Goal: Information Seeking & Learning: Compare options

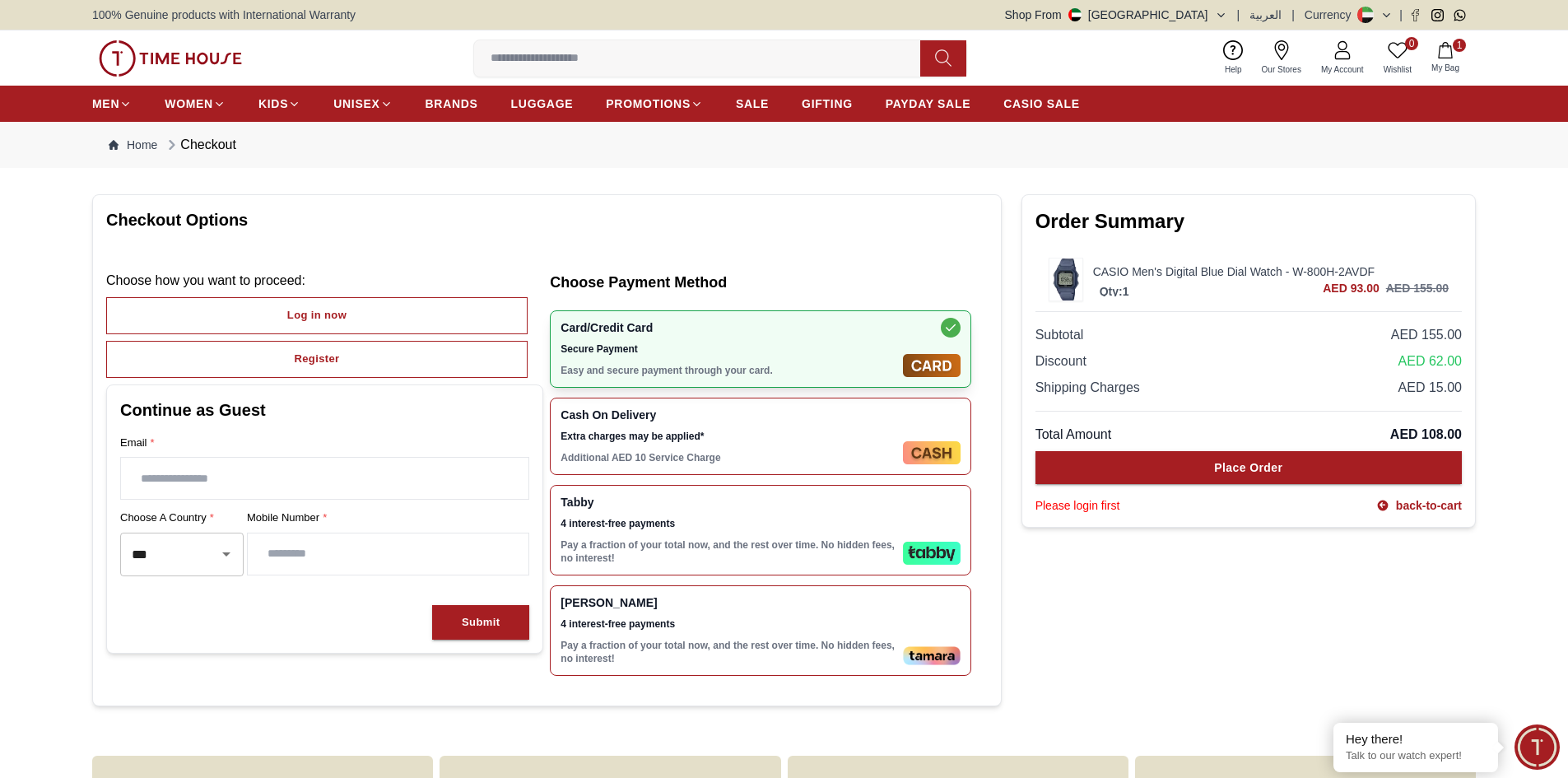
click at [841, 434] on span "Extra charges may be applied*" at bounding box center [729, 436] width 336 height 14
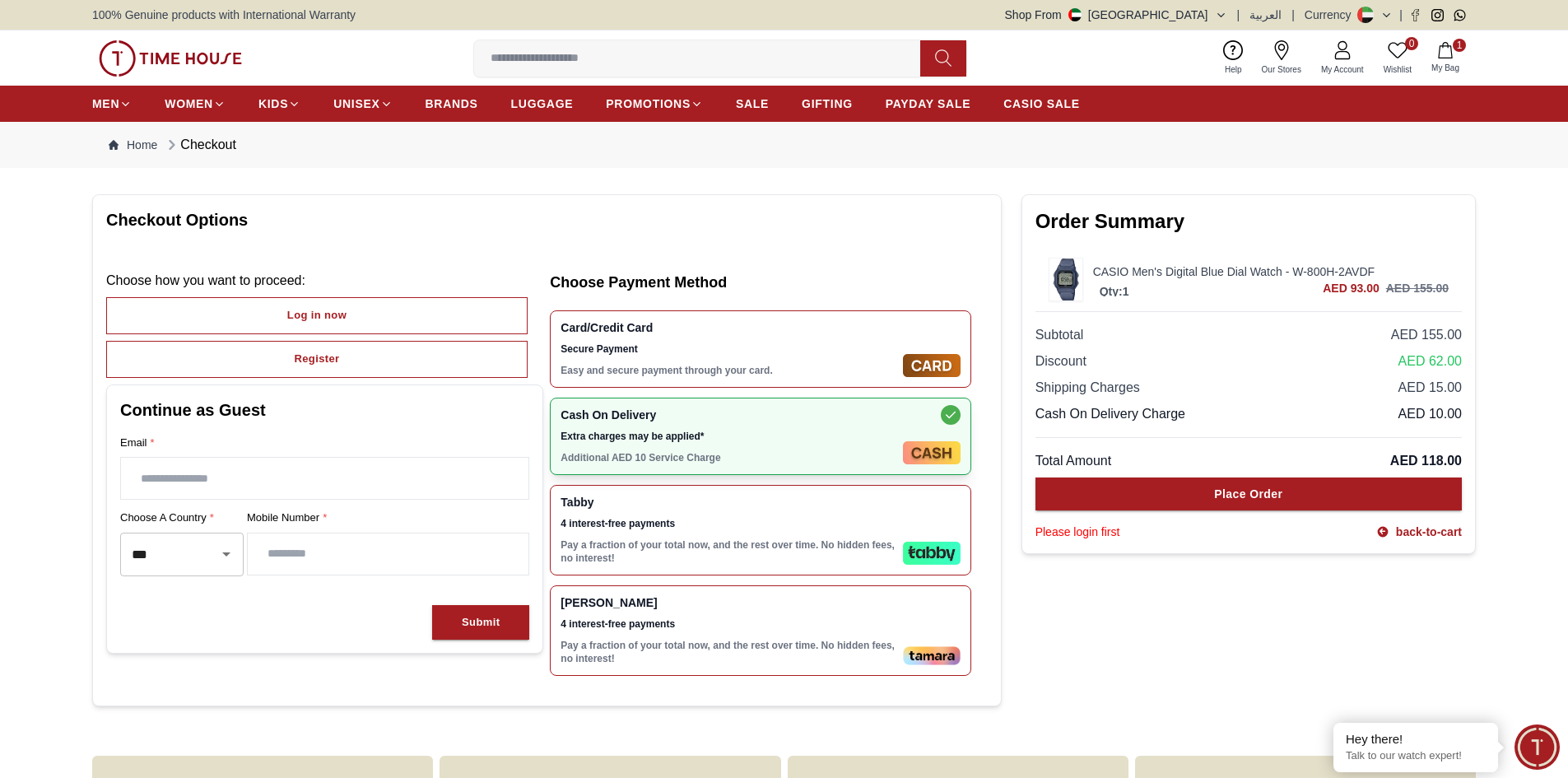
click at [879, 516] on div "Tabby 4 interest-free payments Pay a fraction of your total now, and the rest o…" at bounding box center [729, 530] width 336 height 70
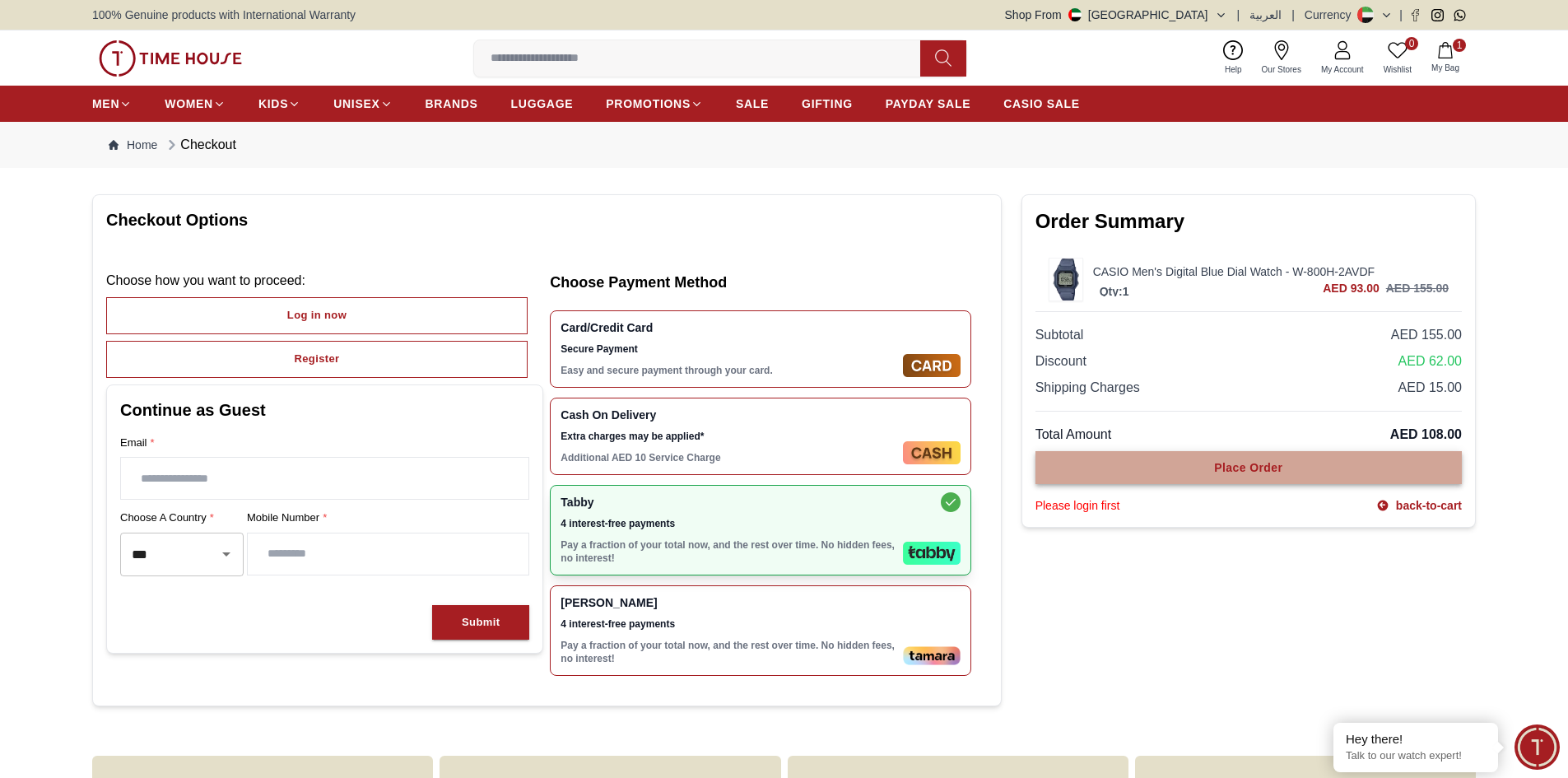
click at [1161, 464] on button "Place Order" at bounding box center [1249, 467] width 426 height 33
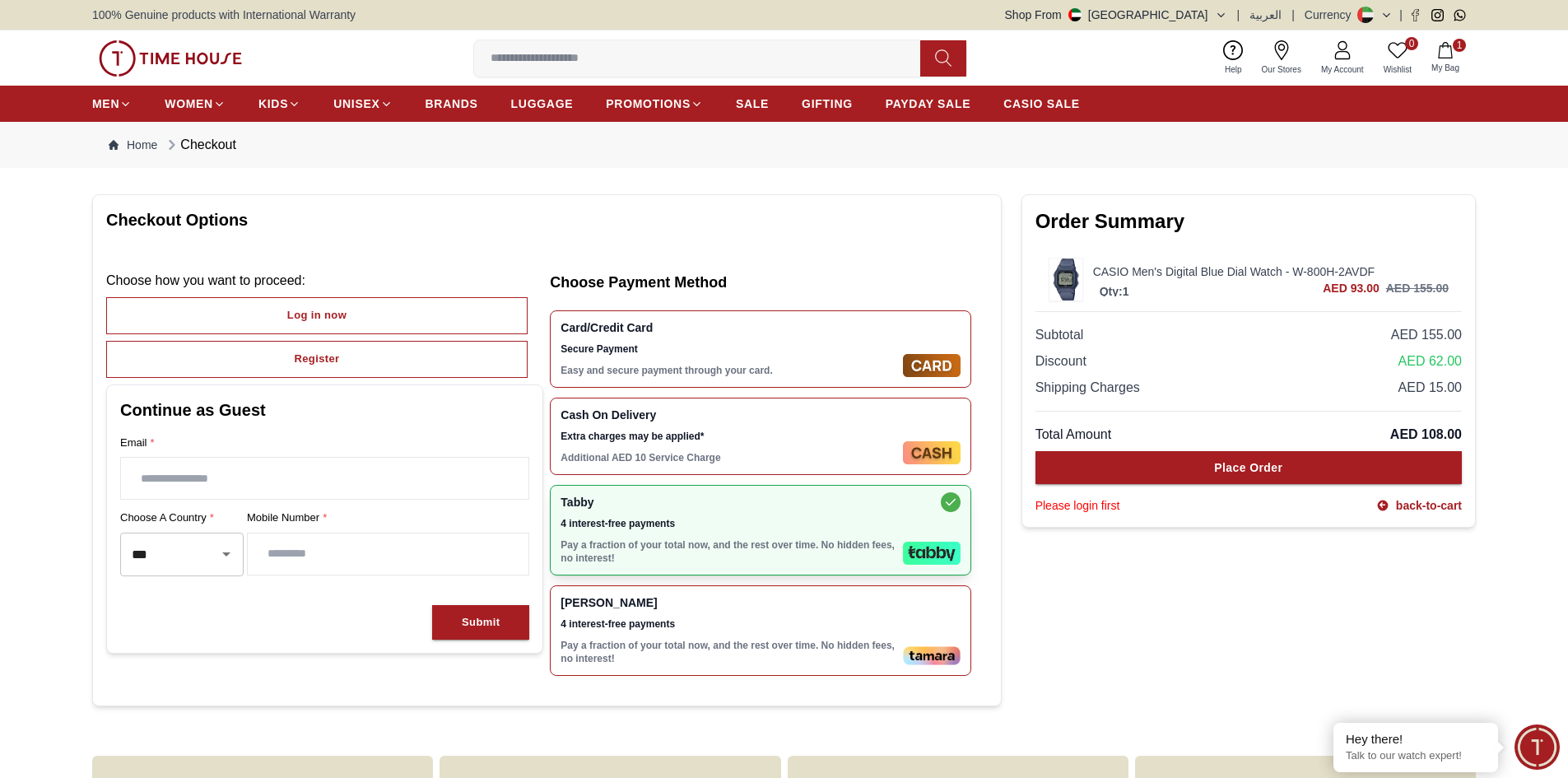
click at [163, 482] on input "text" at bounding box center [324, 479] width 407 height 42
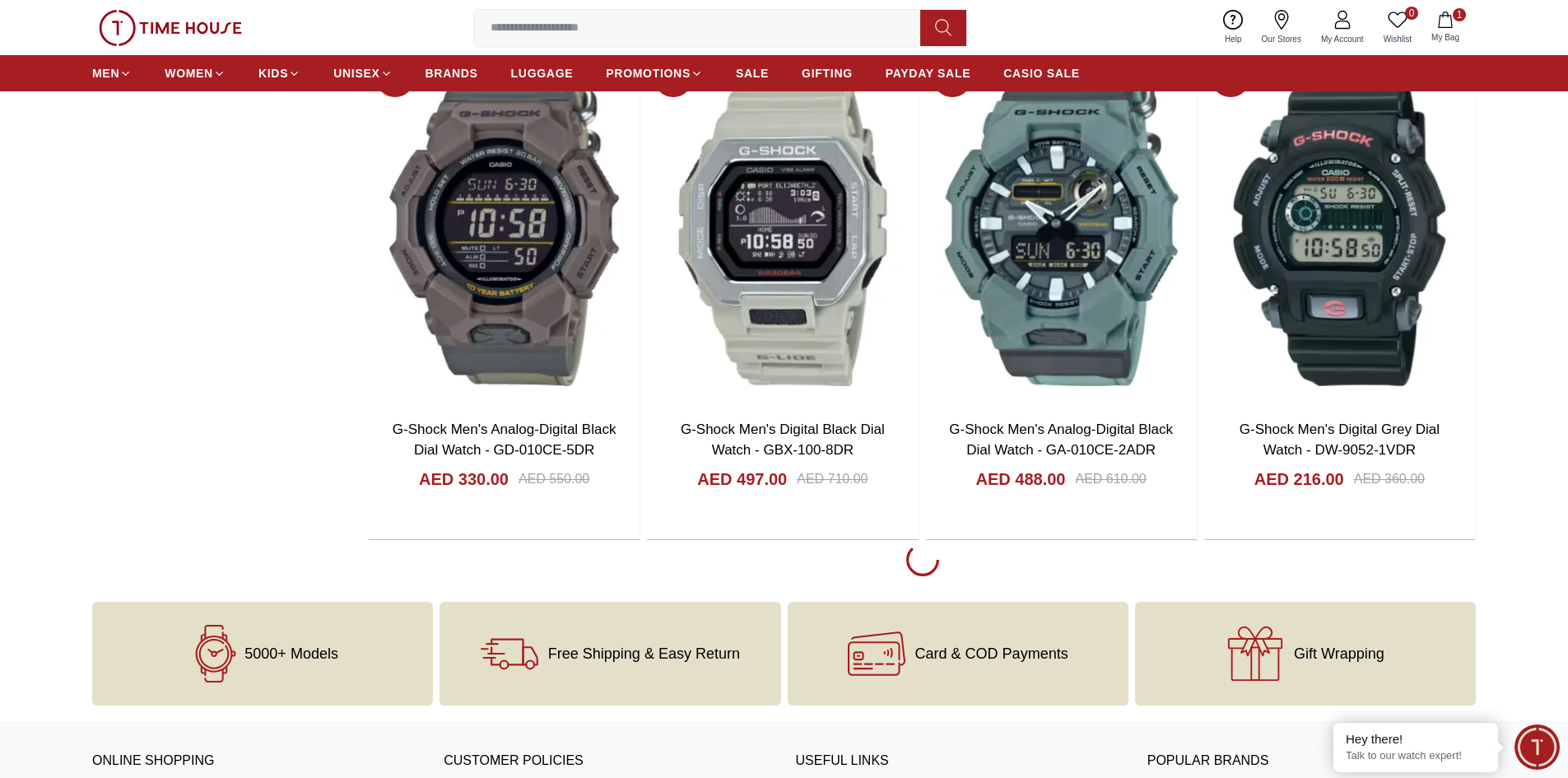
scroll to position [2674, 0]
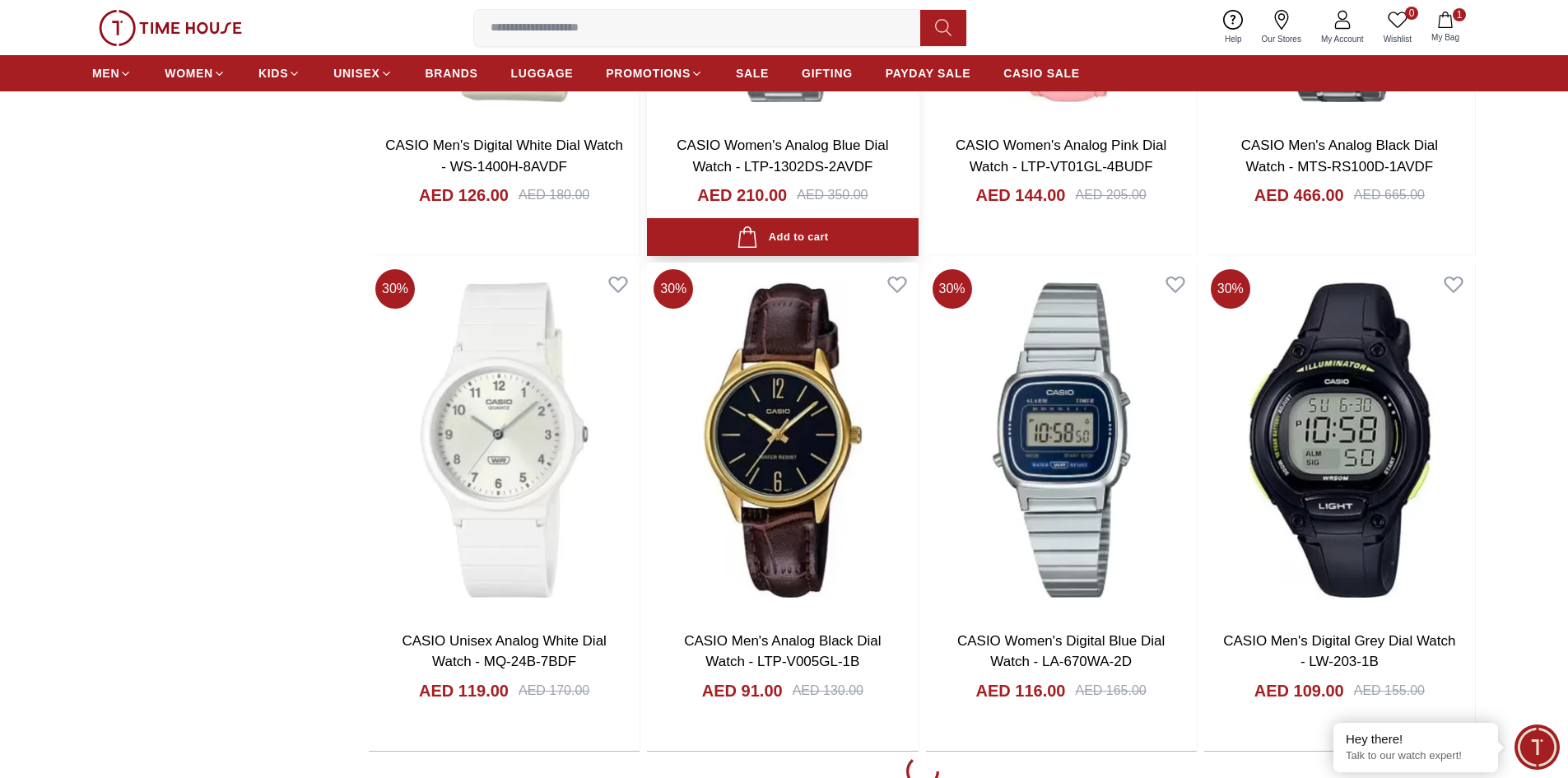
scroll to position [5062, 0]
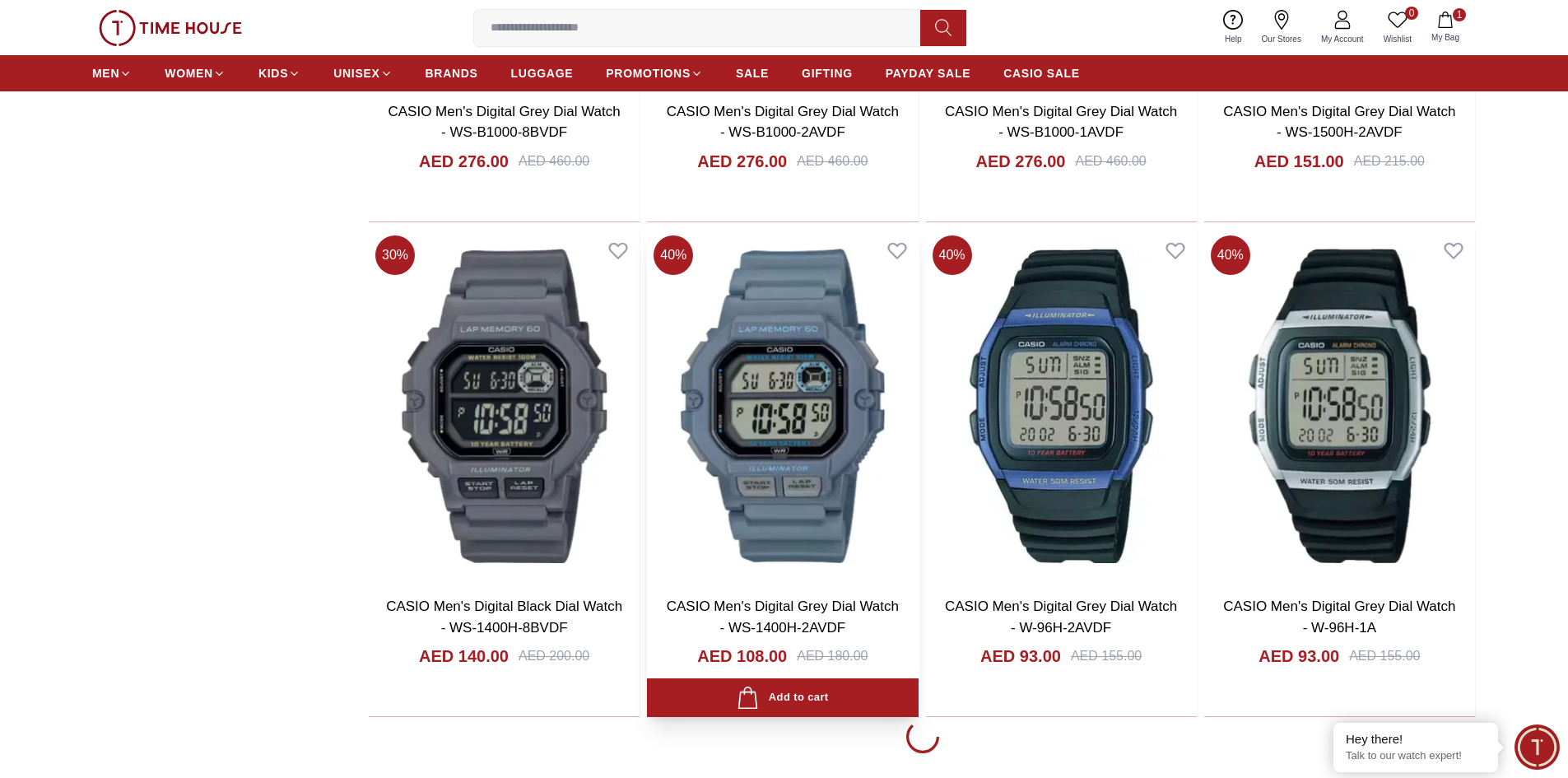
scroll to position [7615, 0]
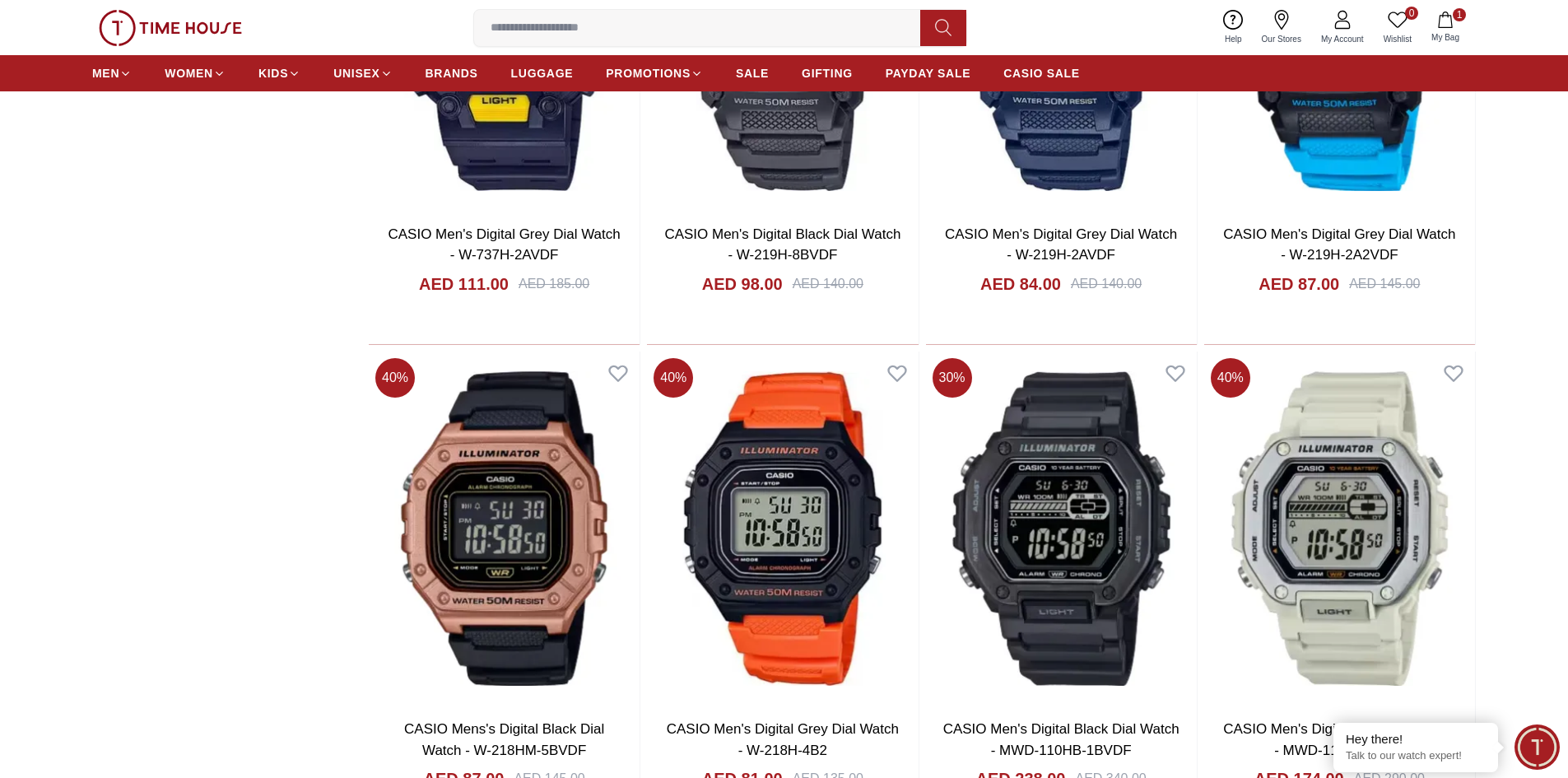
scroll to position [8273, 0]
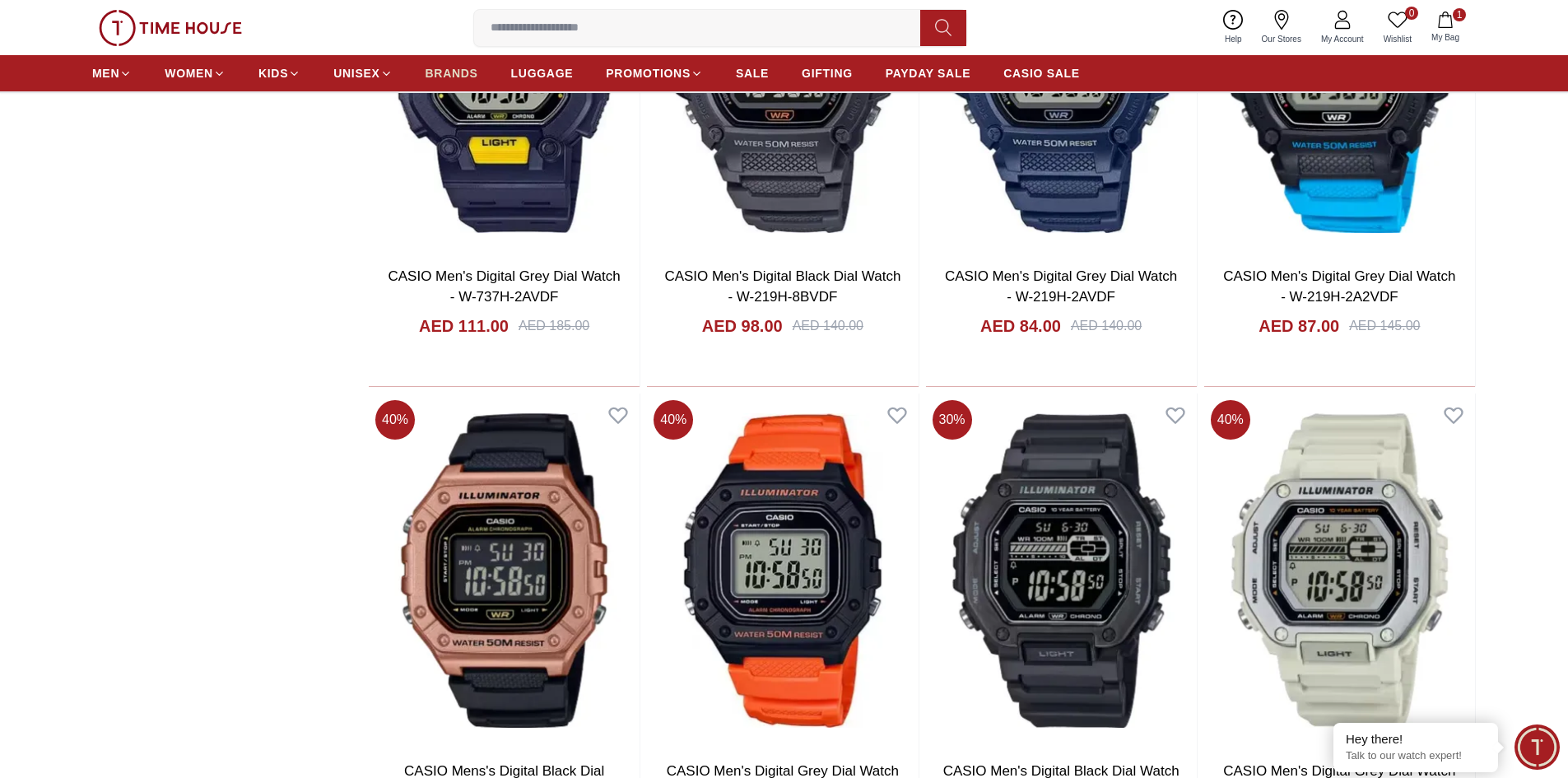
click at [457, 72] on span "BRANDS" at bounding box center [452, 73] width 52 height 16
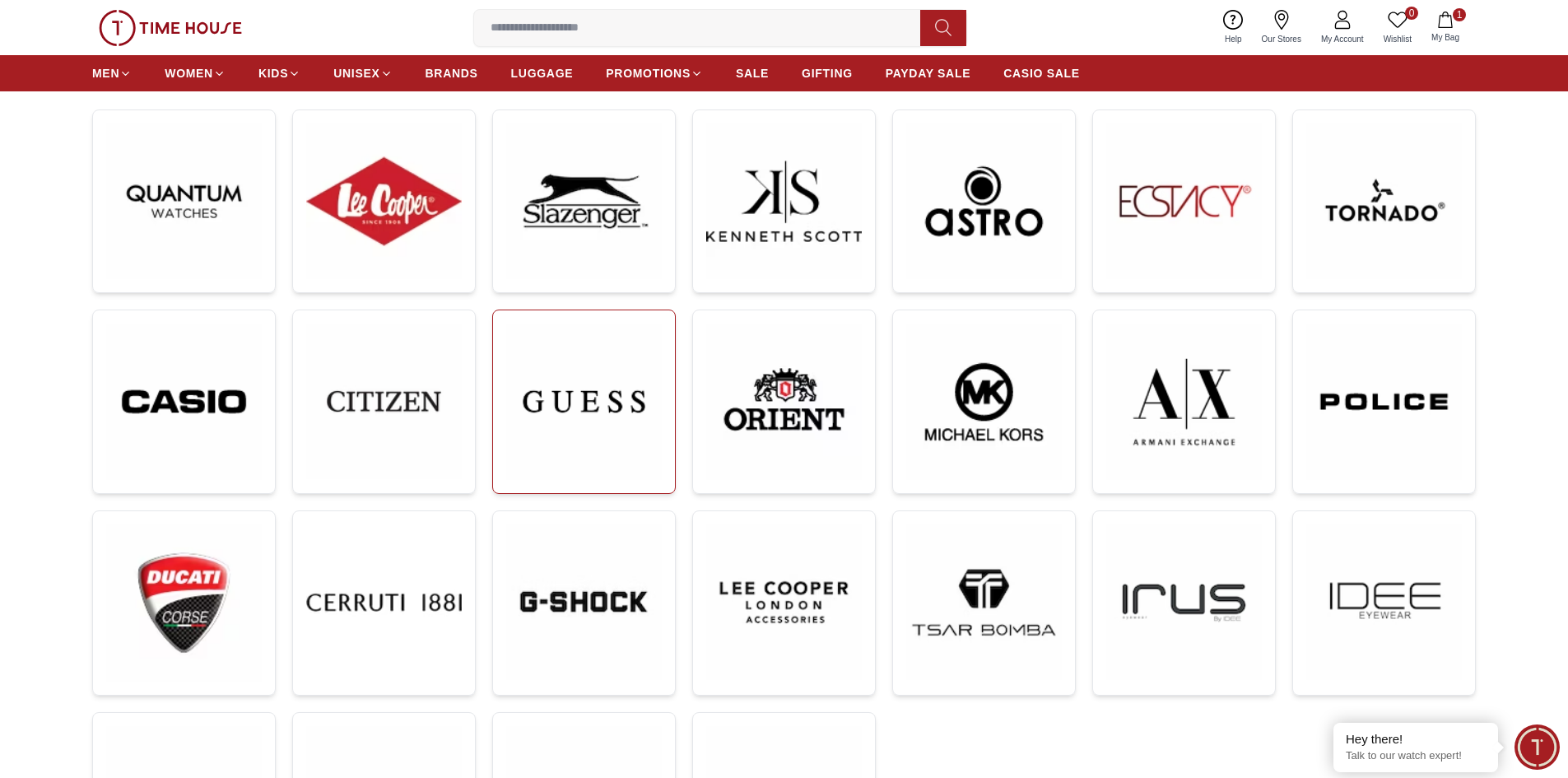
scroll to position [247, 0]
click at [1249, 400] on img at bounding box center [1184, 400] width 155 height 156
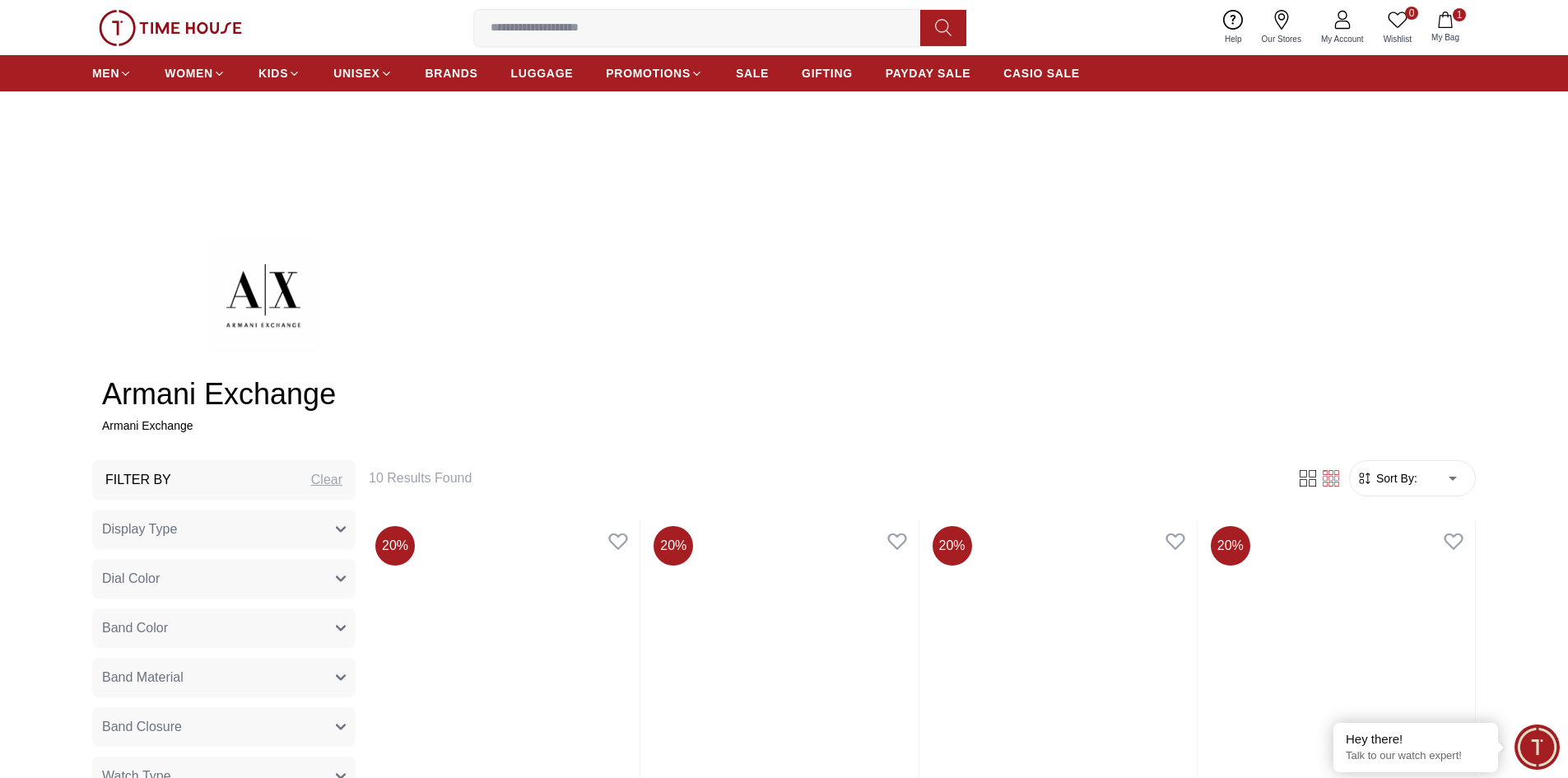
scroll to position [659, 0]
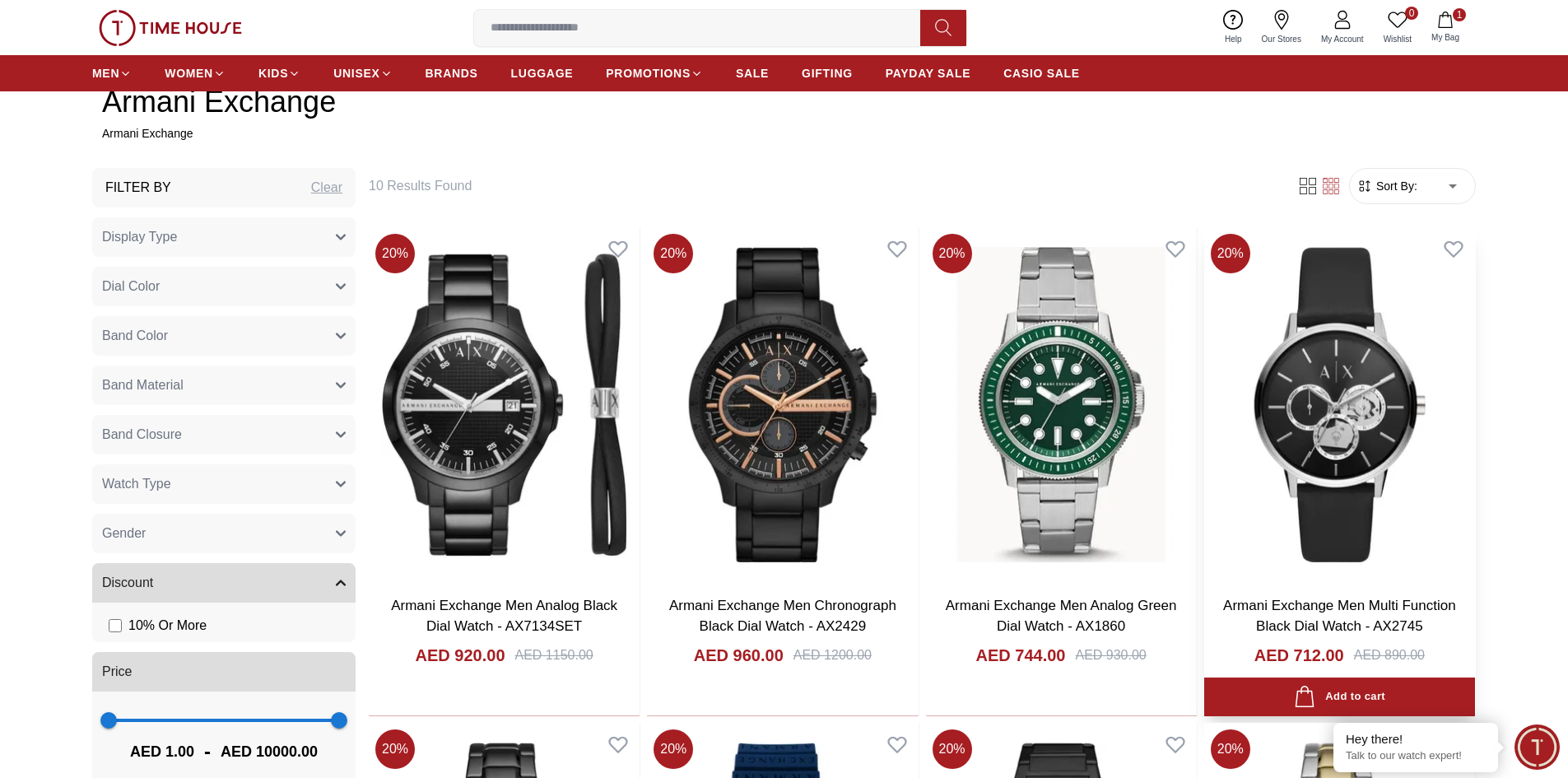
click at [1387, 443] on img at bounding box center [1339, 405] width 271 height 354
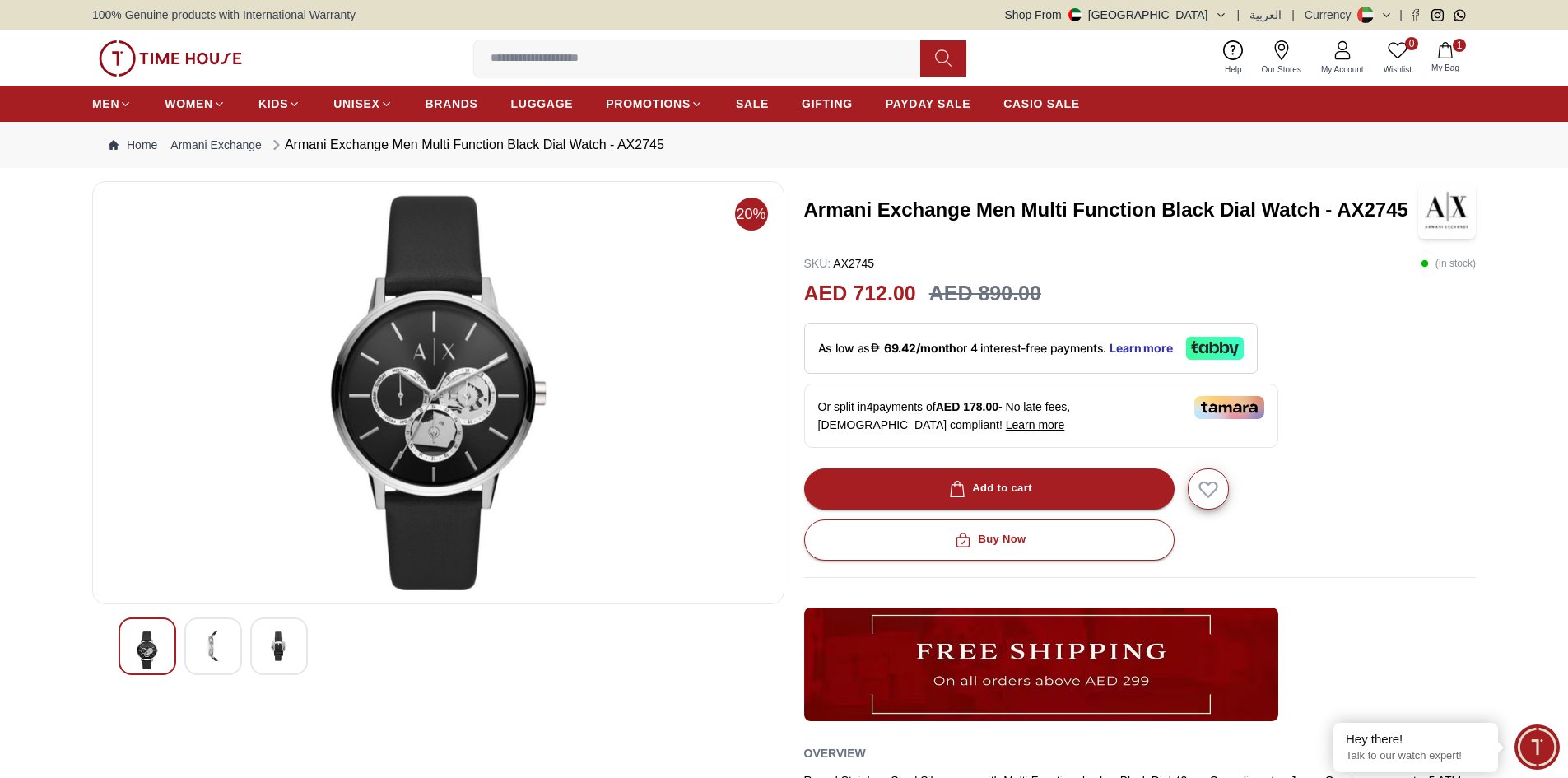
click at [219, 640] on img at bounding box center [213, 646] width 30 height 30
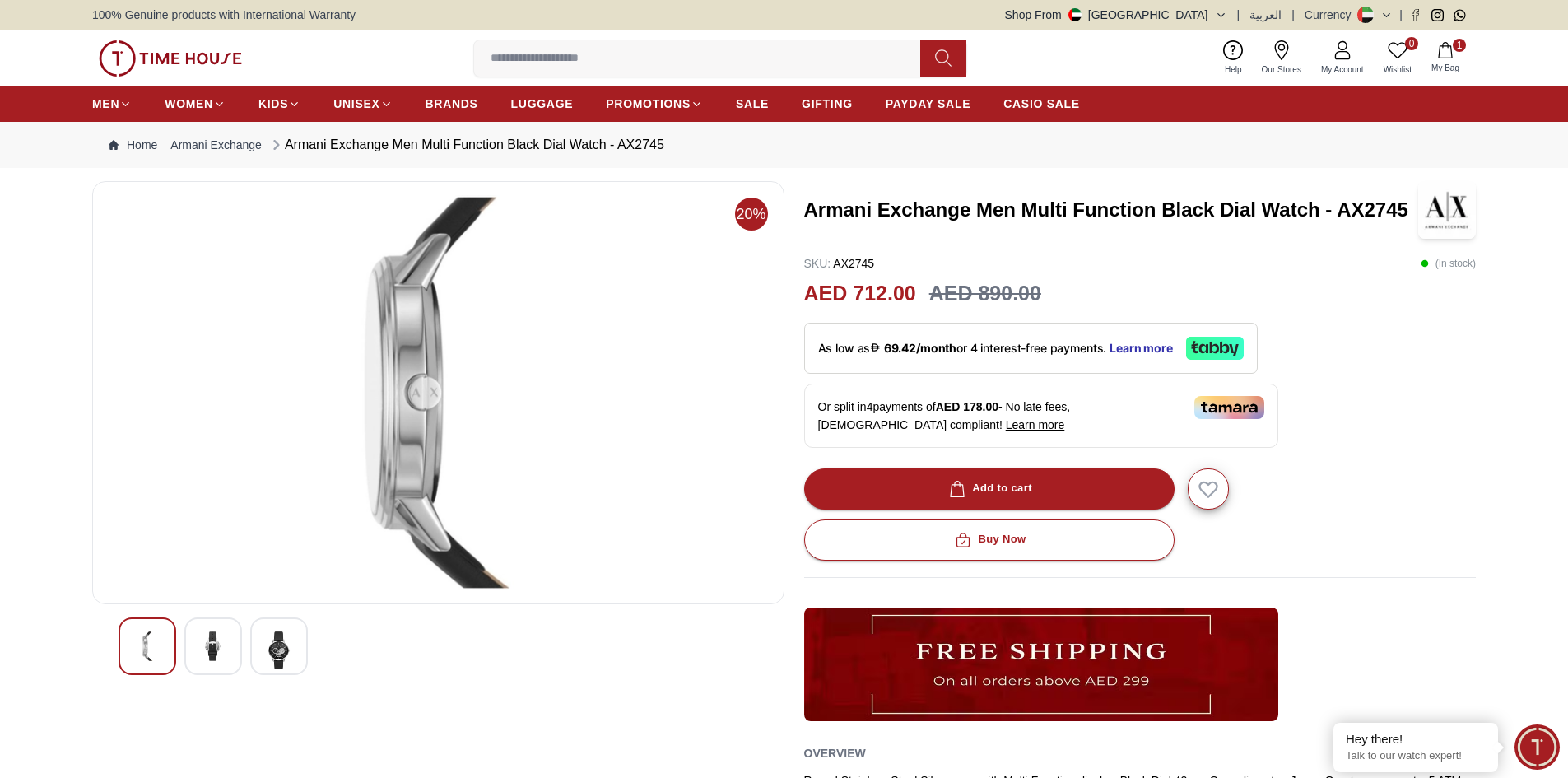
click at [264, 650] on div at bounding box center [279, 647] width 58 height 58
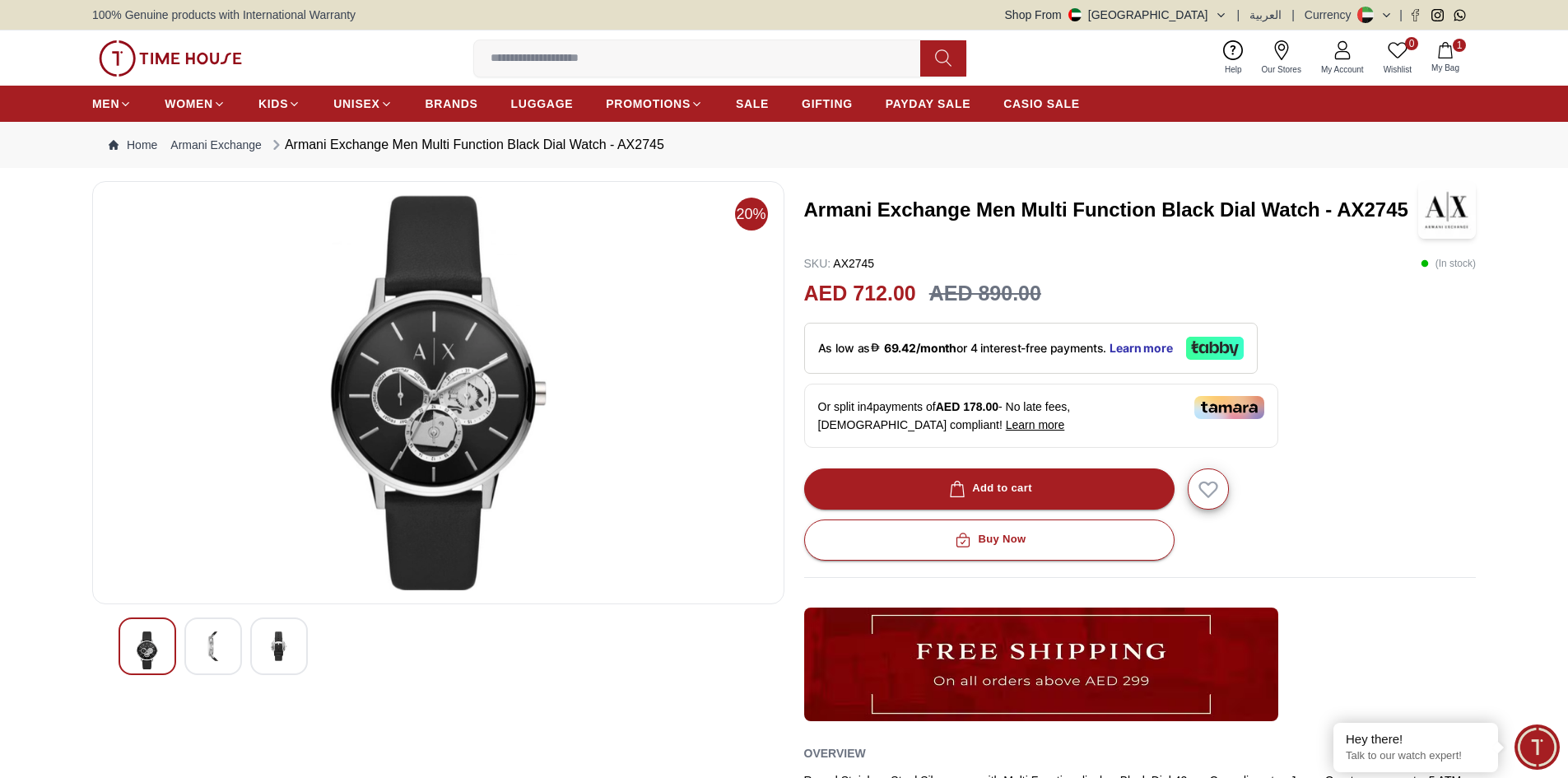
click at [229, 645] on div at bounding box center [213, 647] width 58 height 58
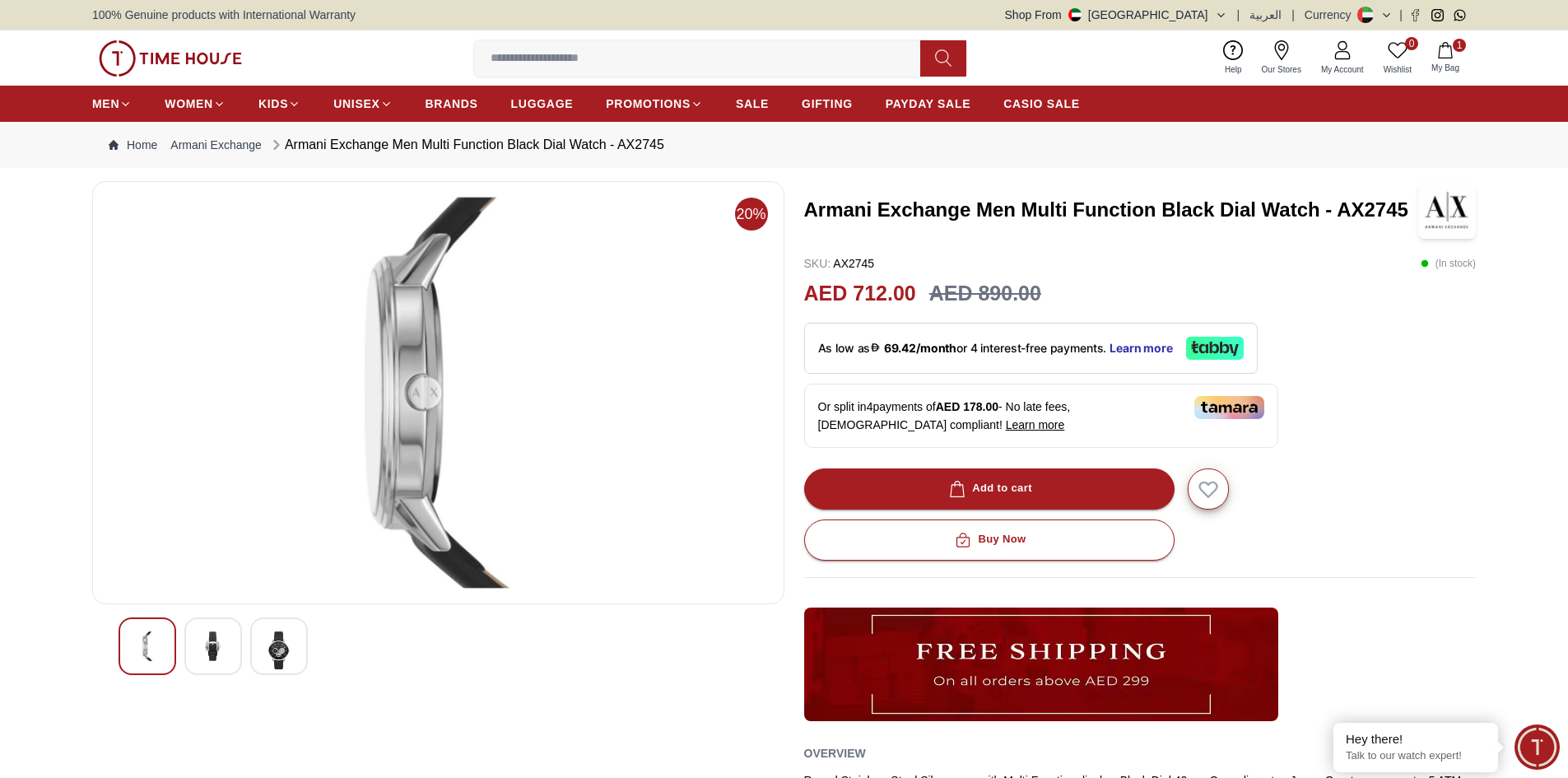
click at [145, 644] on img at bounding box center [147, 646] width 30 height 30
click at [207, 641] on img at bounding box center [213, 646] width 30 height 30
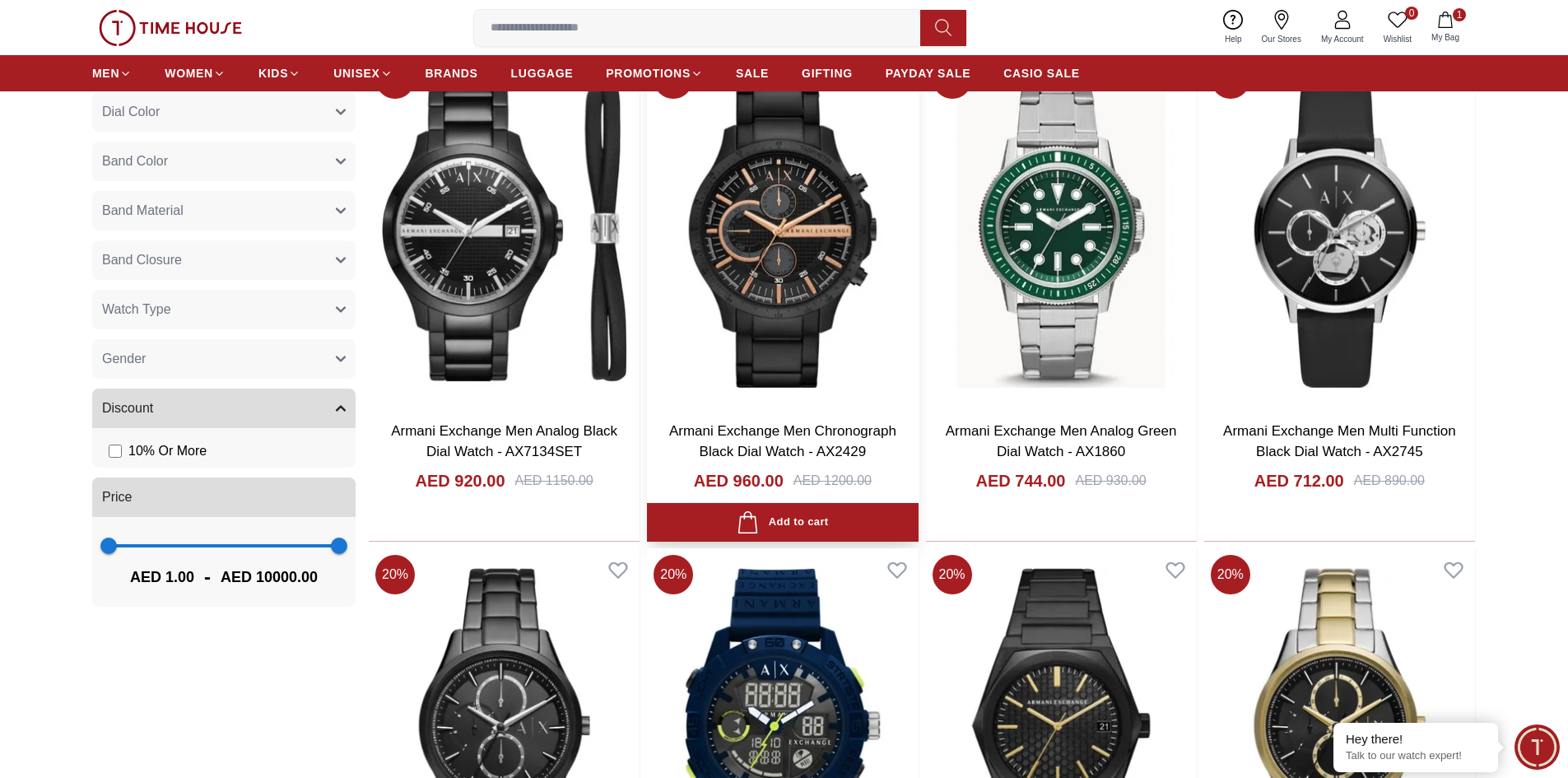
scroll to position [659, 0]
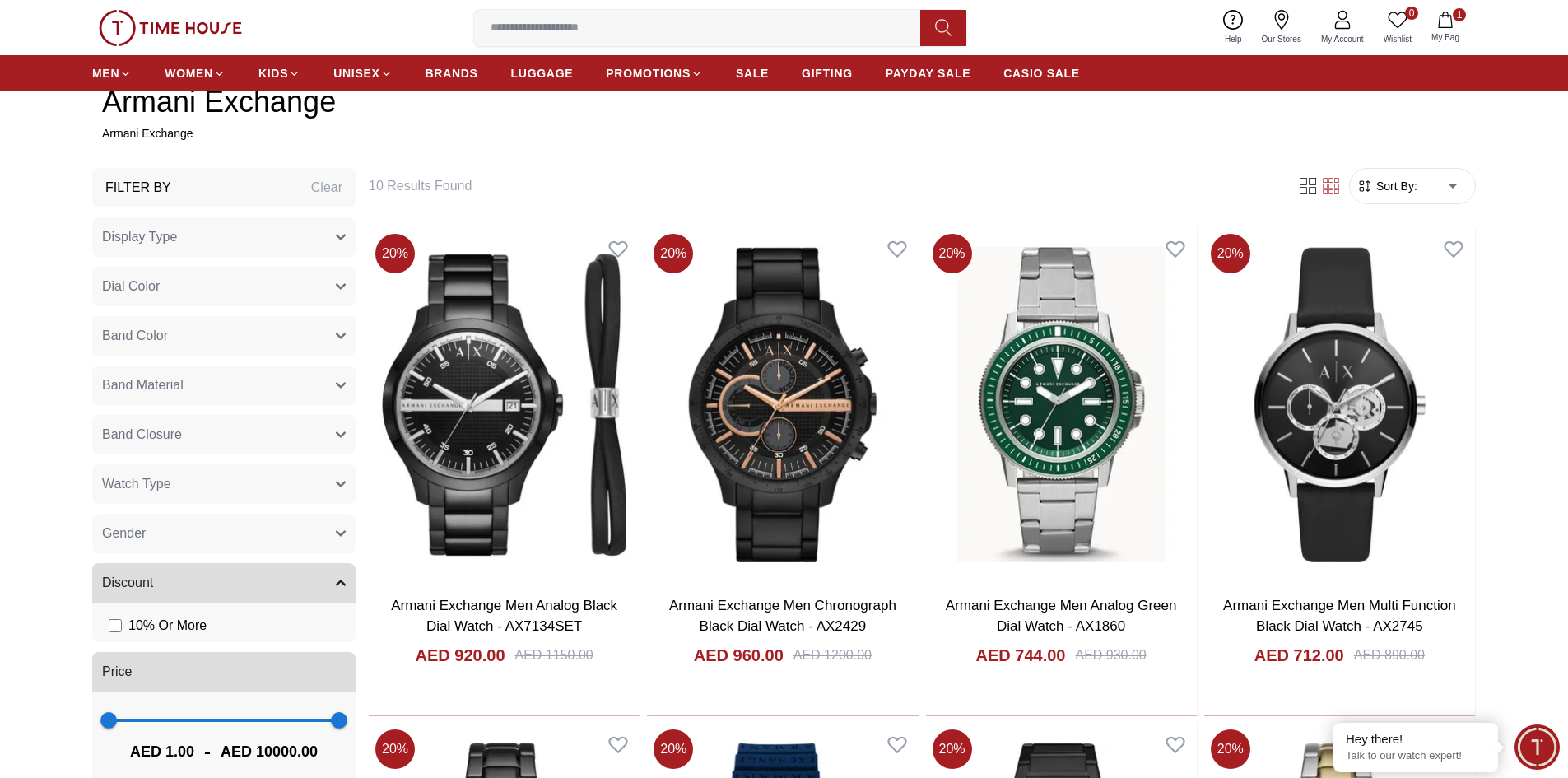
scroll to position [247, 0]
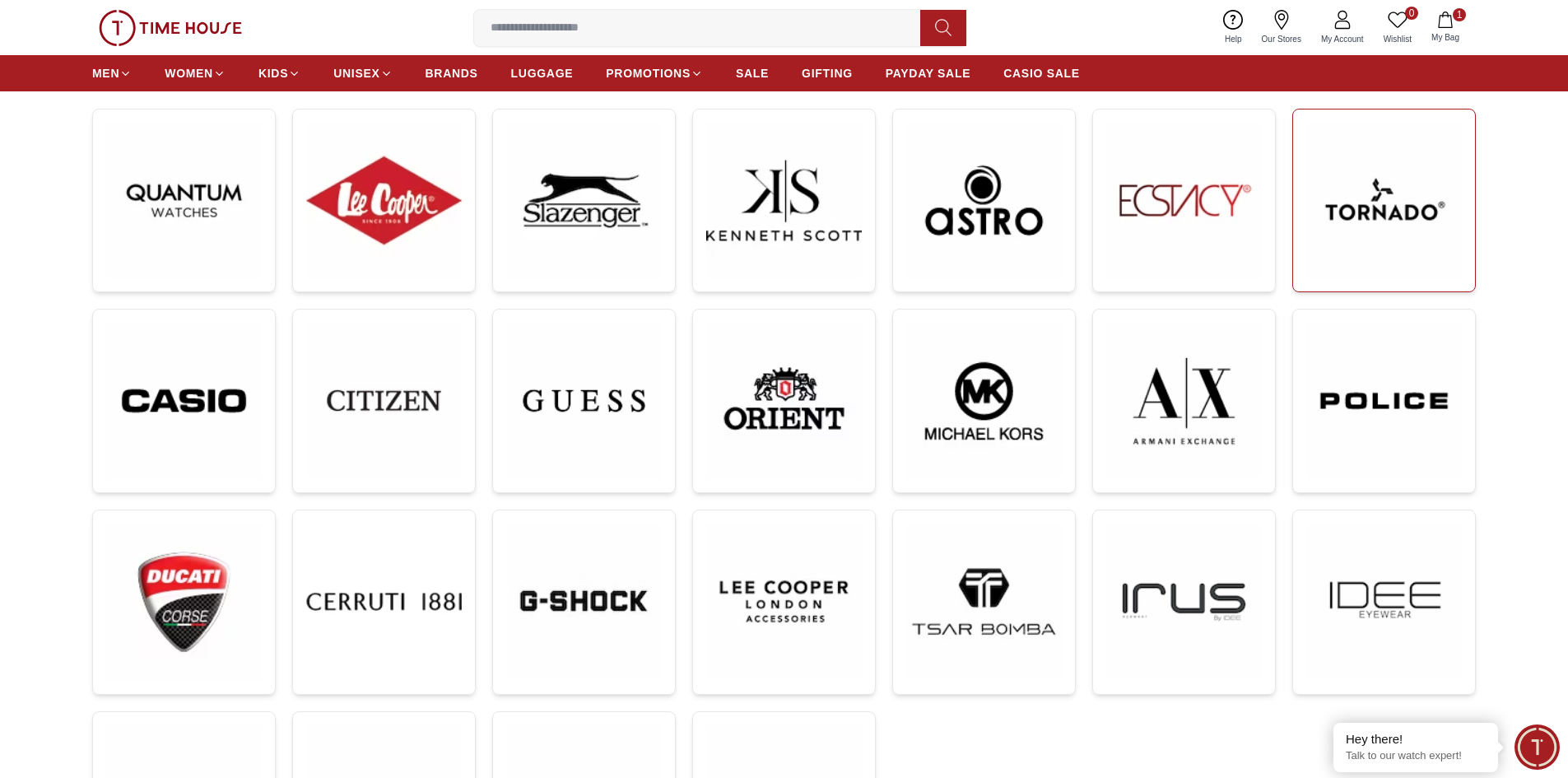
click at [1358, 232] on img at bounding box center [1384, 201] width 155 height 155
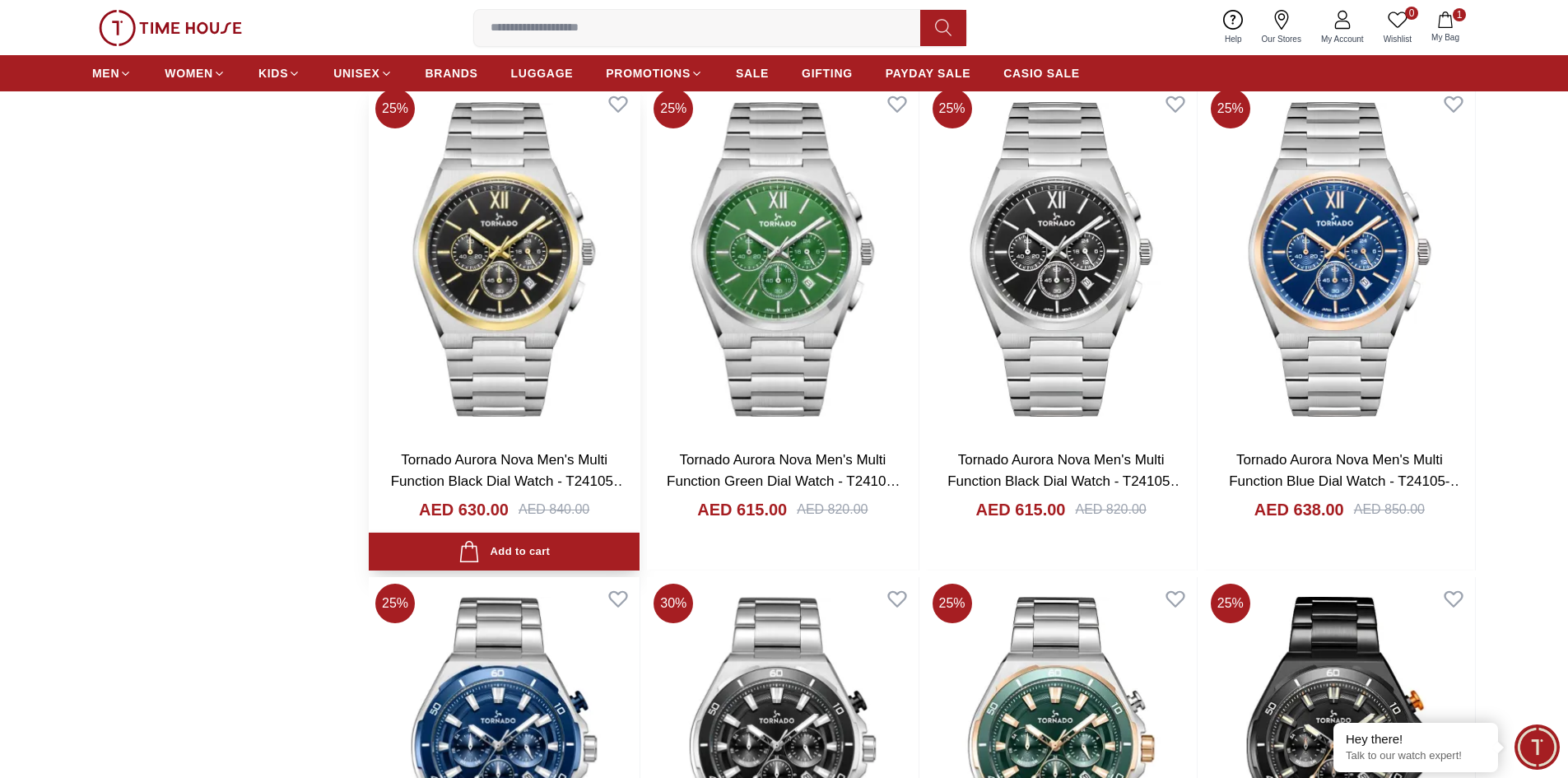
scroll to position [2800, 0]
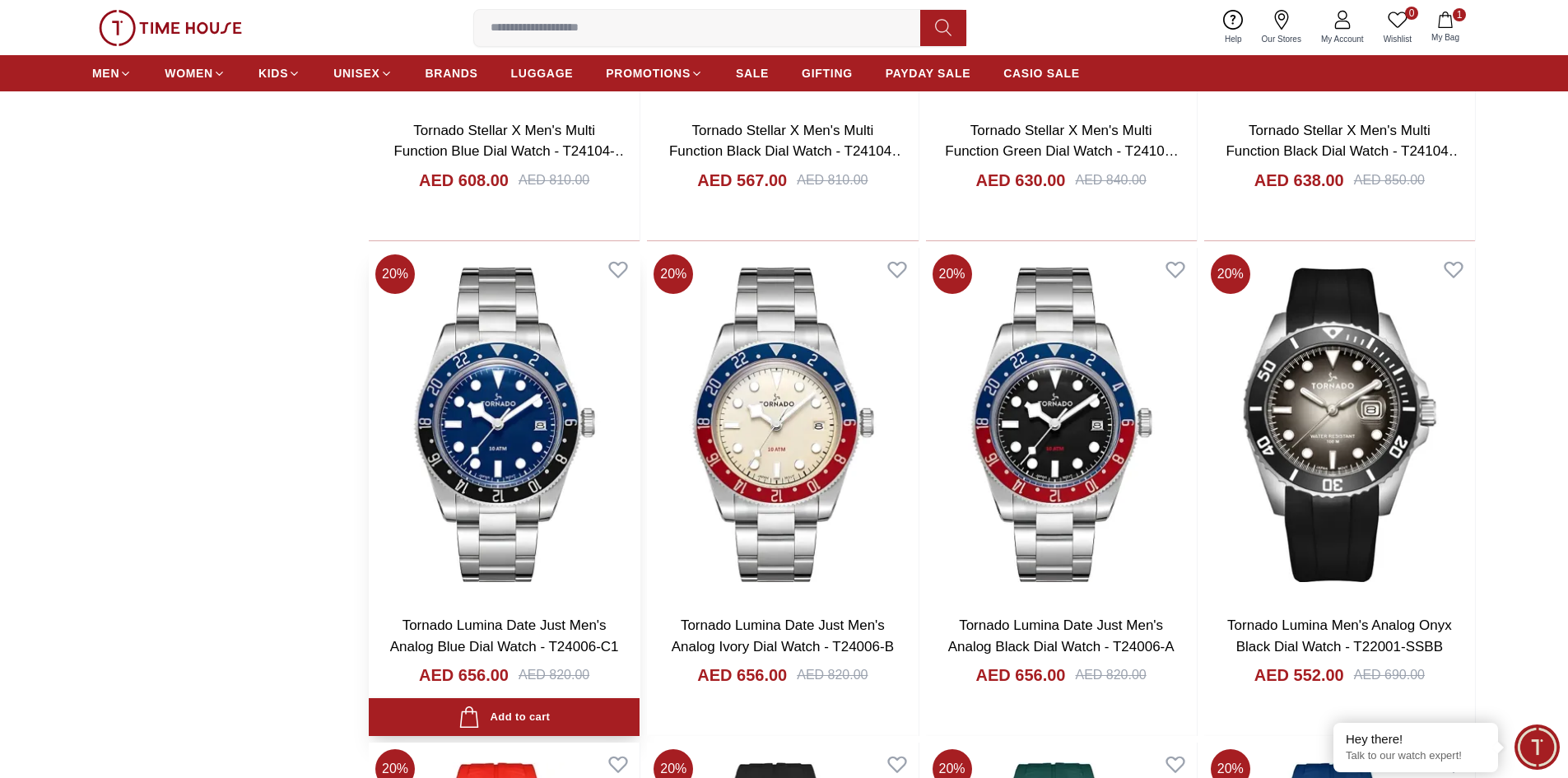
scroll to position [3212, 0]
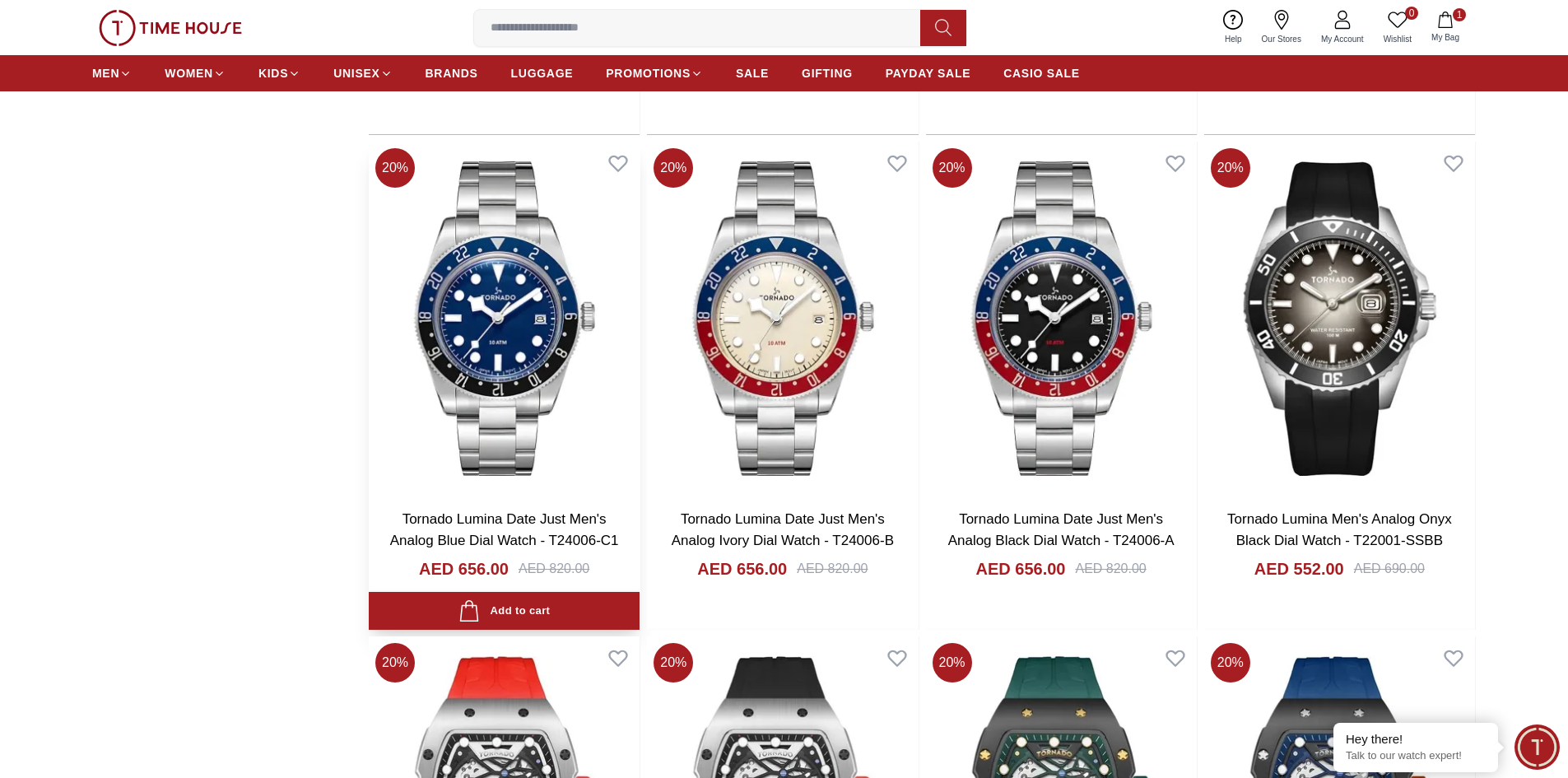
scroll to position [3212, 0]
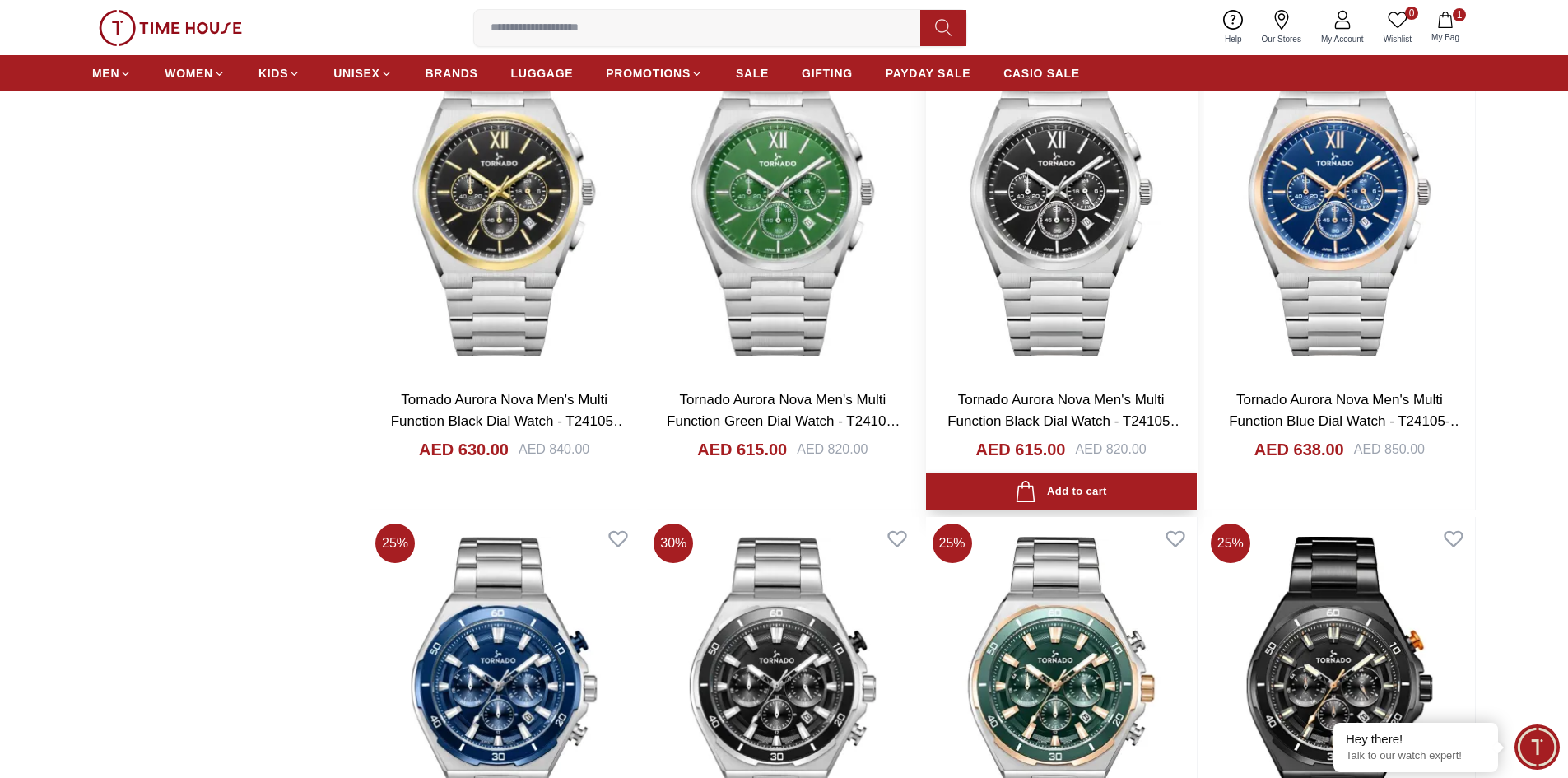
scroll to position [2441, 0]
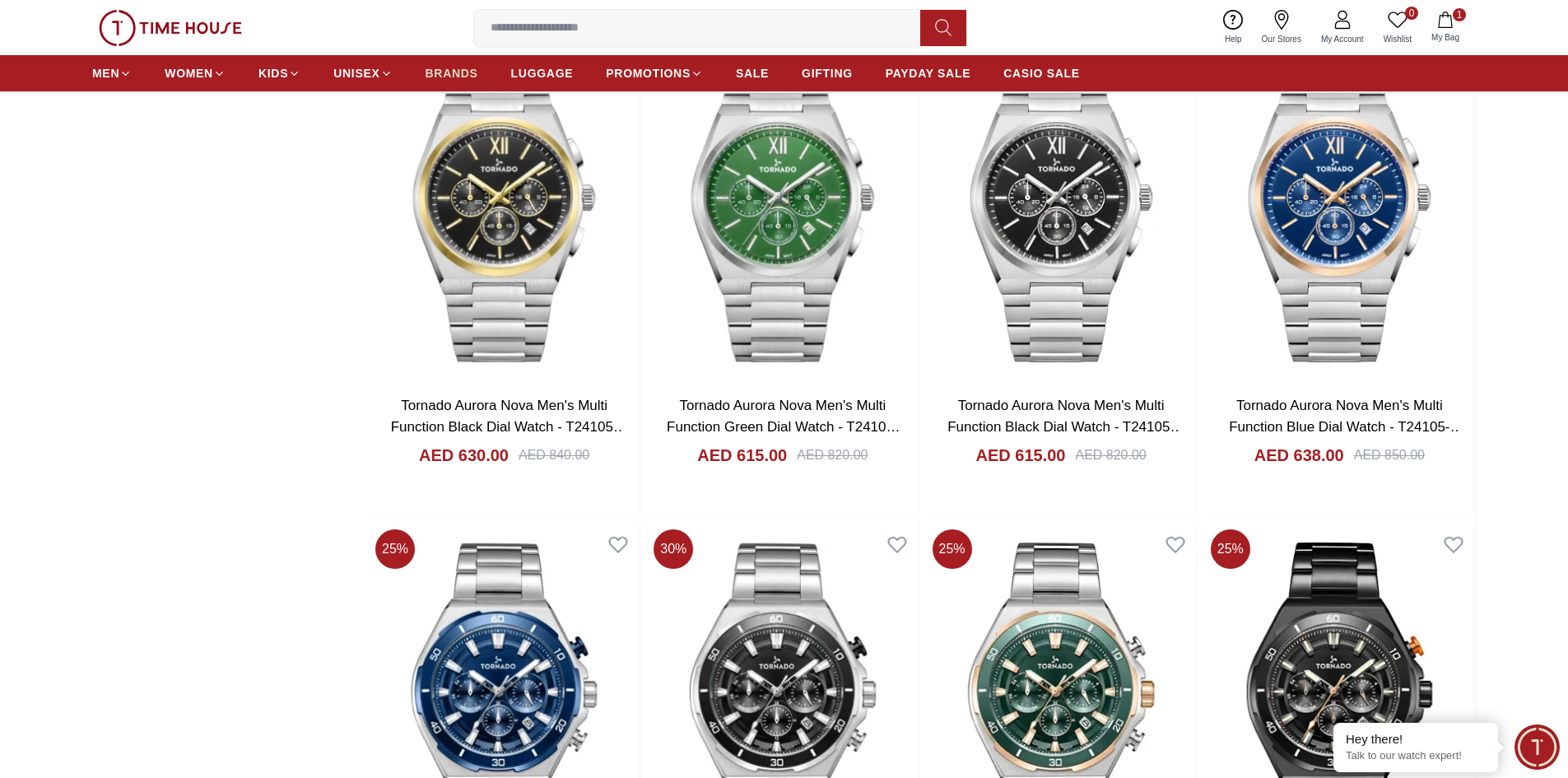
click at [437, 75] on span "BRANDS" at bounding box center [452, 73] width 52 height 16
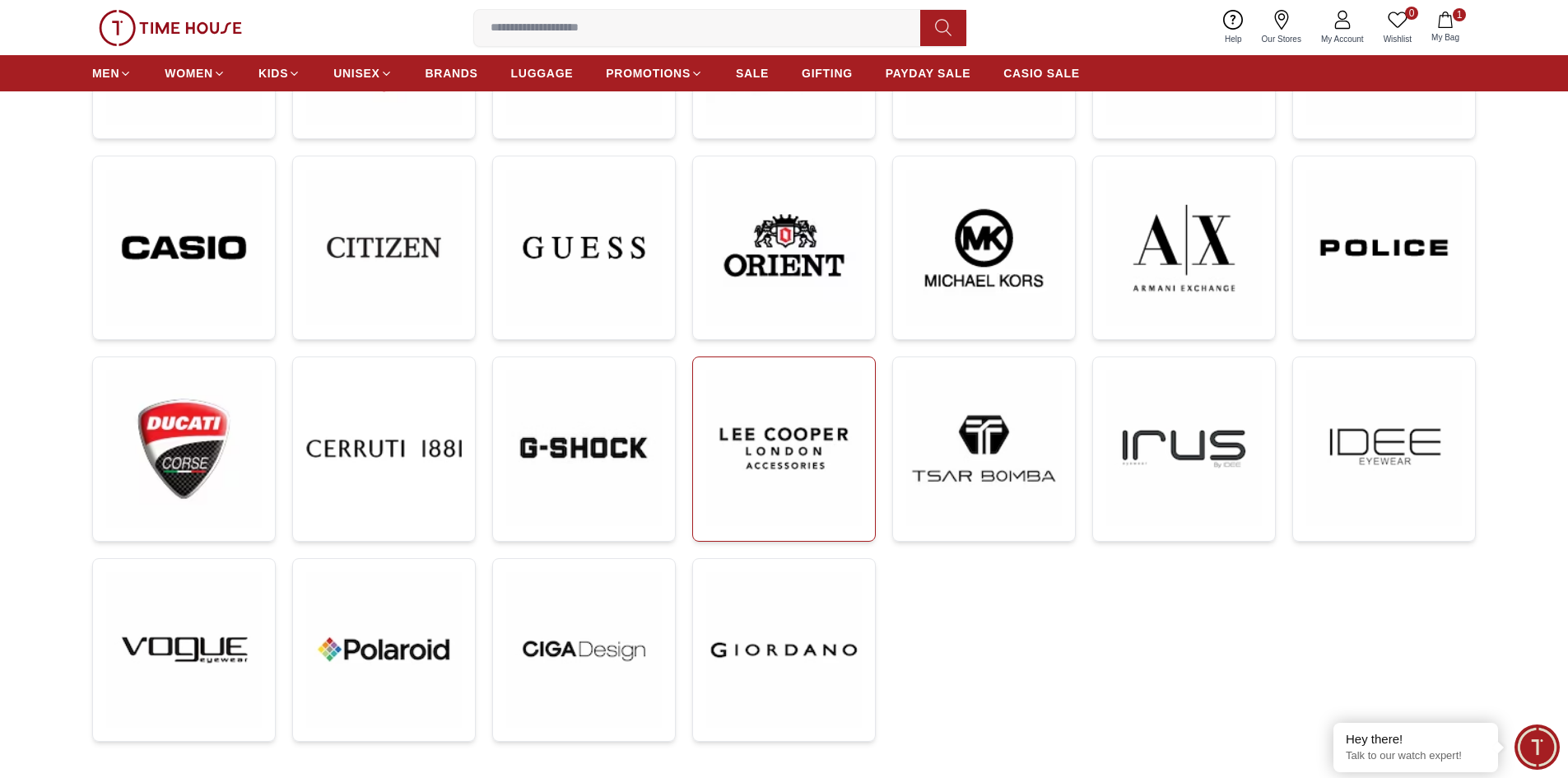
scroll to position [412, 0]
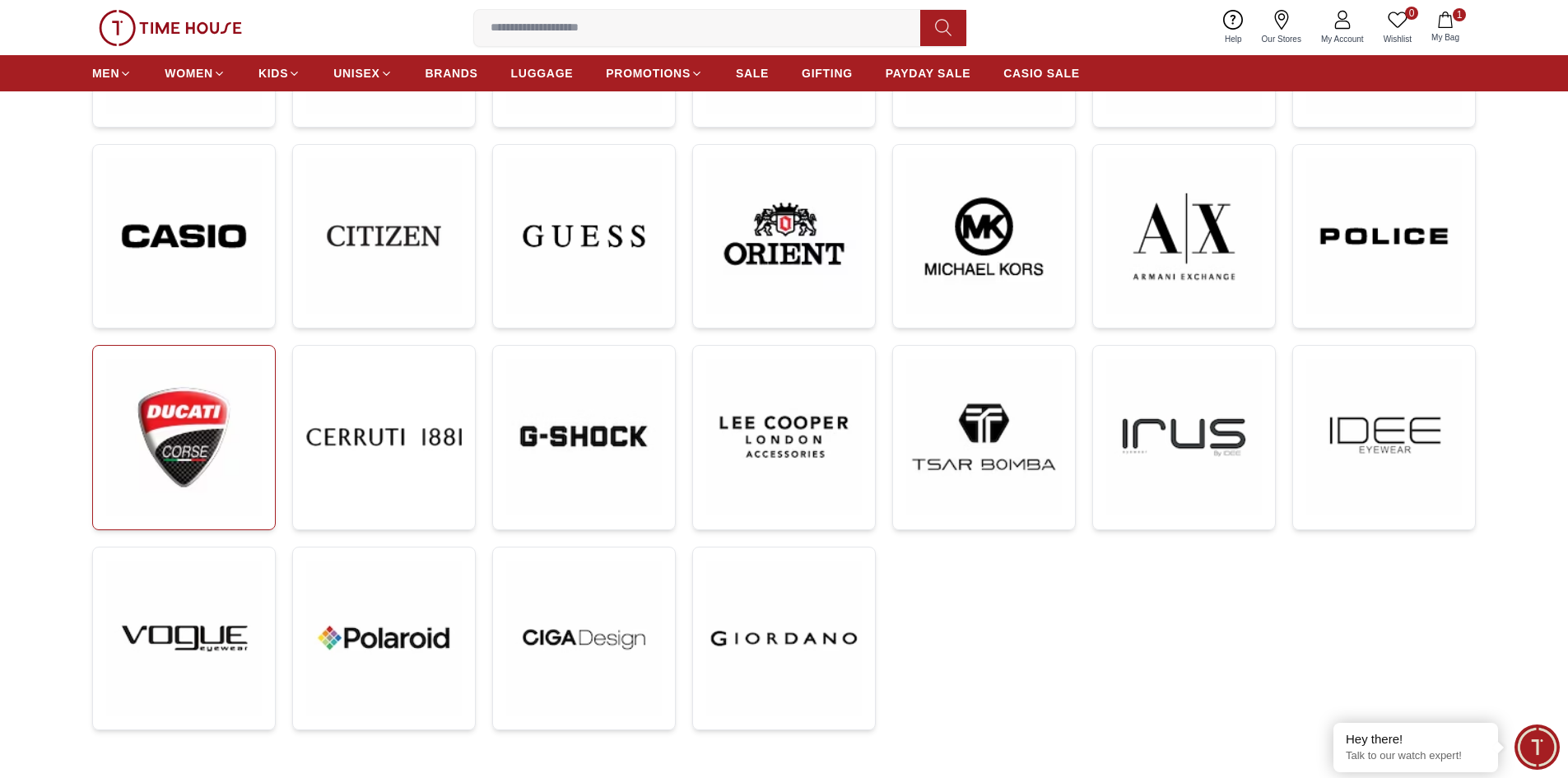
click at [225, 420] on img at bounding box center [184, 436] width 155 height 156
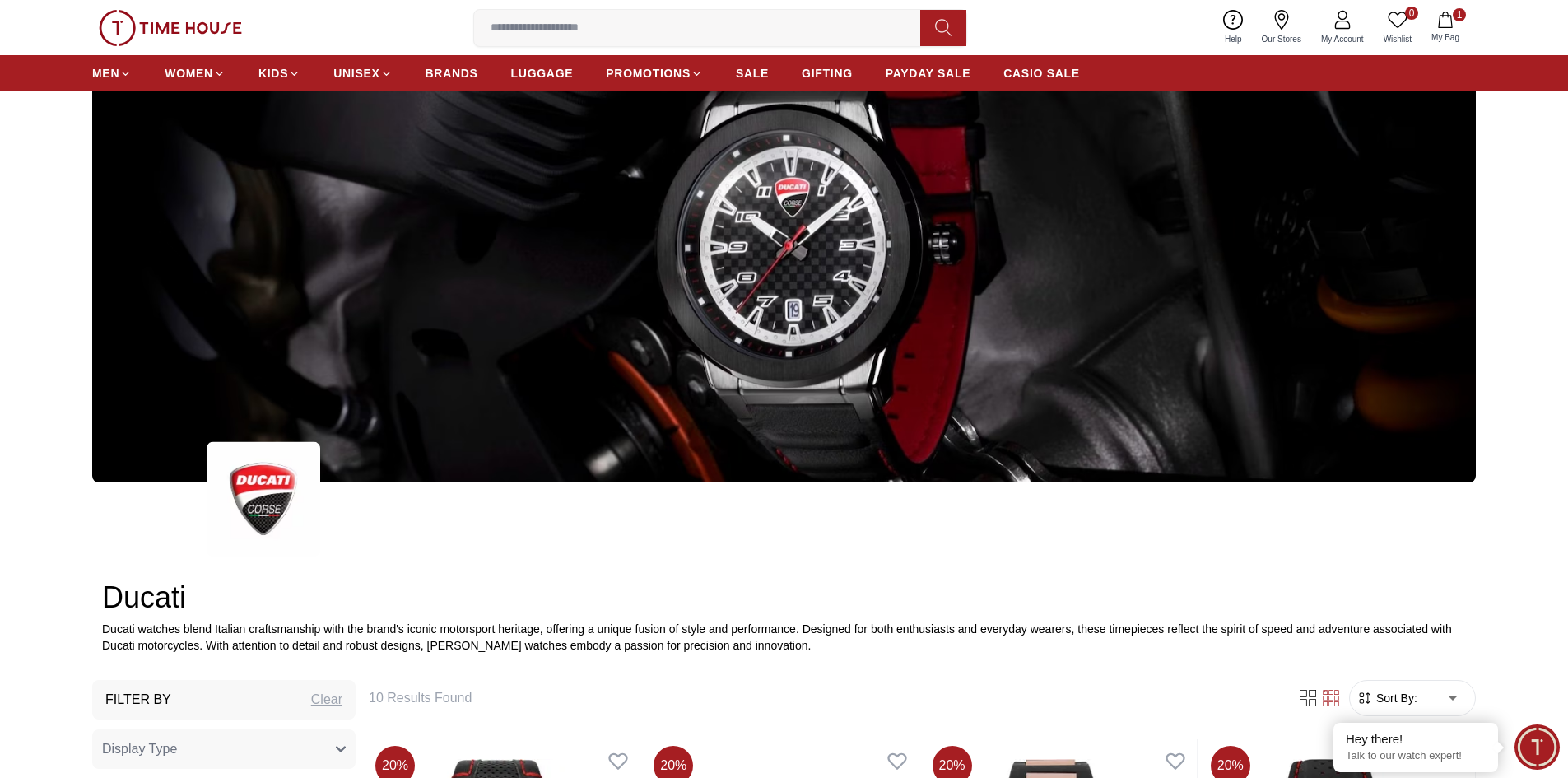
scroll to position [82, 0]
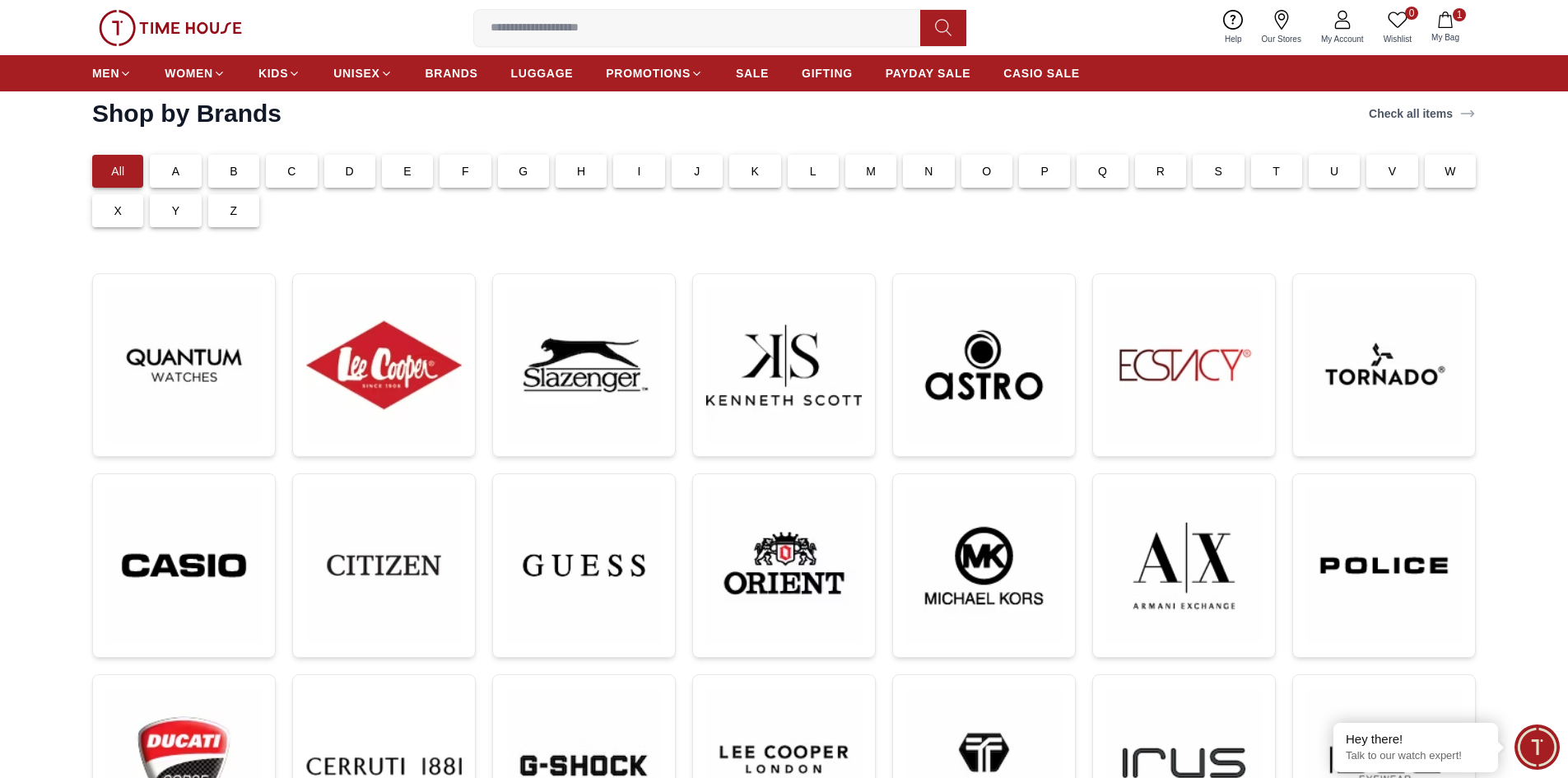
scroll to position [412, 0]
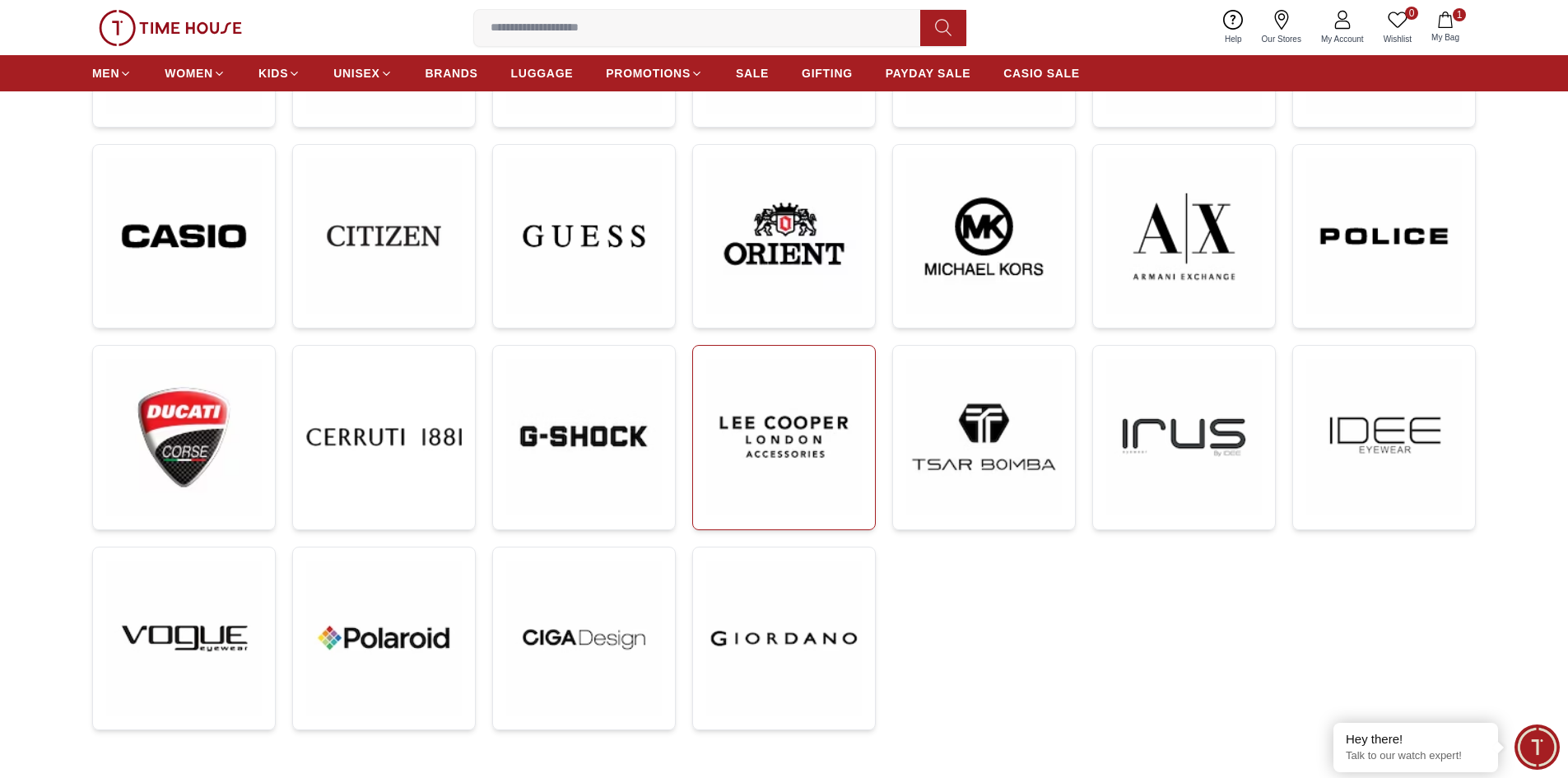
click at [773, 461] on img at bounding box center [784, 436] width 155 height 155
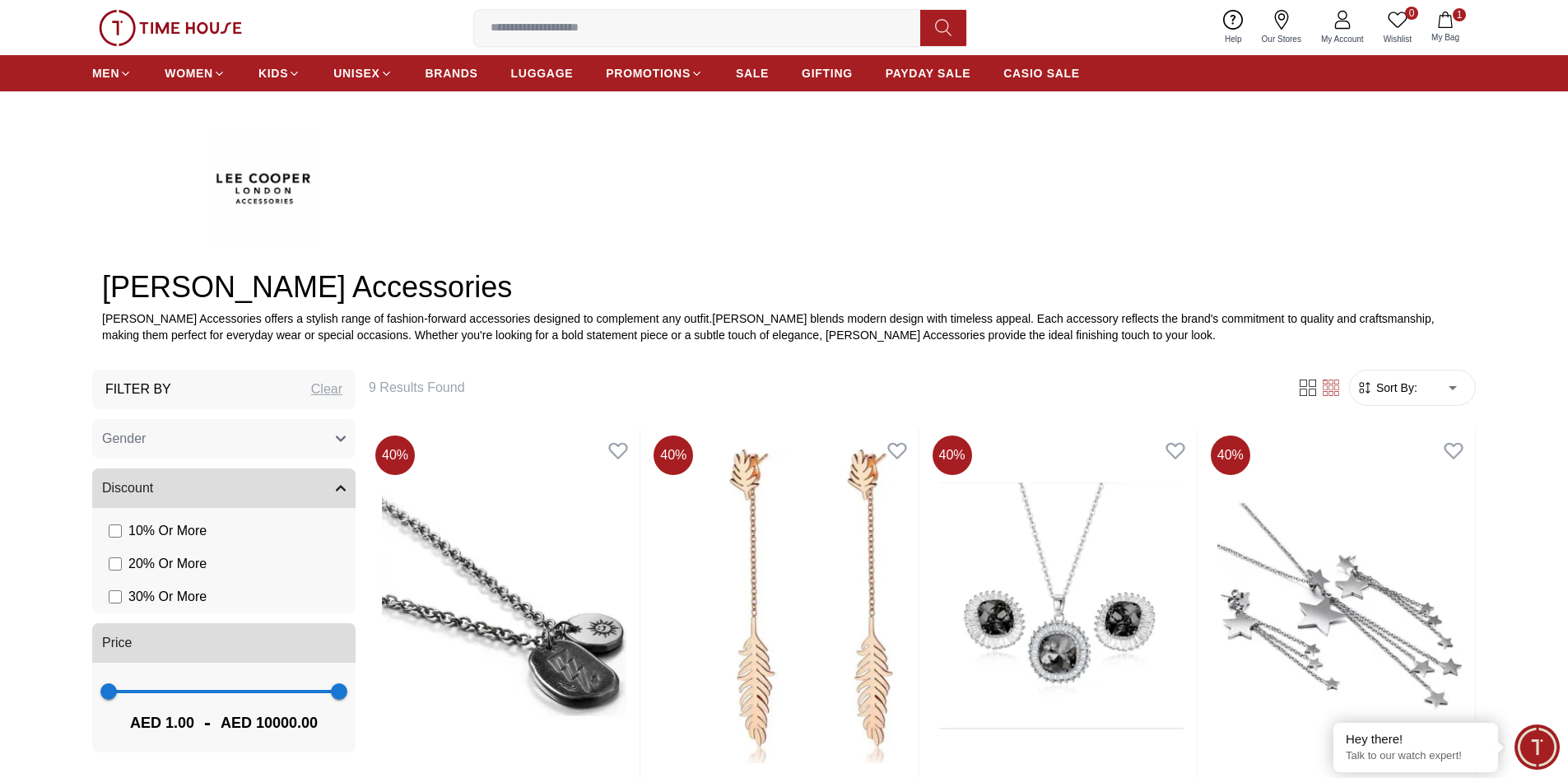
scroll to position [494, 0]
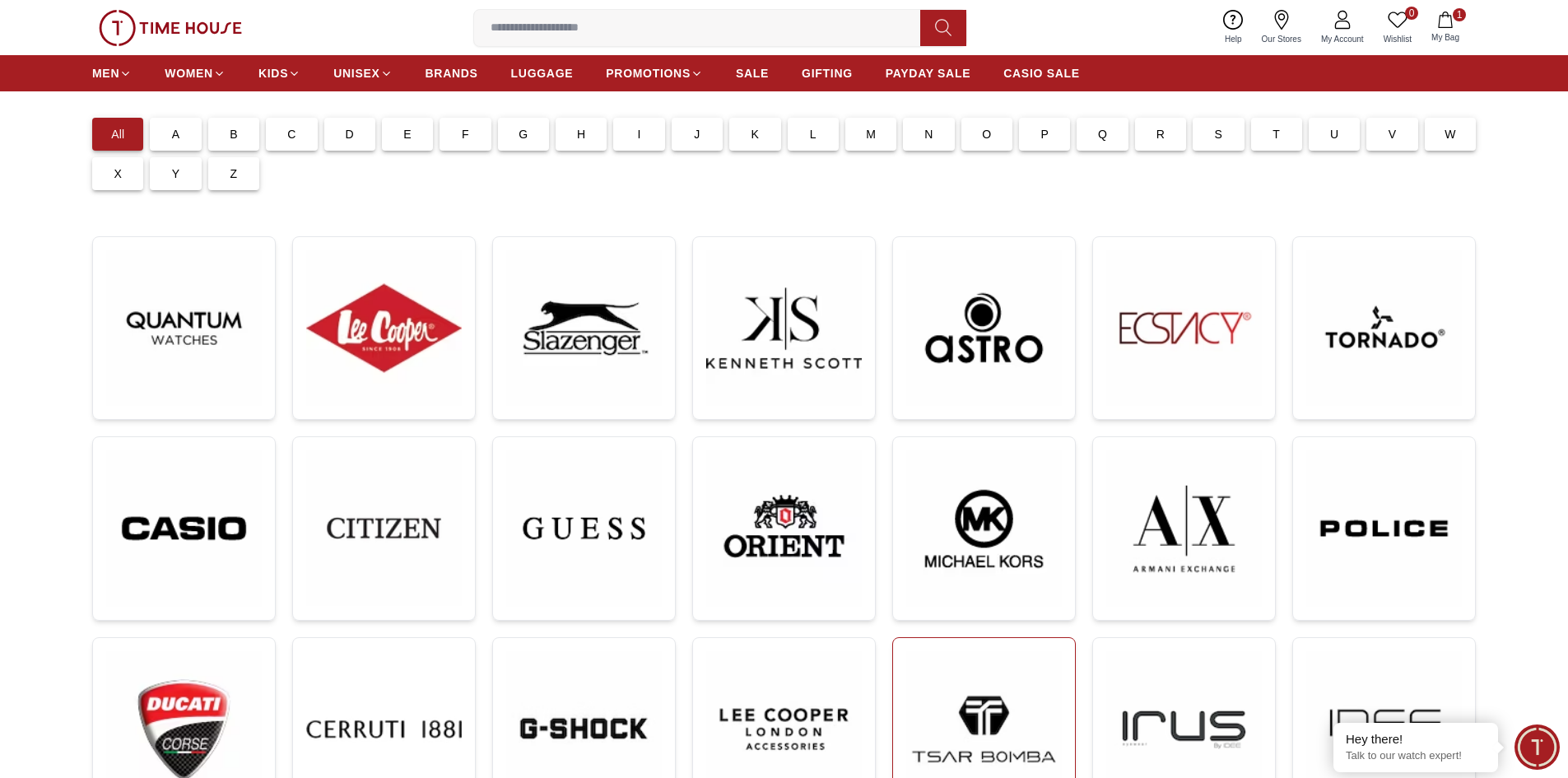
scroll to position [82, 0]
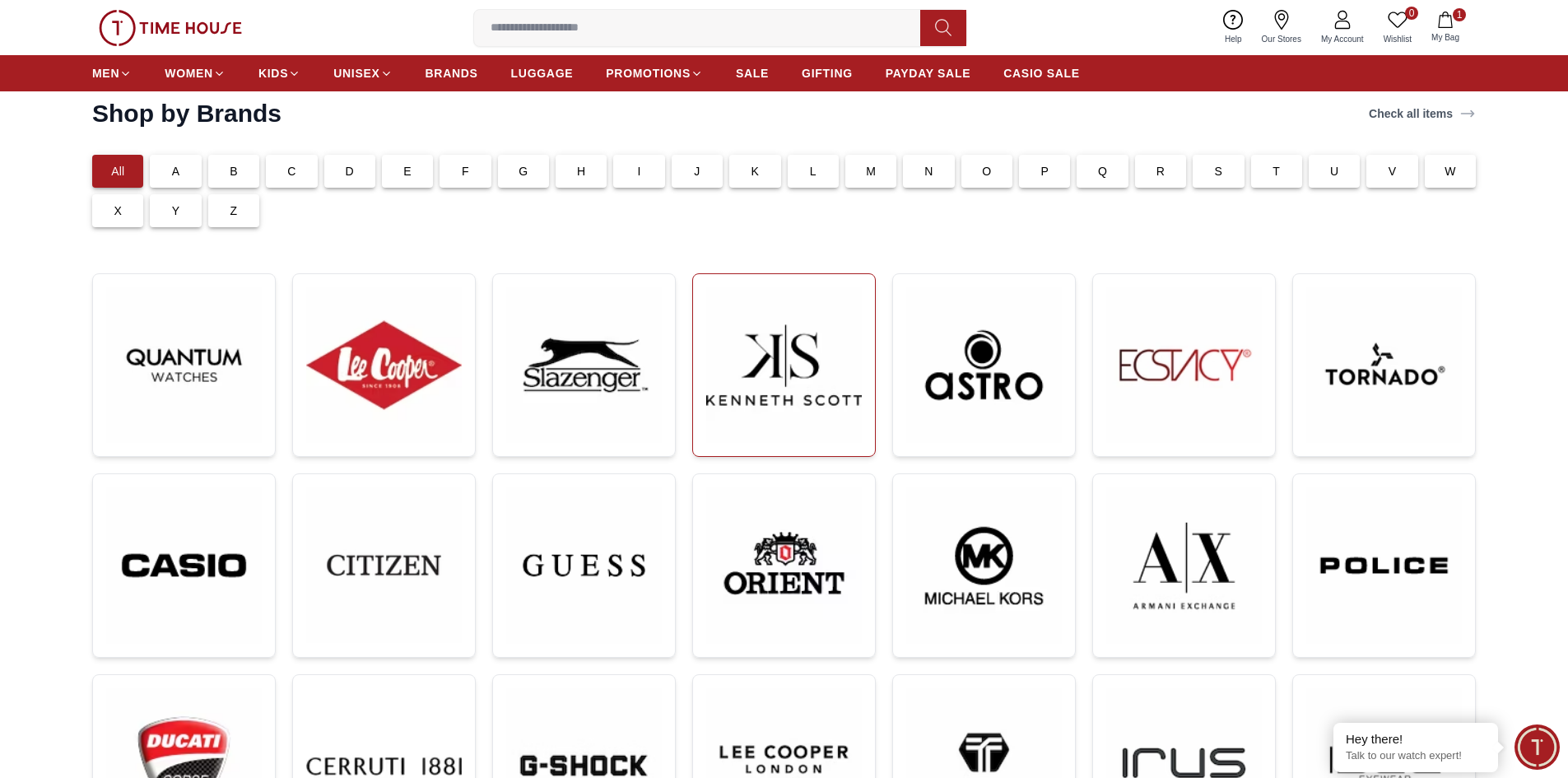
click at [746, 405] on img at bounding box center [784, 365] width 155 height 155
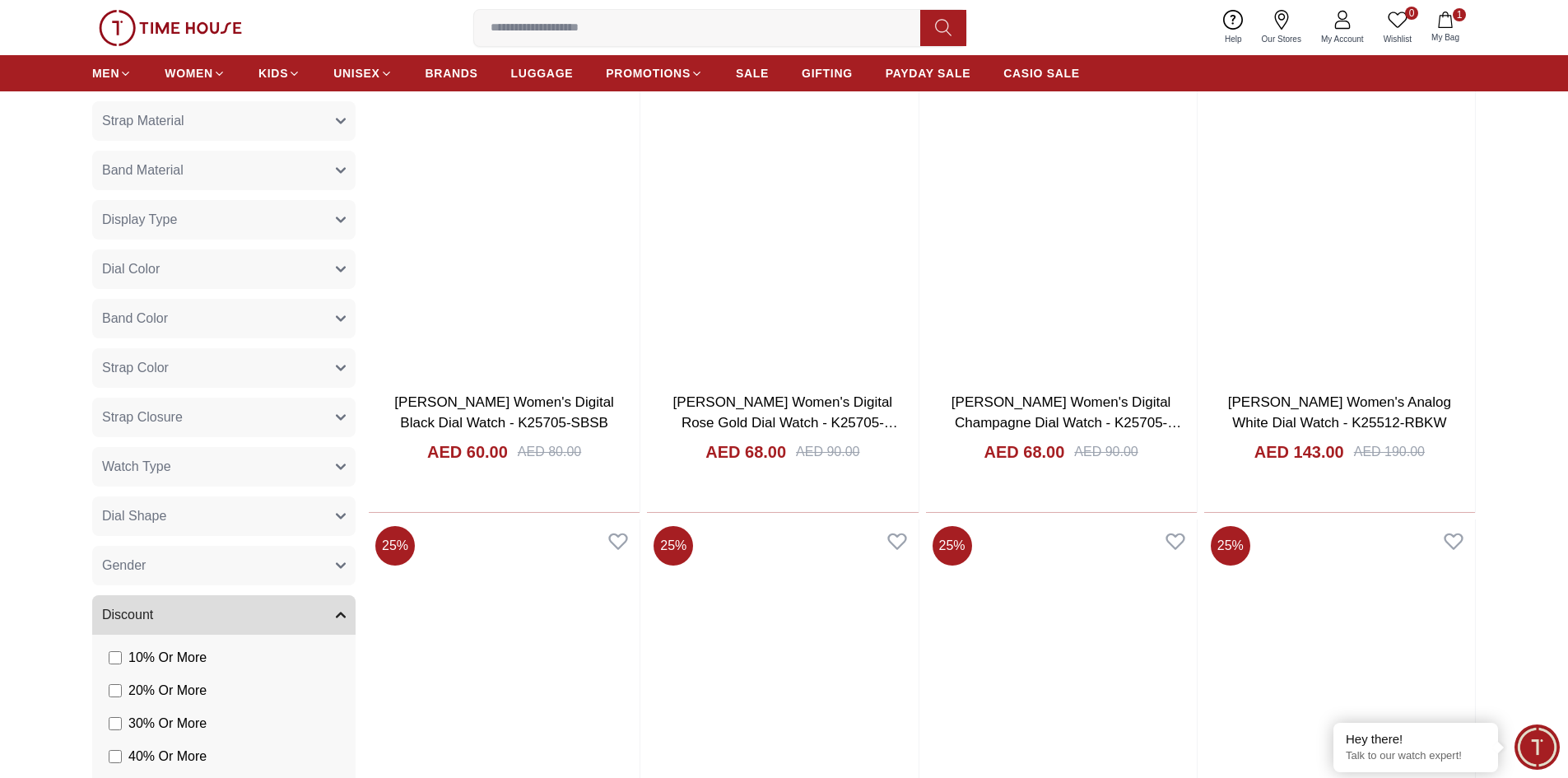
scroll to position [906, 0]
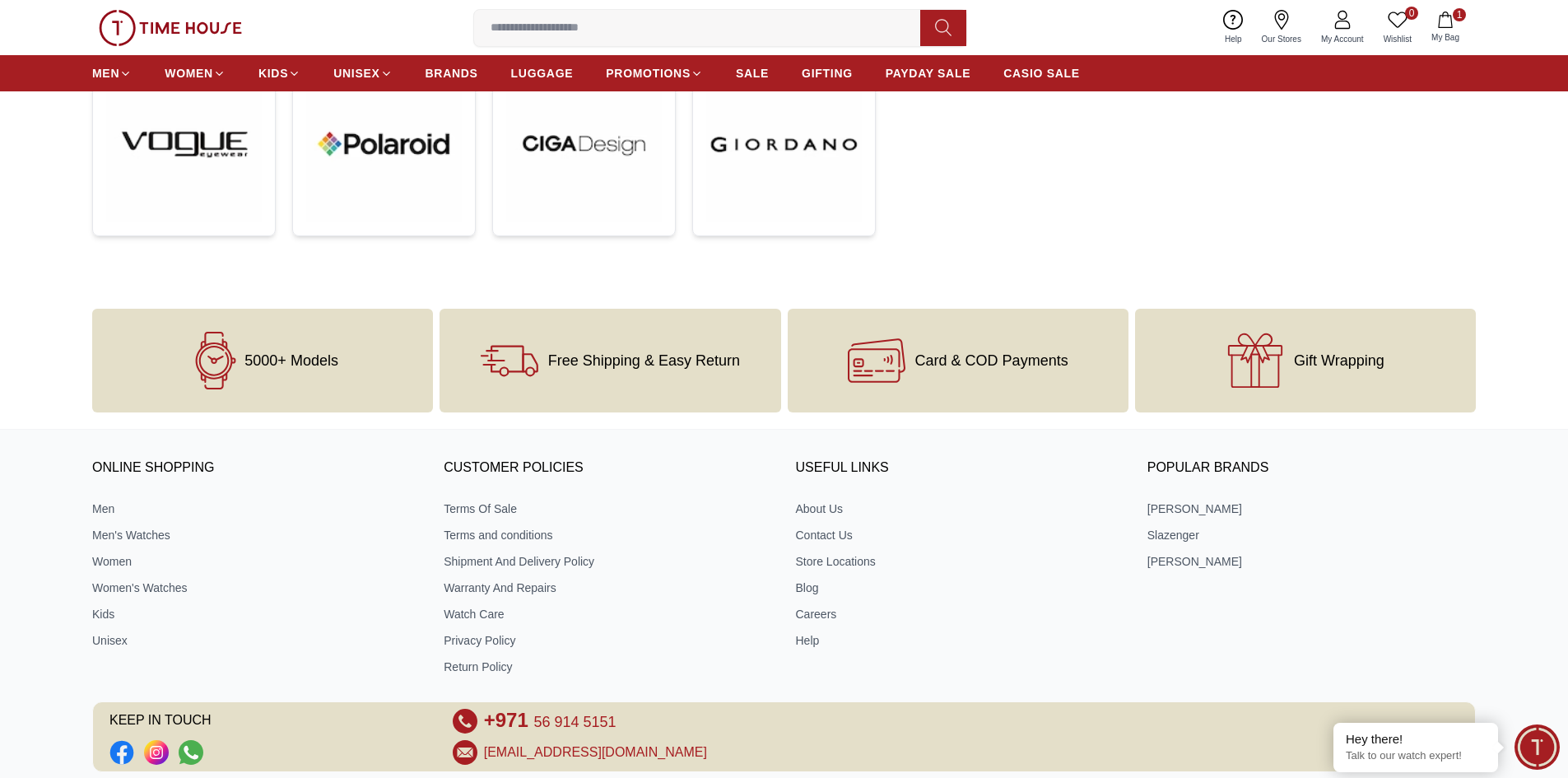
scroll to position [82, 0]
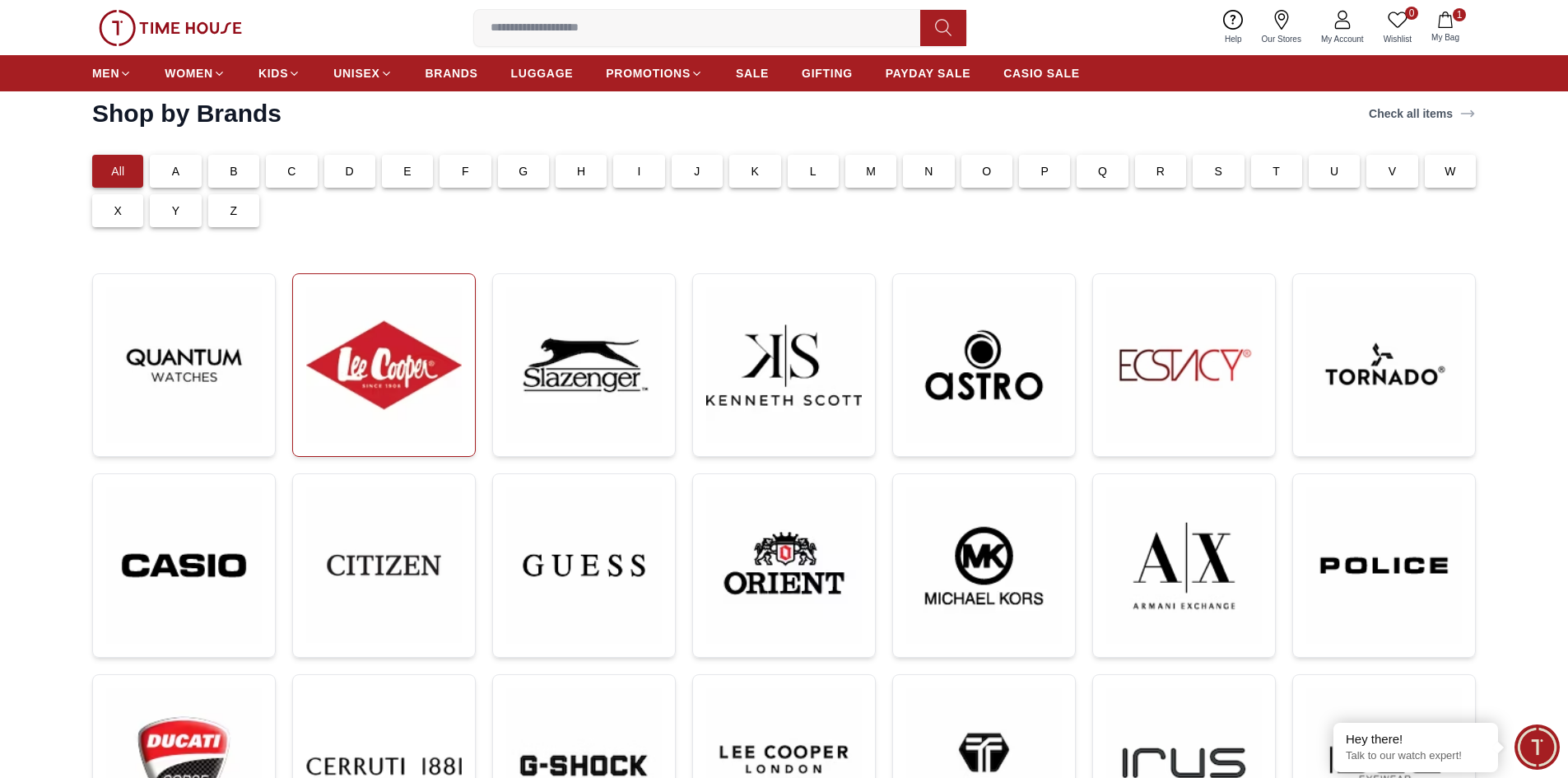
click at [402, 396] on img at bounding box center [384, 365] width 155 height 155
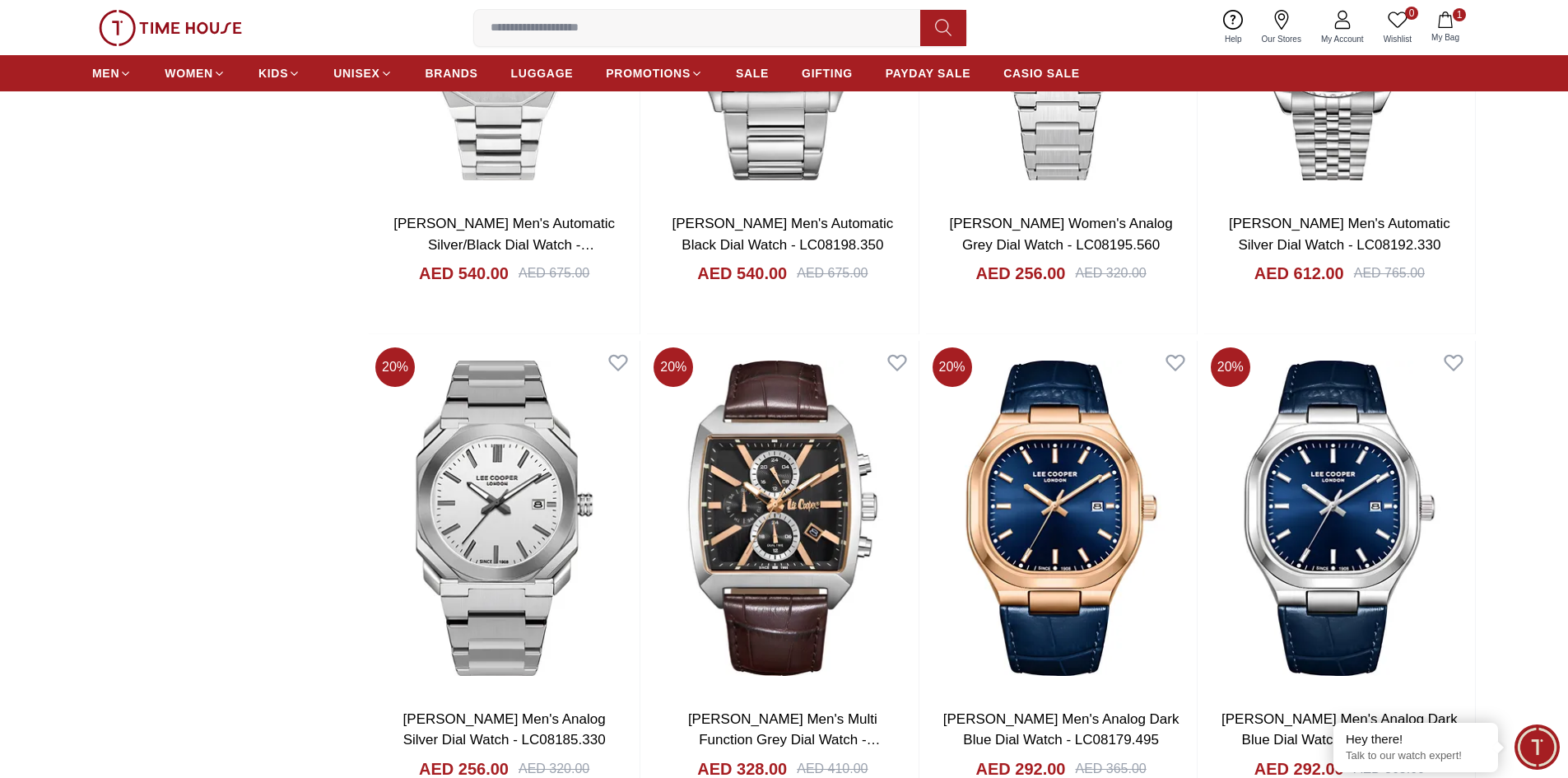
scroll to position [2636, 0]
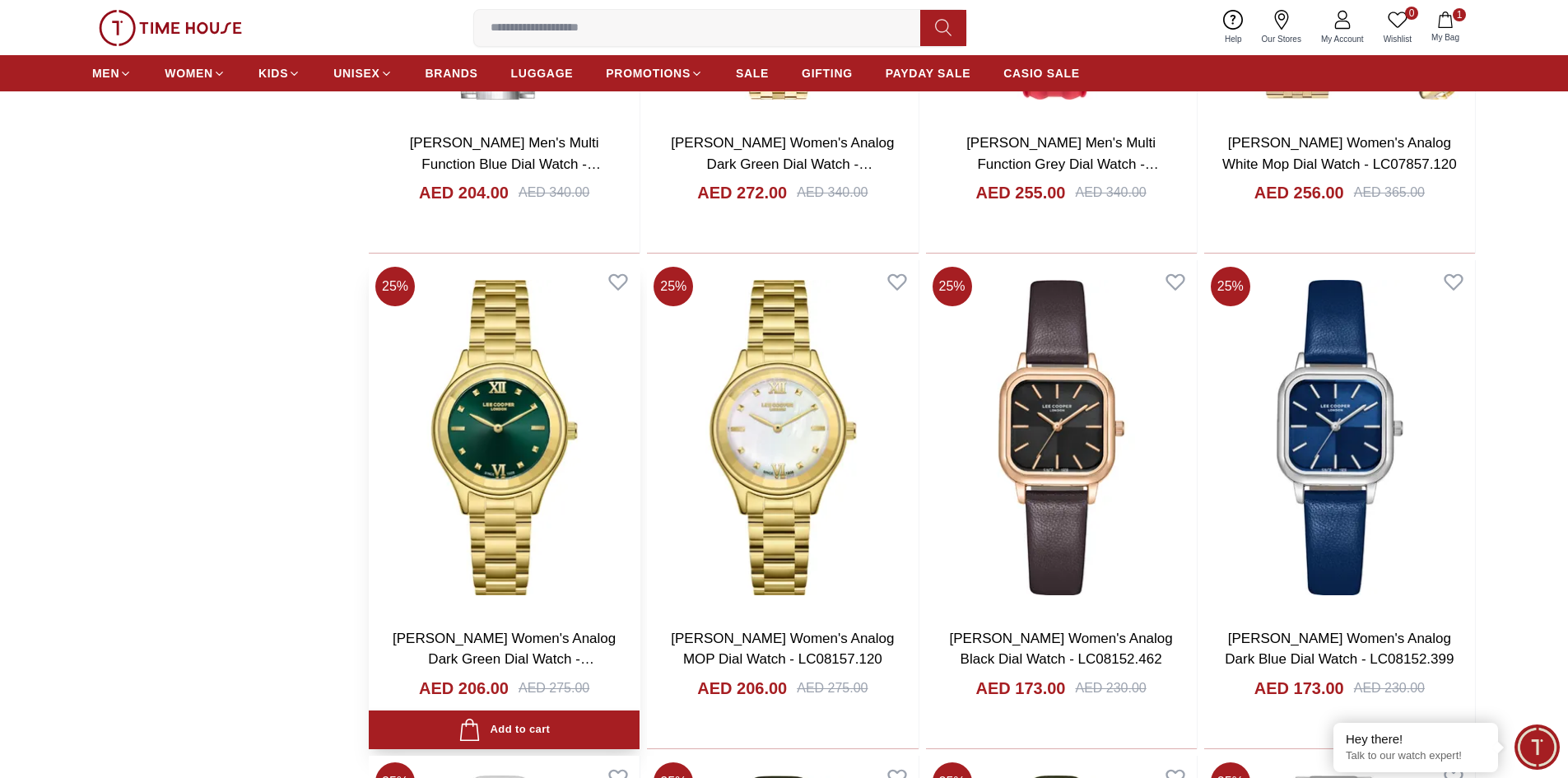
scroll to position [6754, 0]
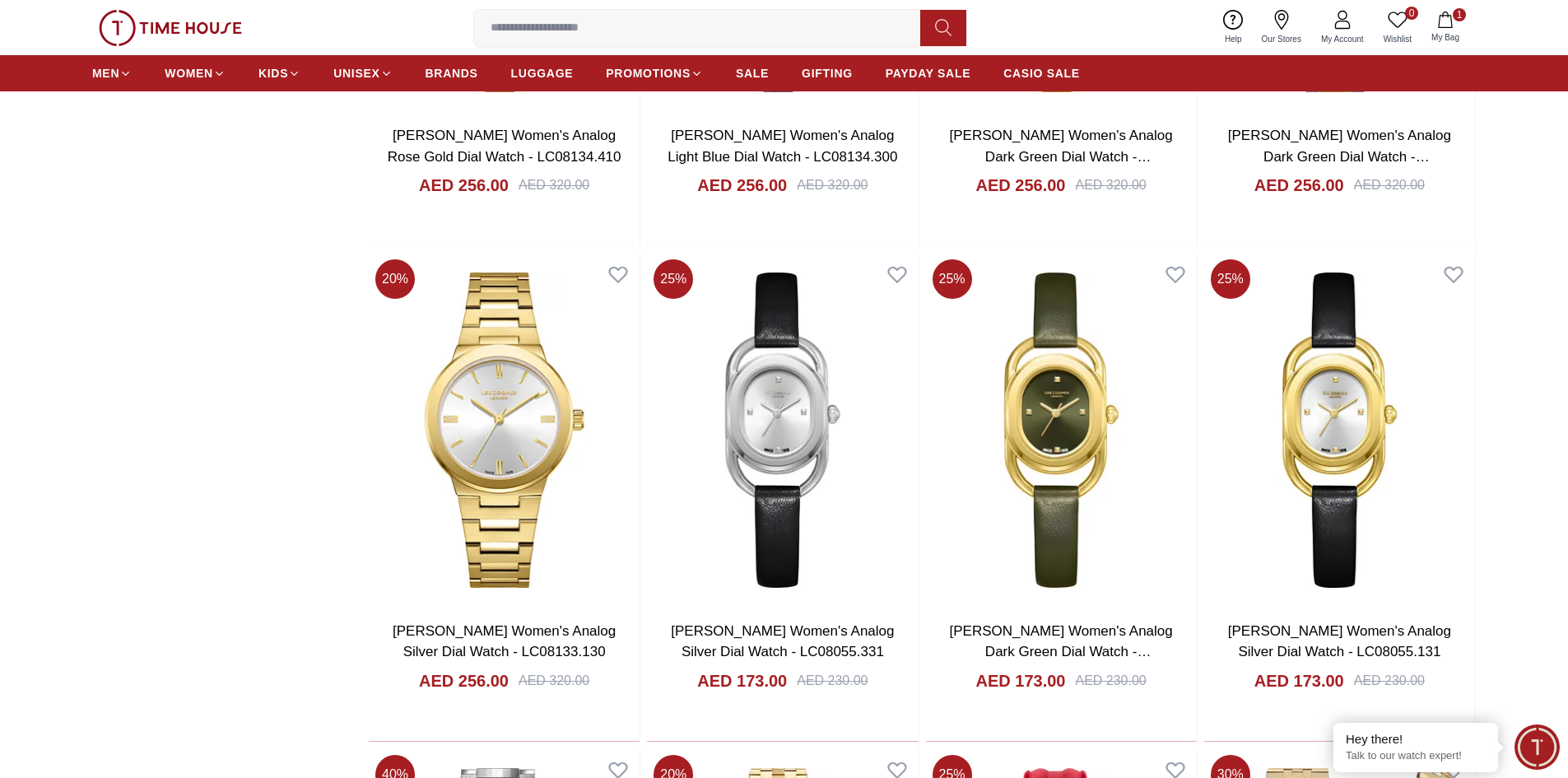
scroll to position [5106, 0]
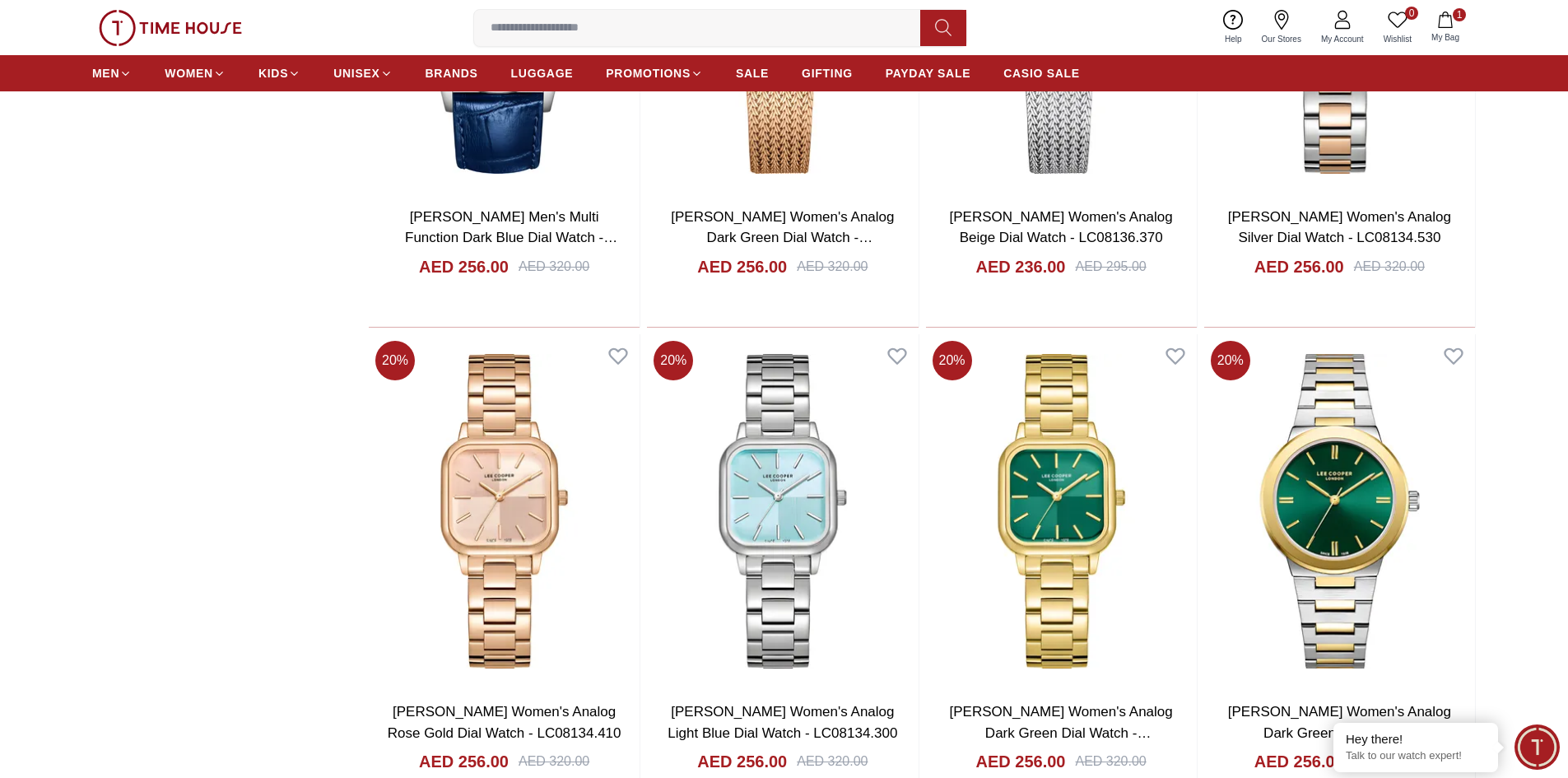
scroll to position [2915, 0]
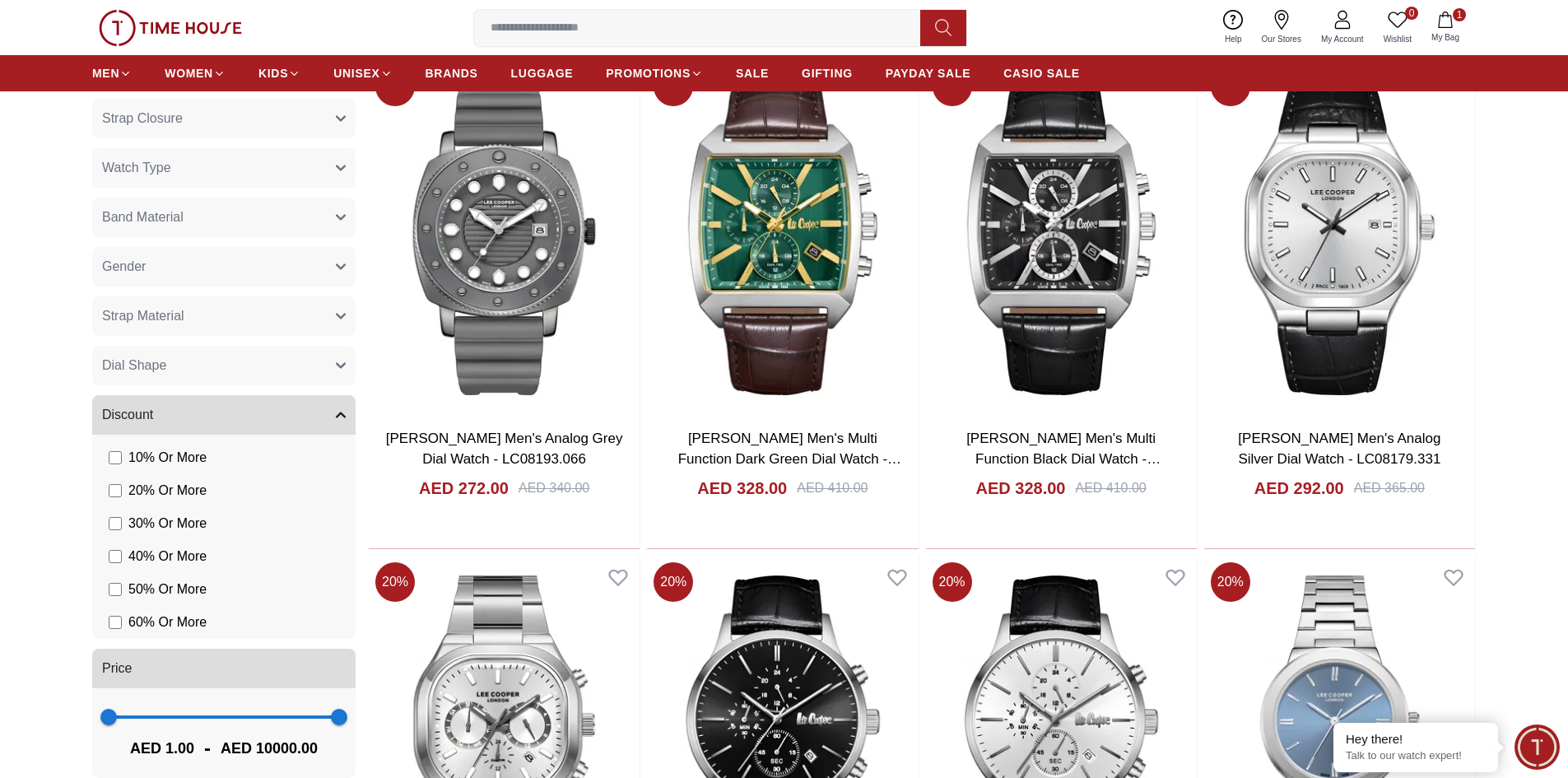
scroll to position [1102, 0]
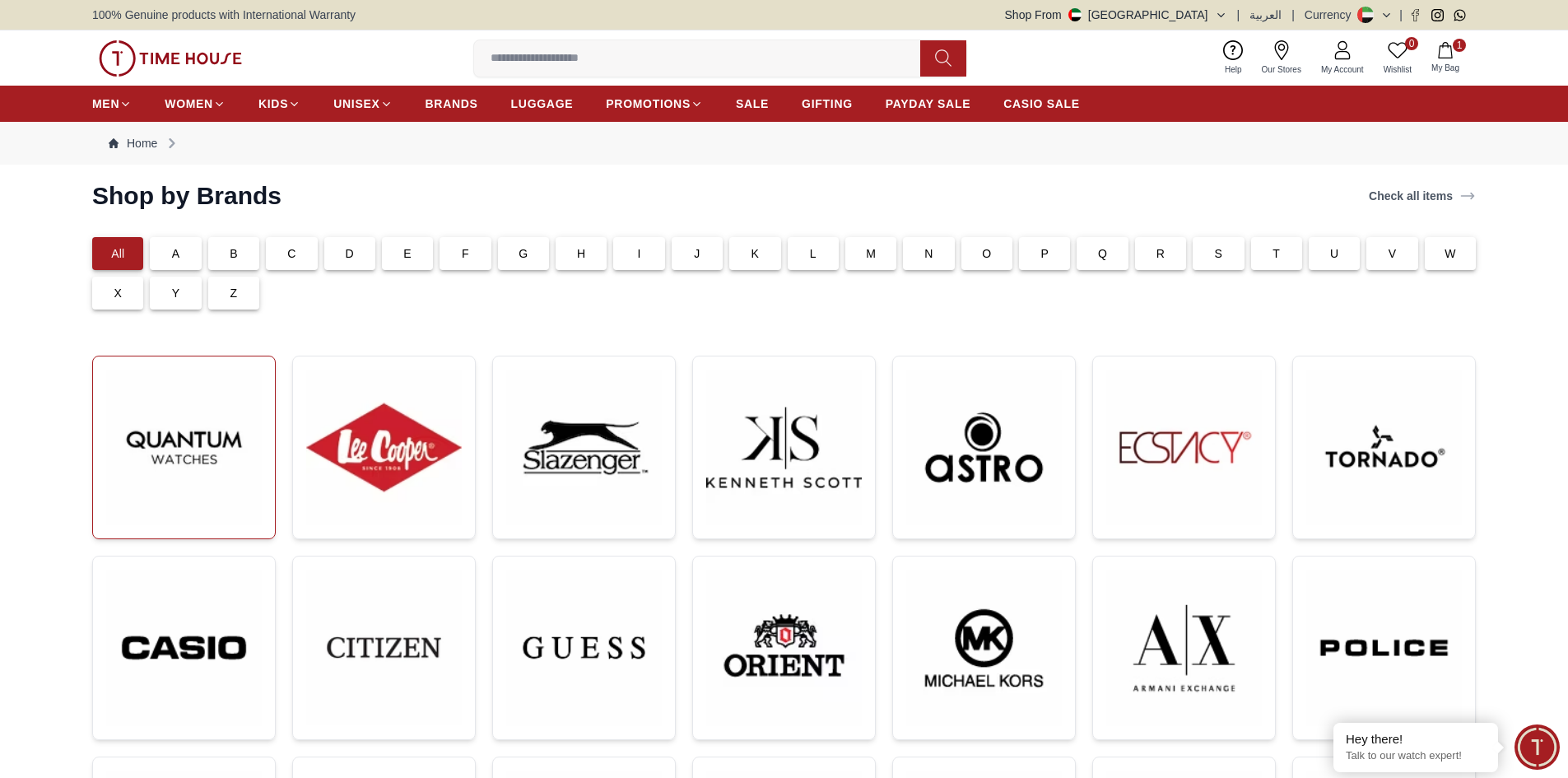
click at [187, 469] on img at bounding box center [184, 447] width 155 height 155
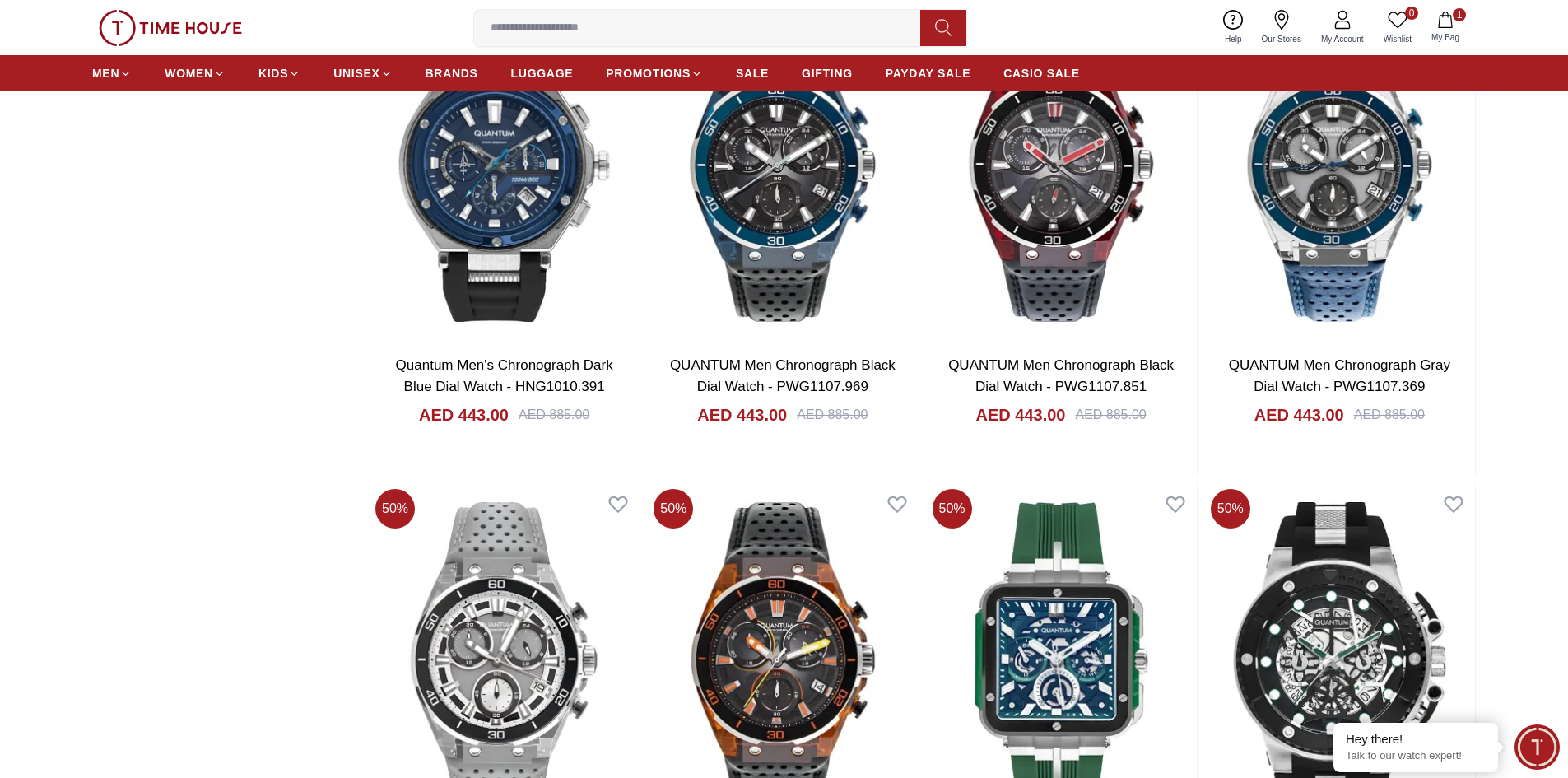
scroll to position [2718, 0]
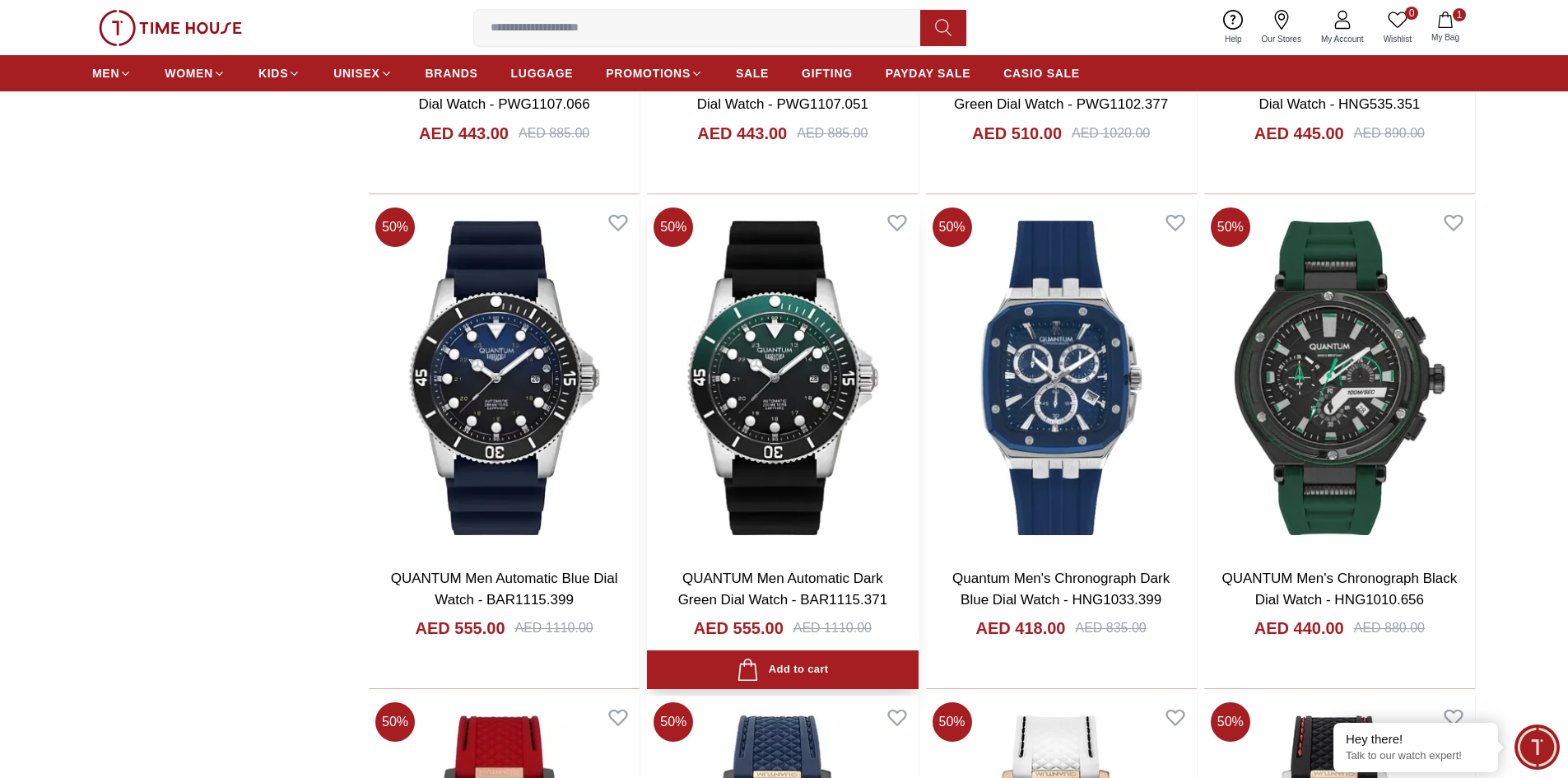
scroll to position [3212, 0]
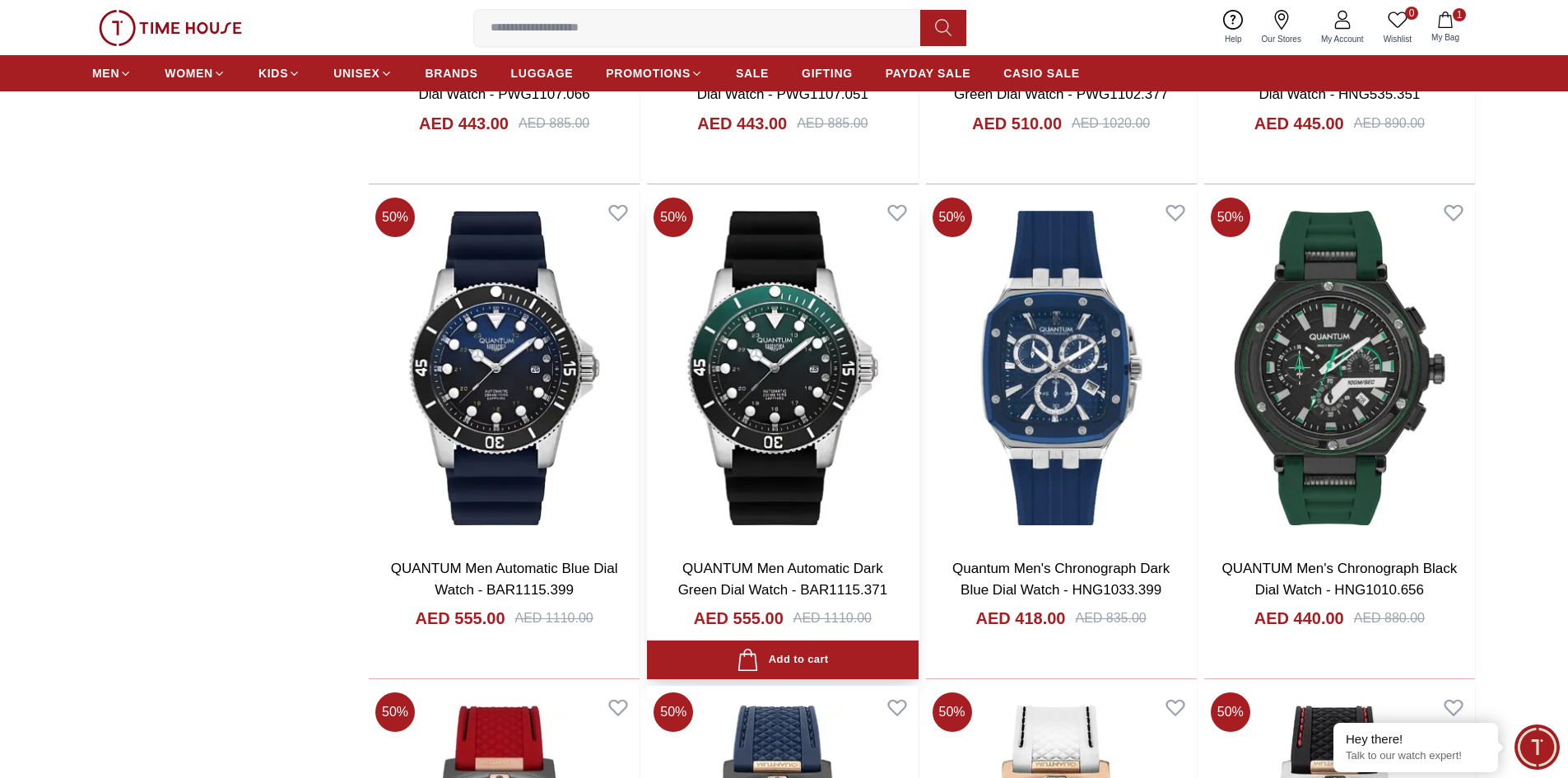
click at [751, 571] on link "QUANTUM Men Automatic Dark Green Dial Watch - BAR1115.371" at bounding box center [783, 579] width 210 height 37
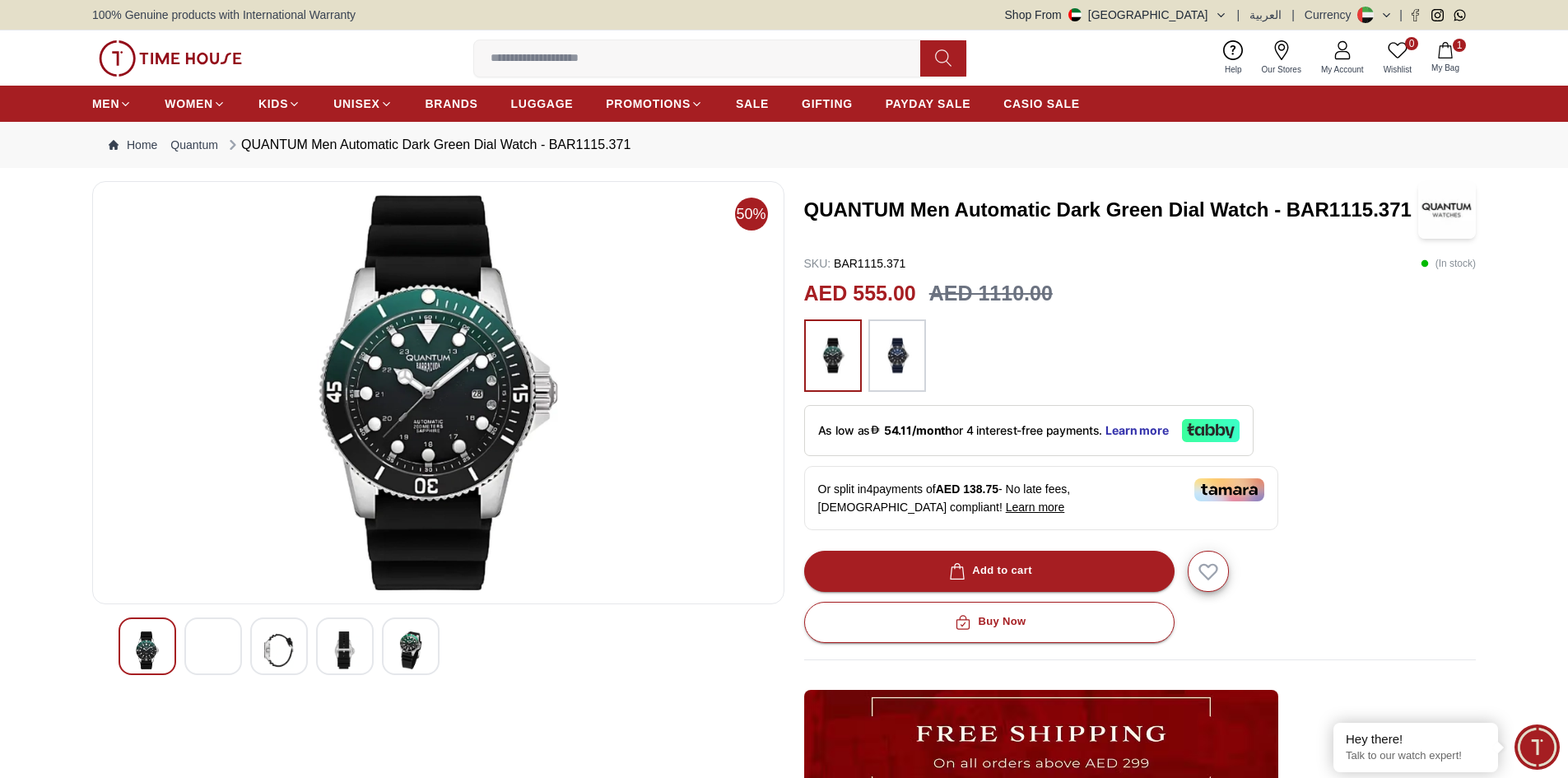
click at [197, 647] on div at bounding box center [213, 647] width 58 height 58
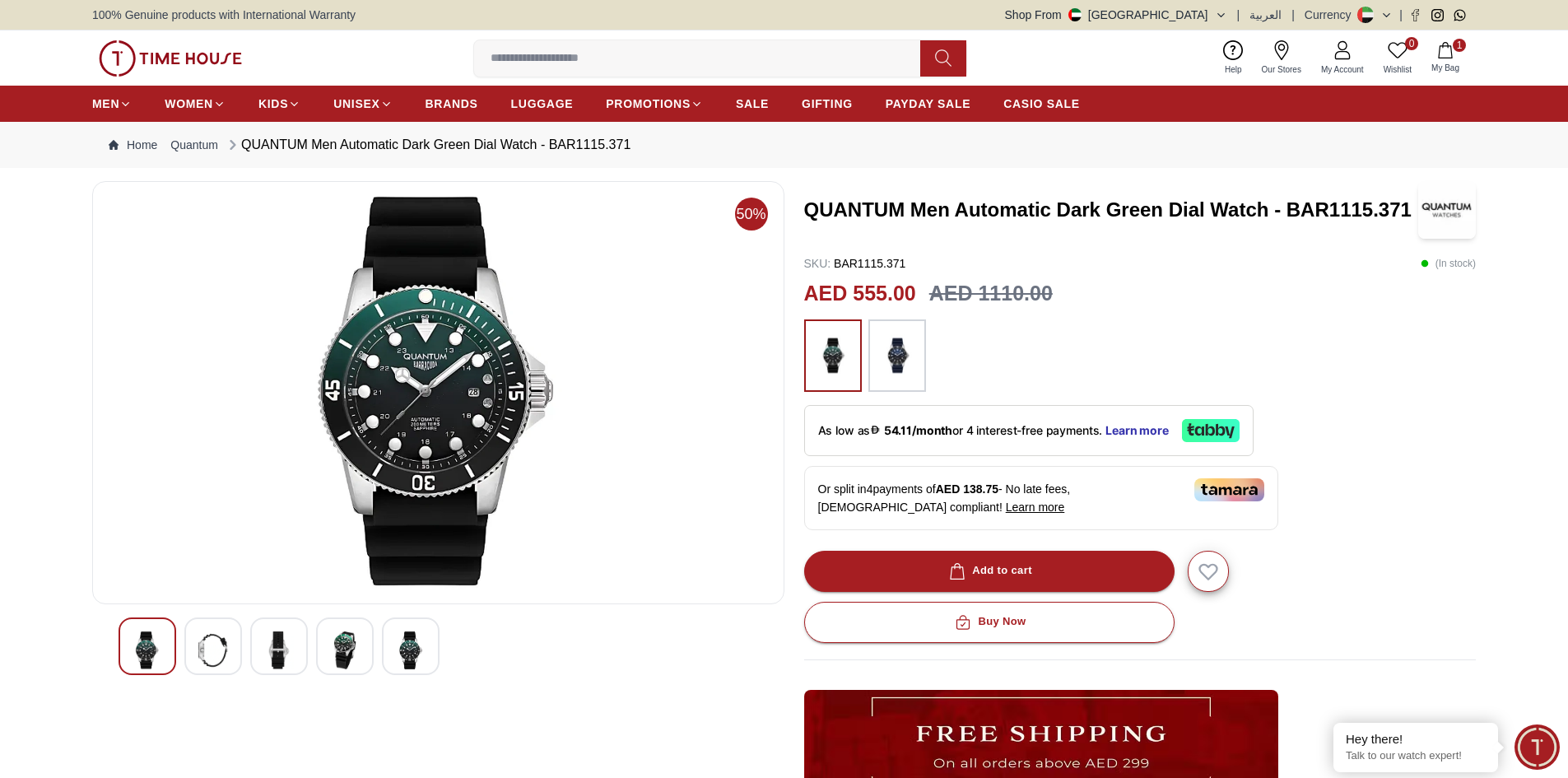
click at [214, 644] on img at bounding box center [213, 651] width 30 height 38
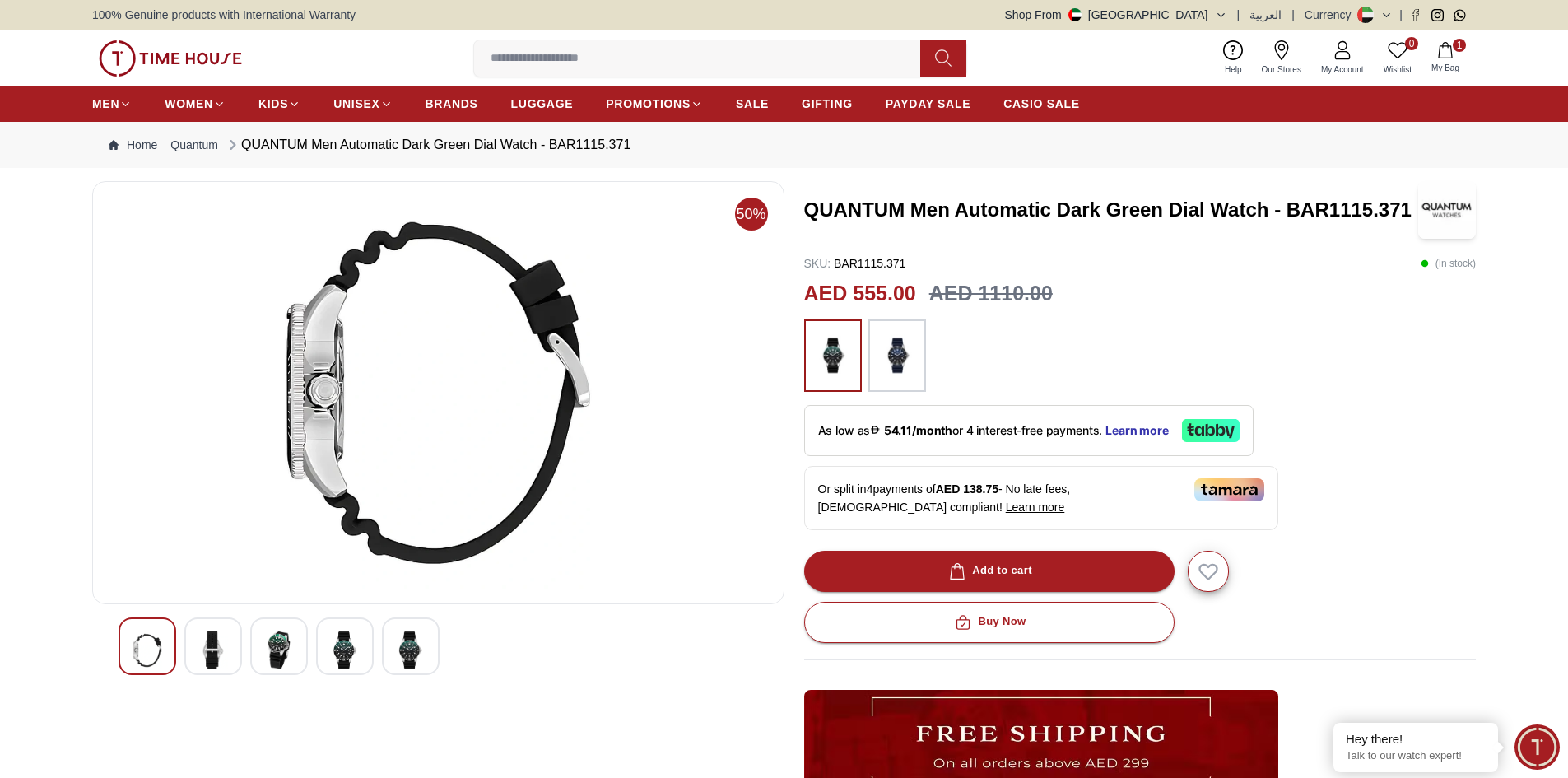
click at [273, 648] on img at bounding box center [279, 651] width 30 height 38
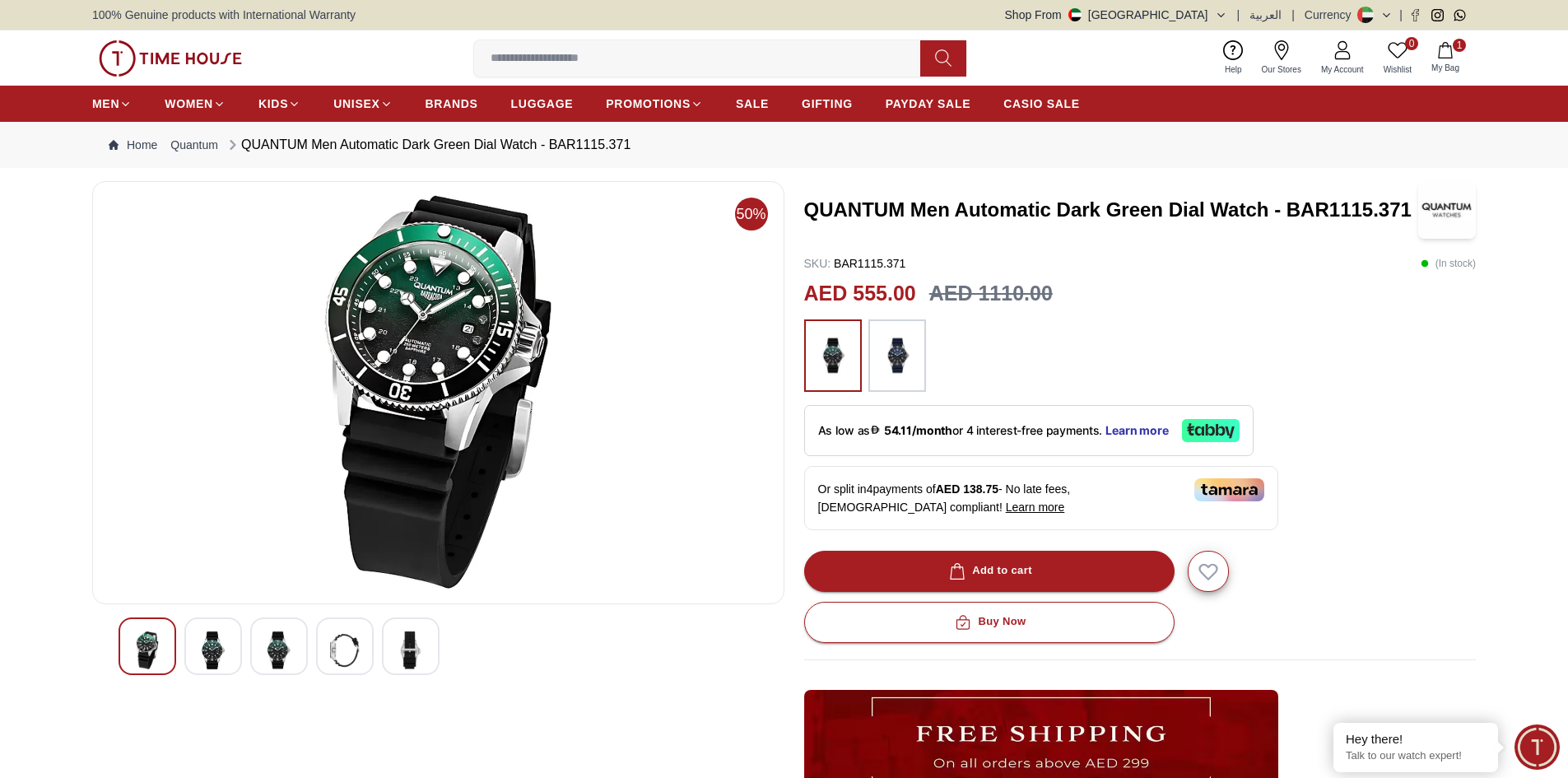
click at [332, 659] on img at bounding box center [344, 651] width 30 height 38
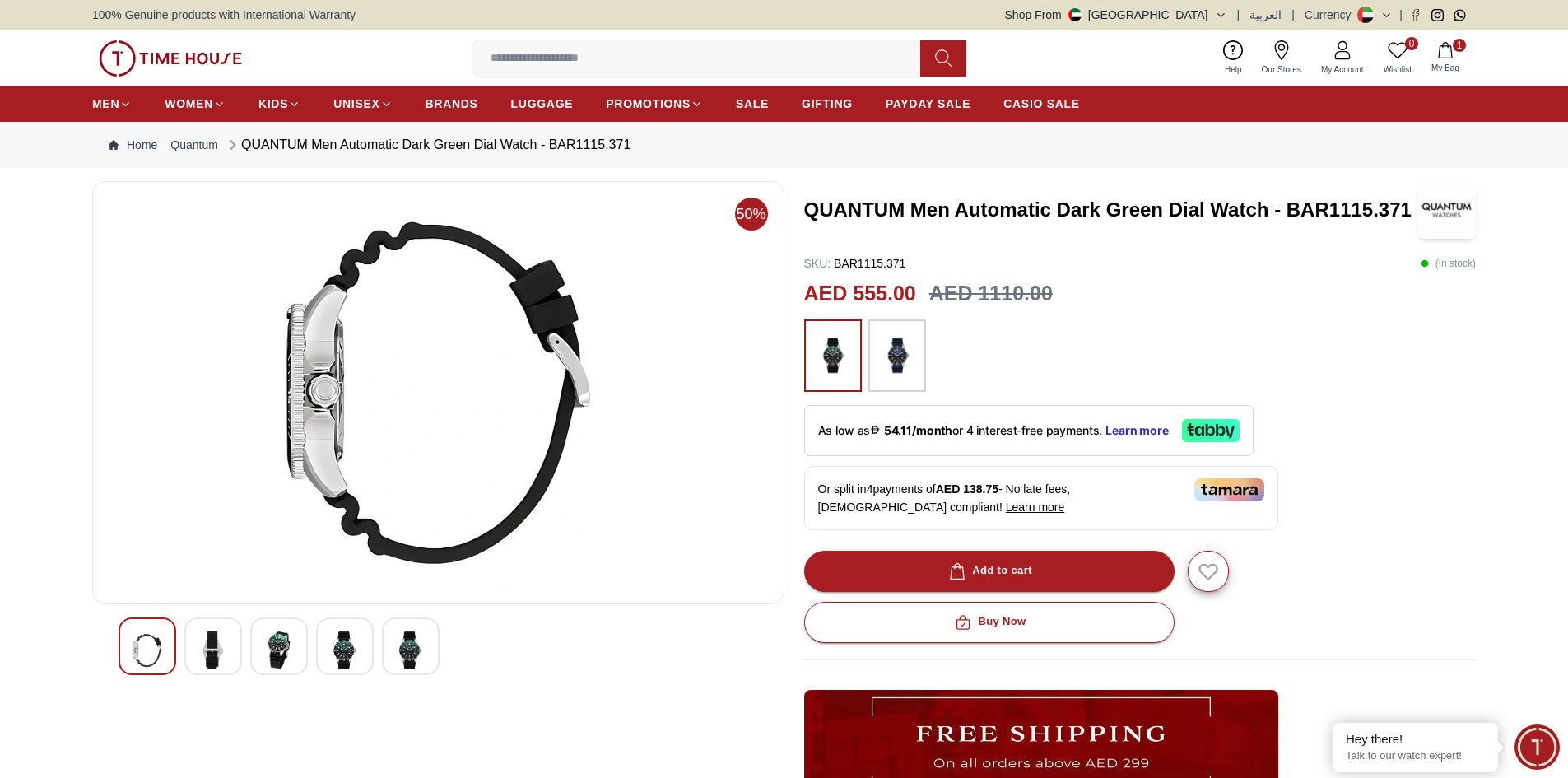
click at [380, 657] on div at bounding box center [438, 647] width 639 height 58
click at [420, 653] on img at bounding box center [410, 651] width 30 height 38
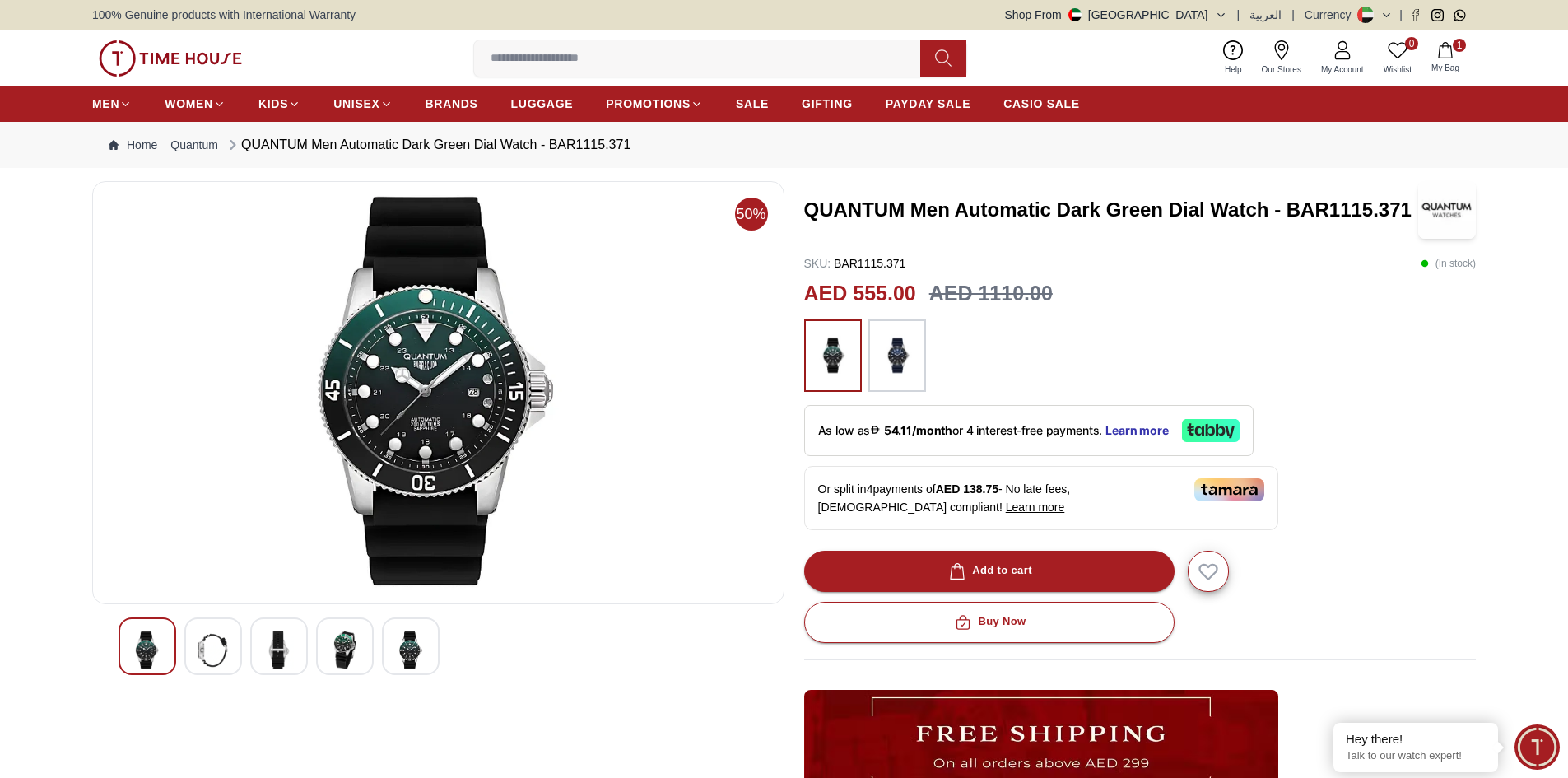
click at [880, 335] on img at bounding box center [898, 356] width 42 height 56
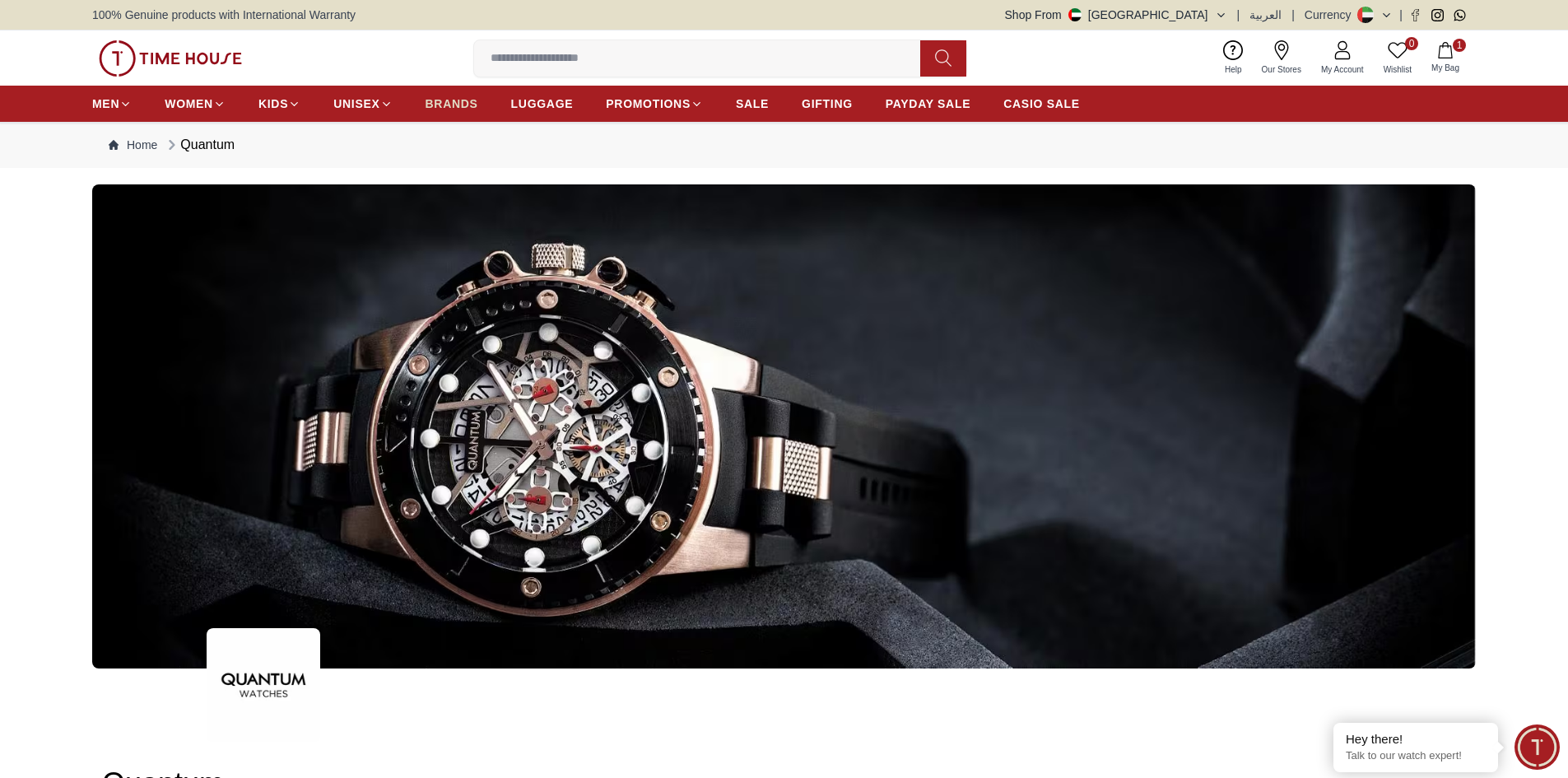
click at [430, 102] on span "BRANDS" at bounding box center [452, 104] width 52 height 16
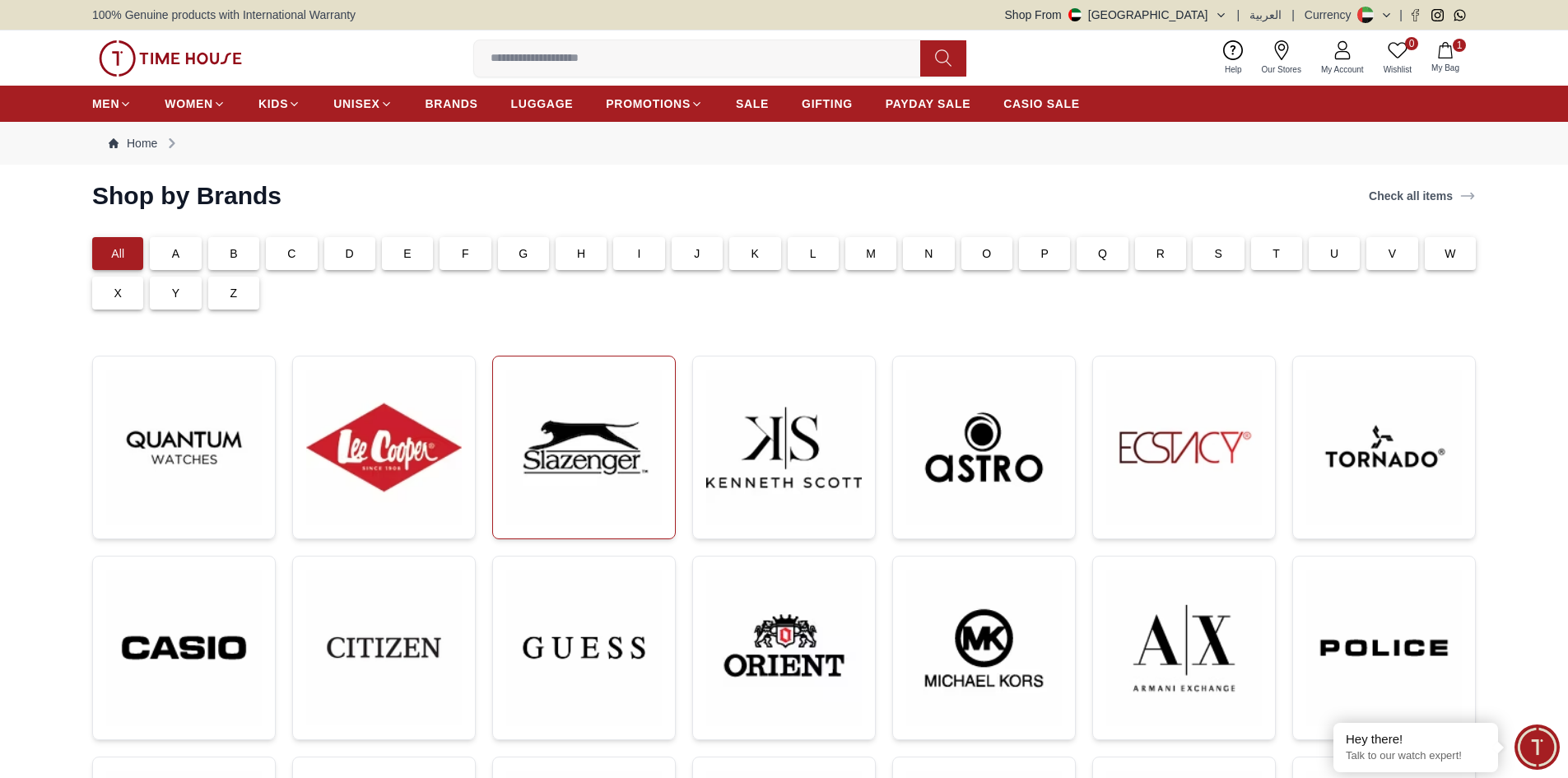
click at [591, 431] on img at bounding box center [584, 447] width 155 height 155
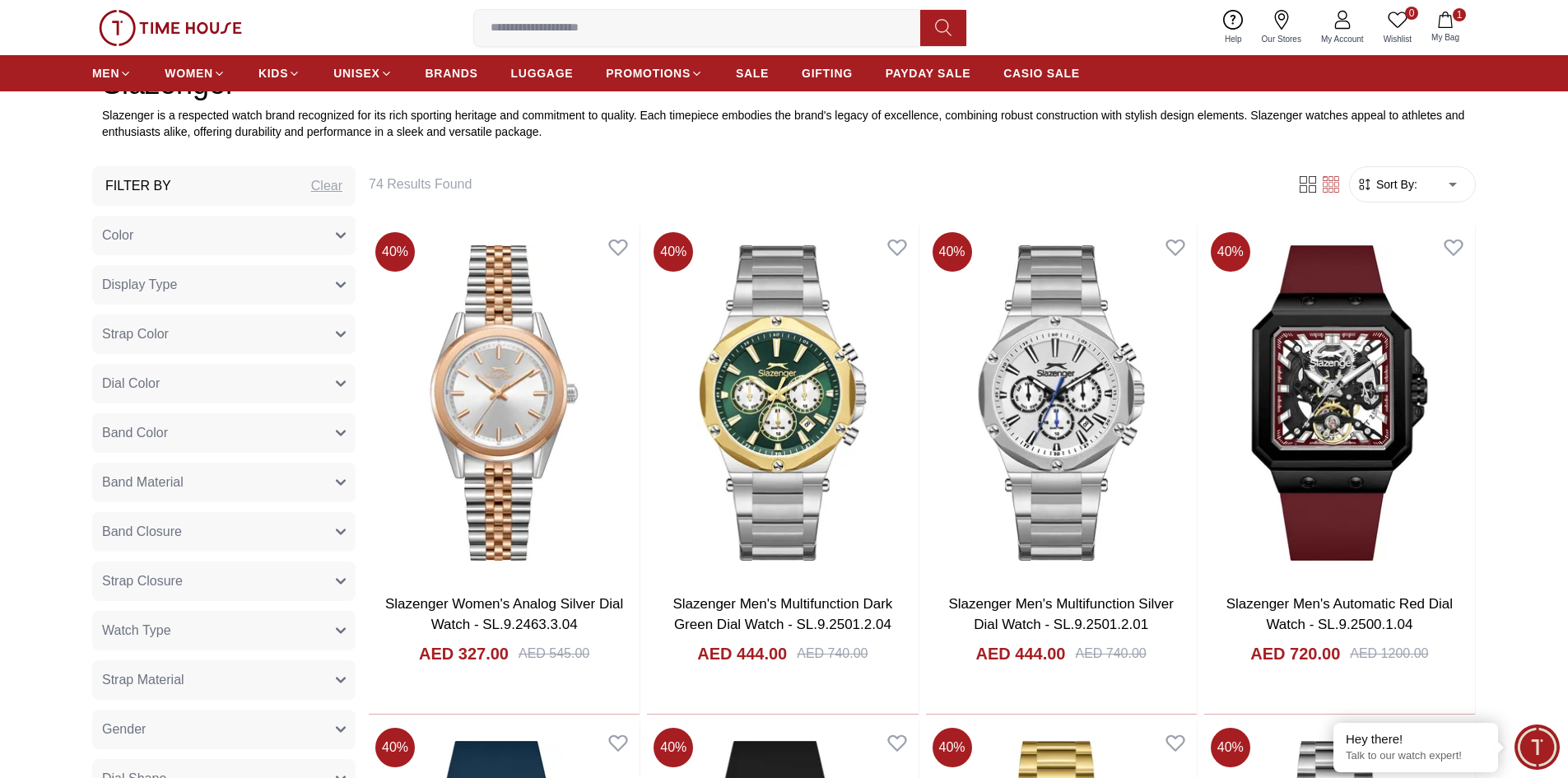
scroll to position [906, 0]
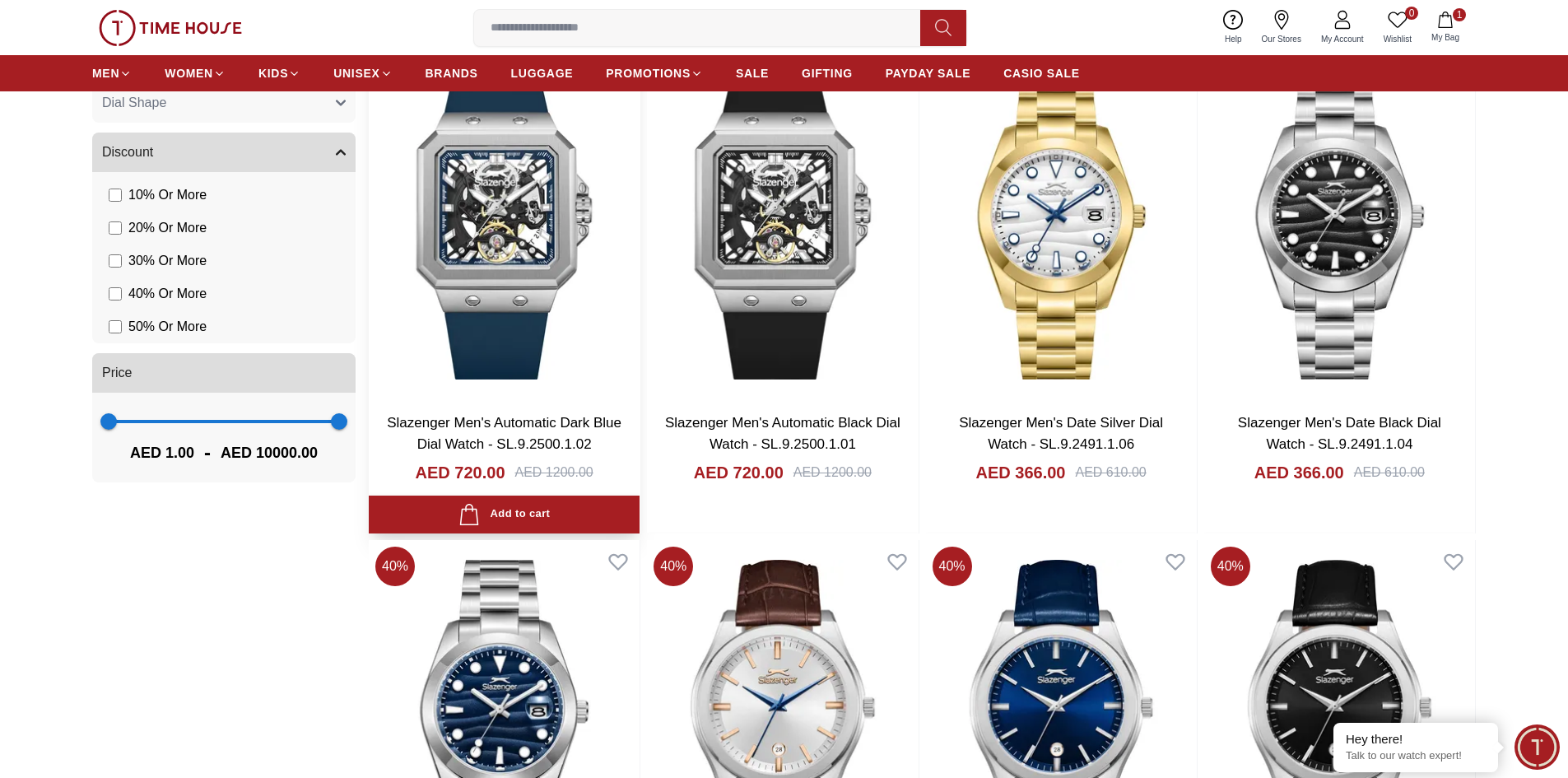
scroll to position [989, 0]
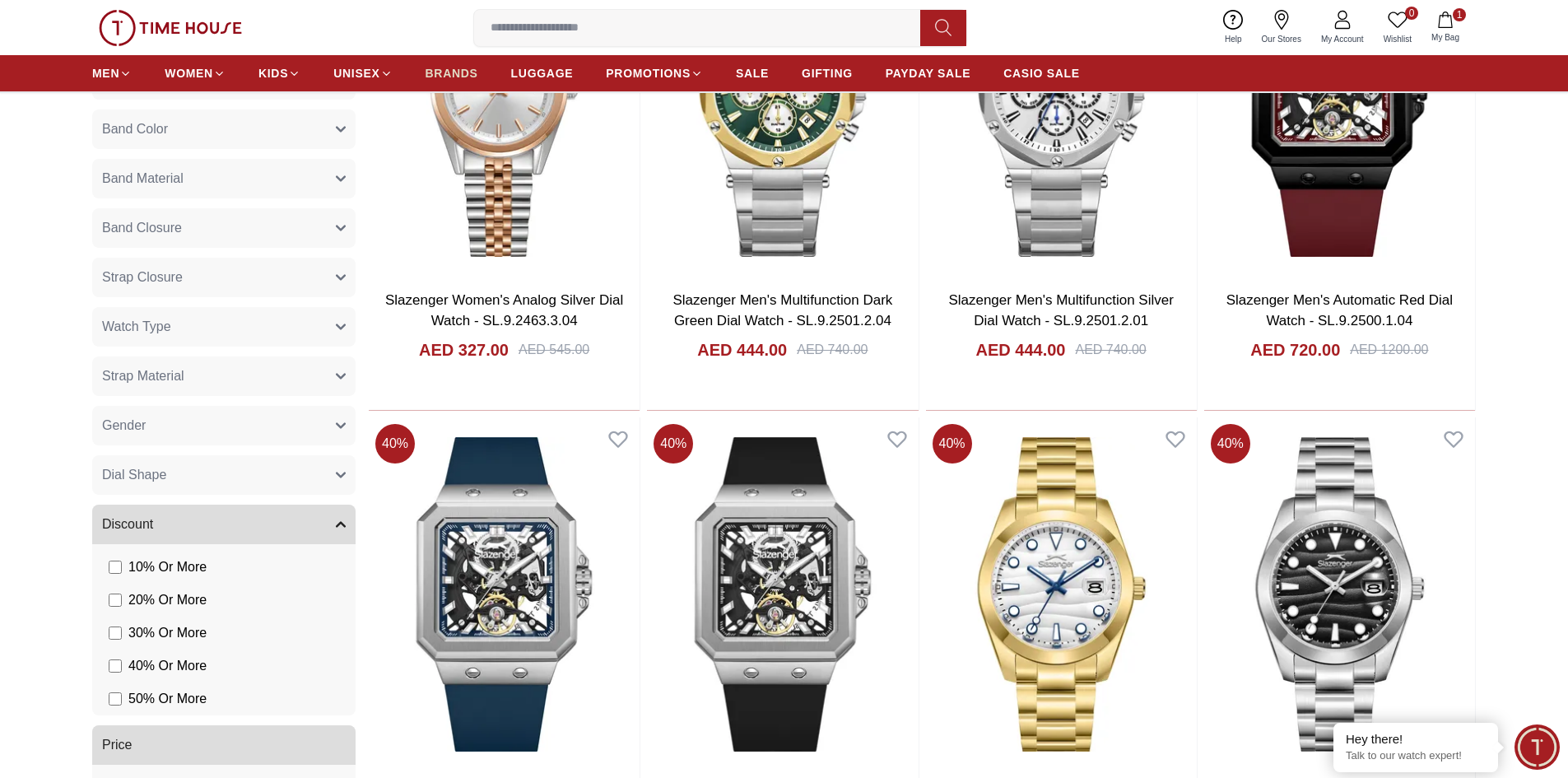
click at [460, 72] on span "BRANDS" at bounding box center [452, 73] width 52 height 16
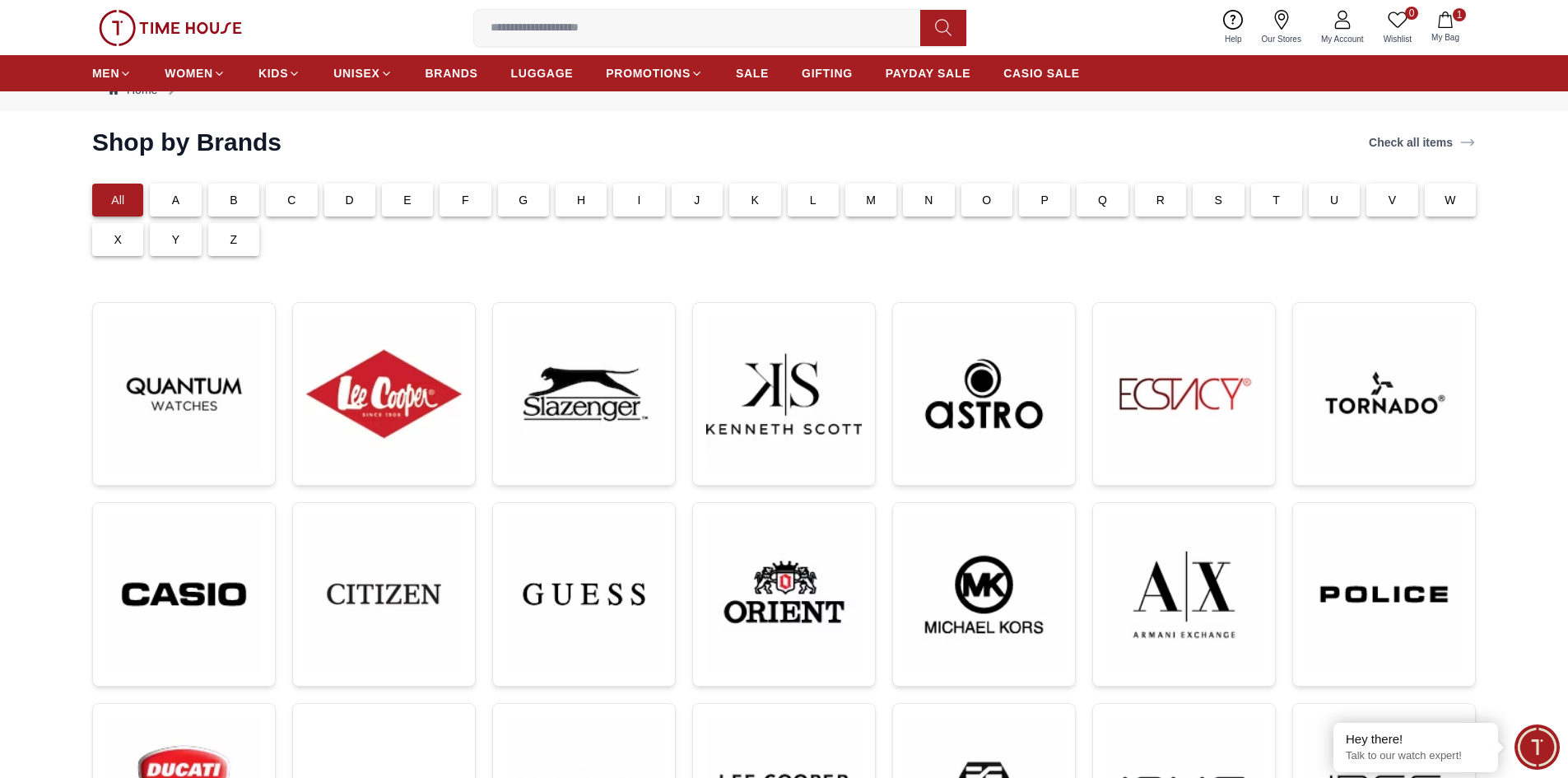
scroll to position [82, 0]
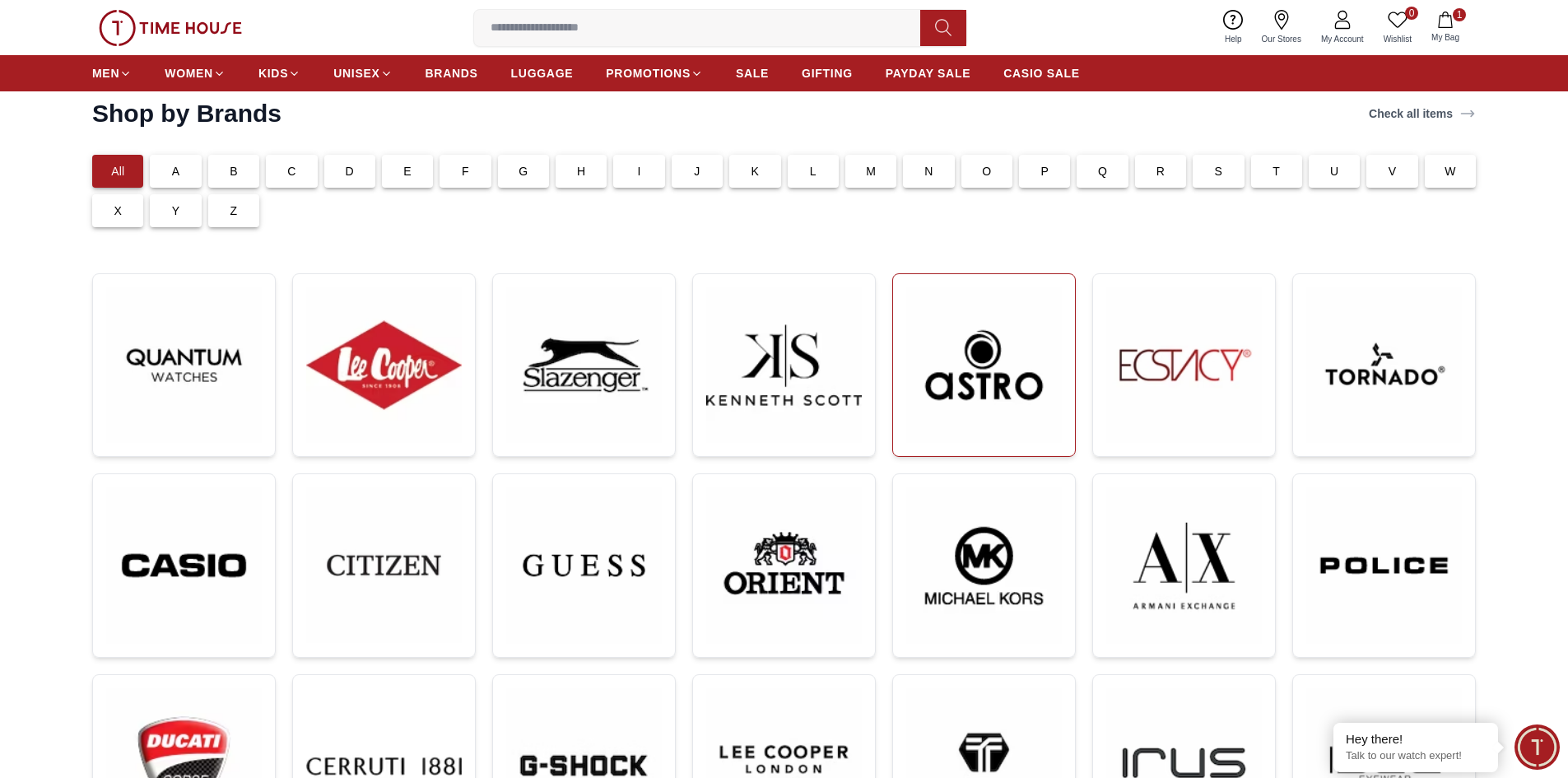
click at [972, 386] on img at bounding box center [985, 365] width 155 height 155
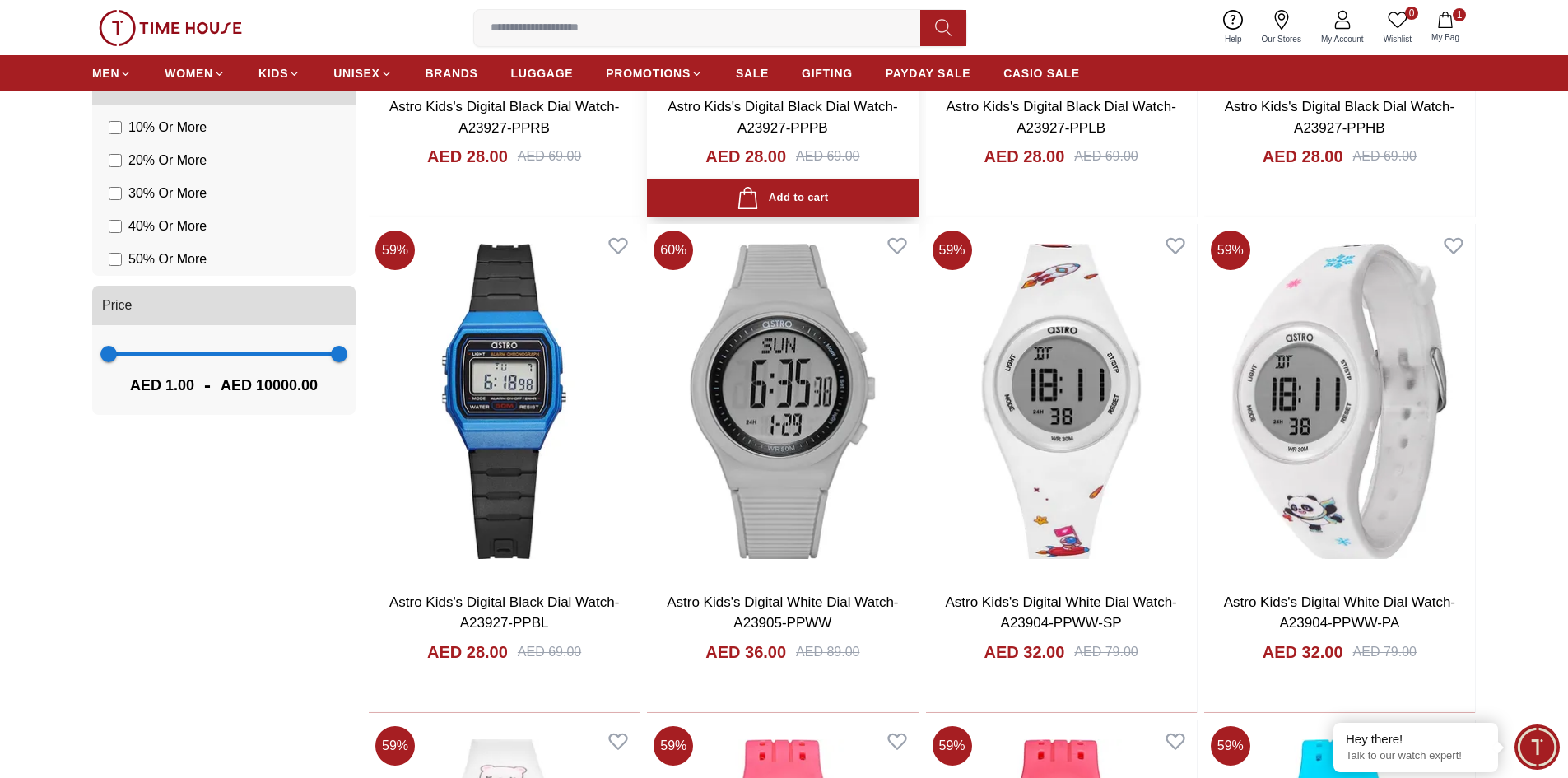
scroll to position [1483, 0]
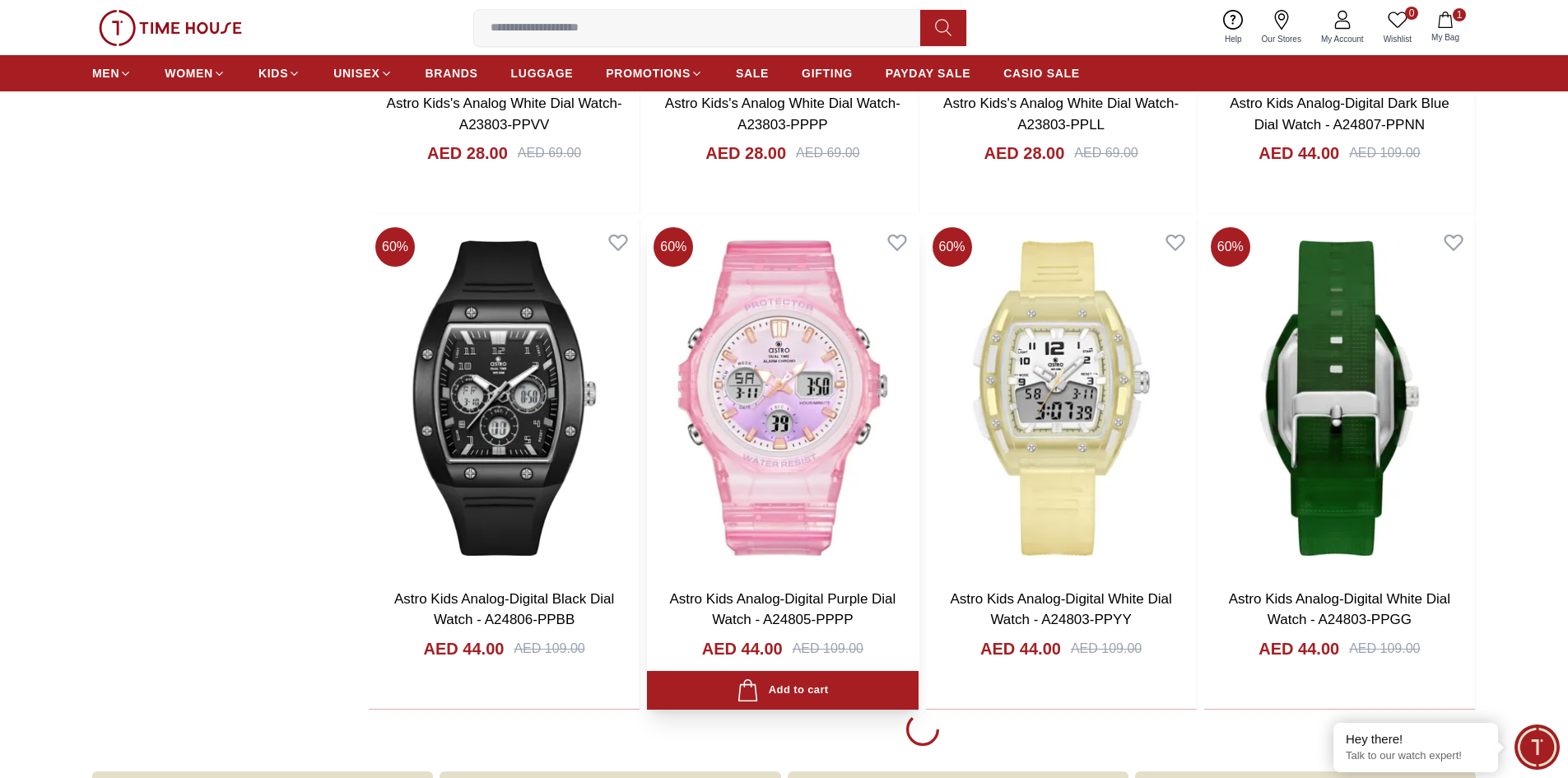
scroll to position [2718, 0]
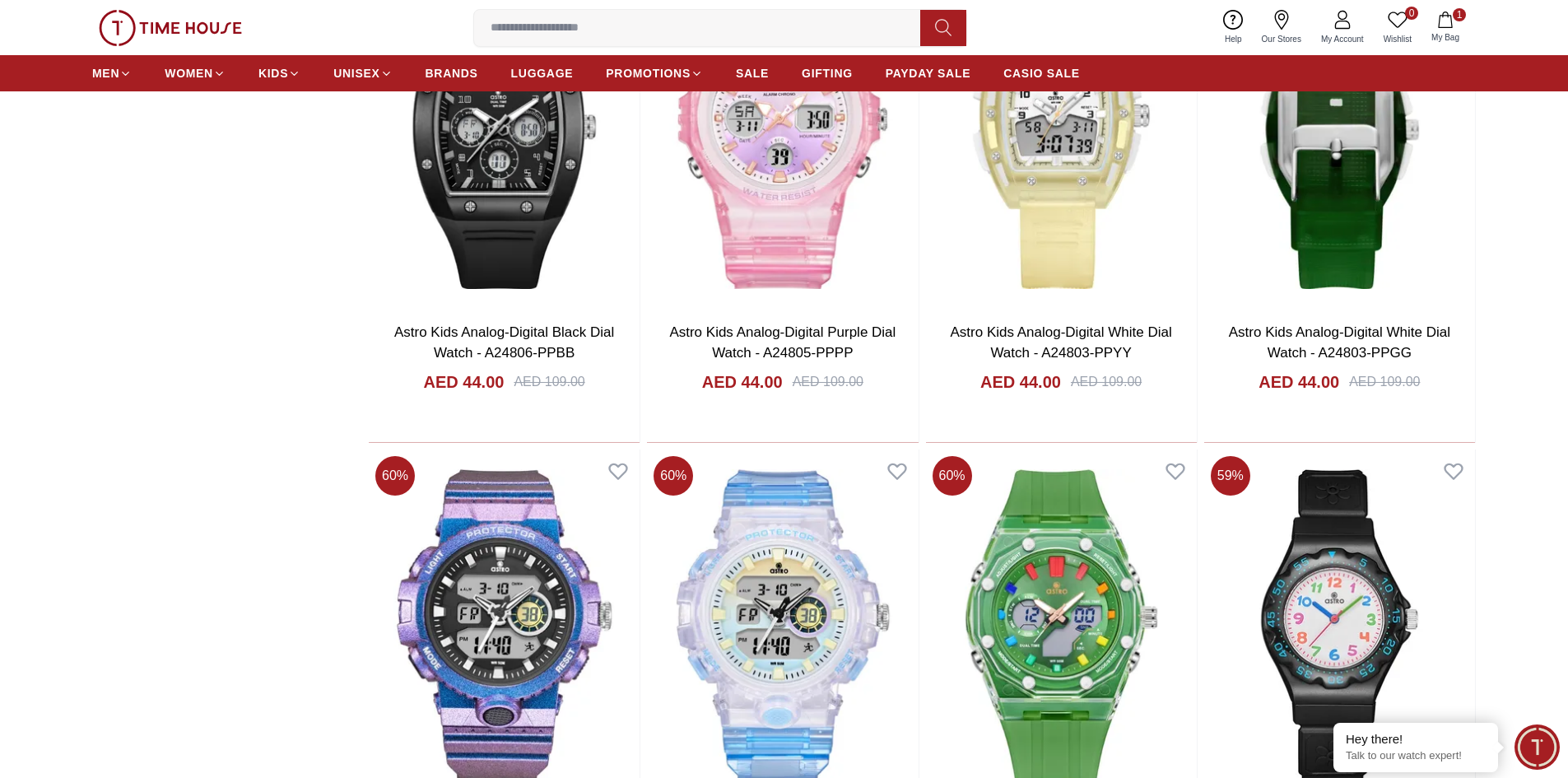
scroll to position [2718, 0]
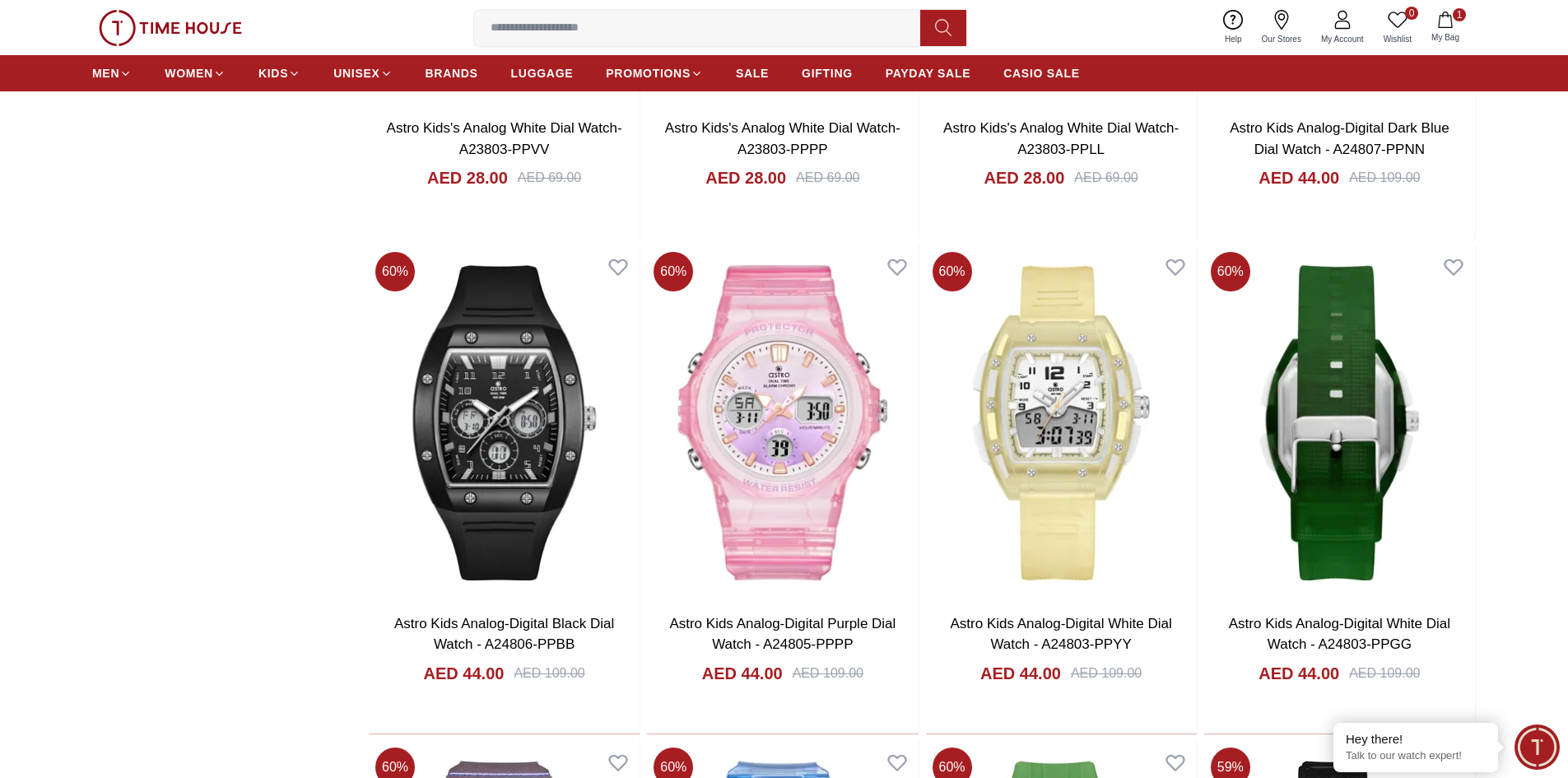
scroll to position [3125, 0]
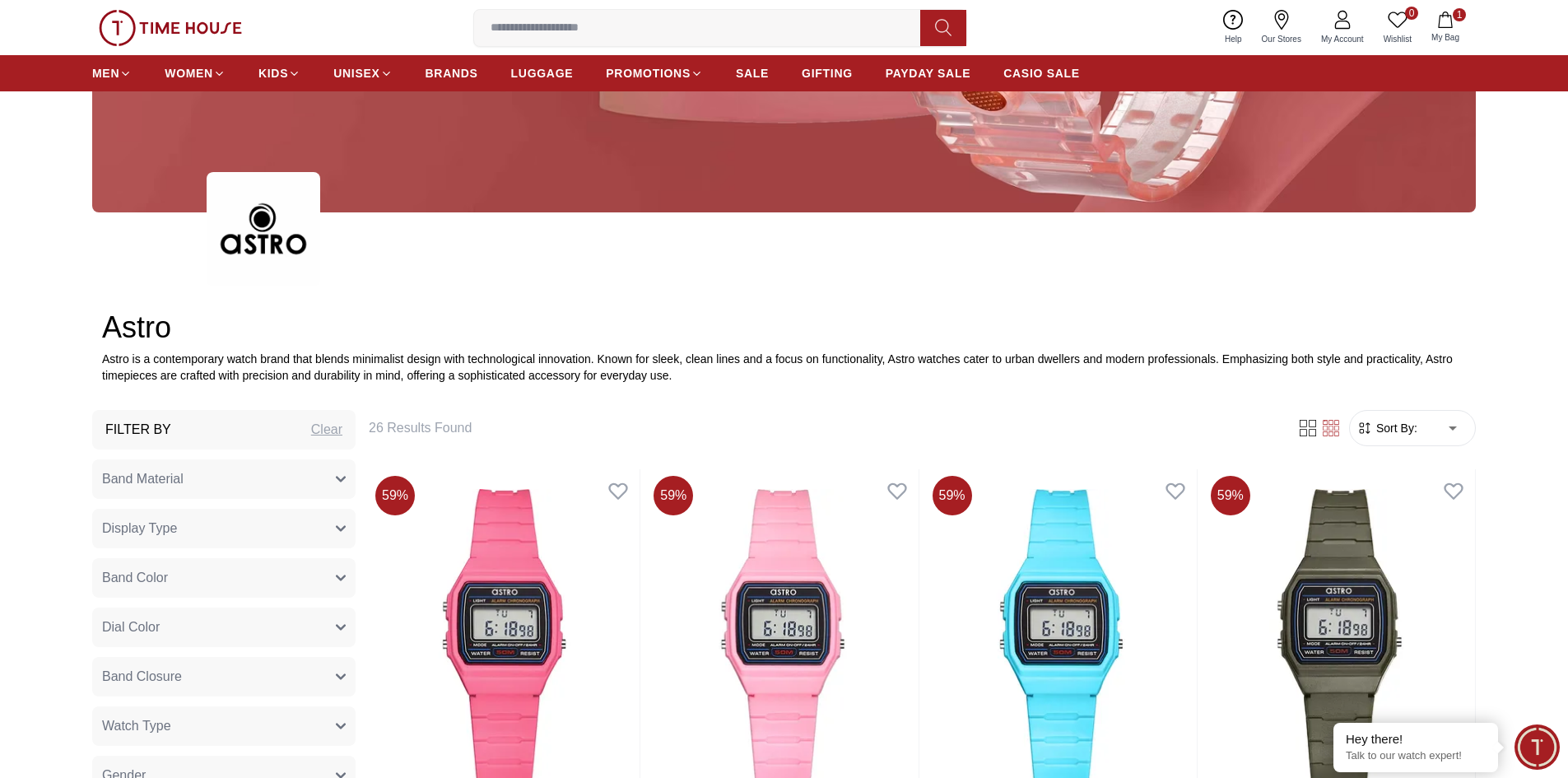
scroll to position [489, 0]
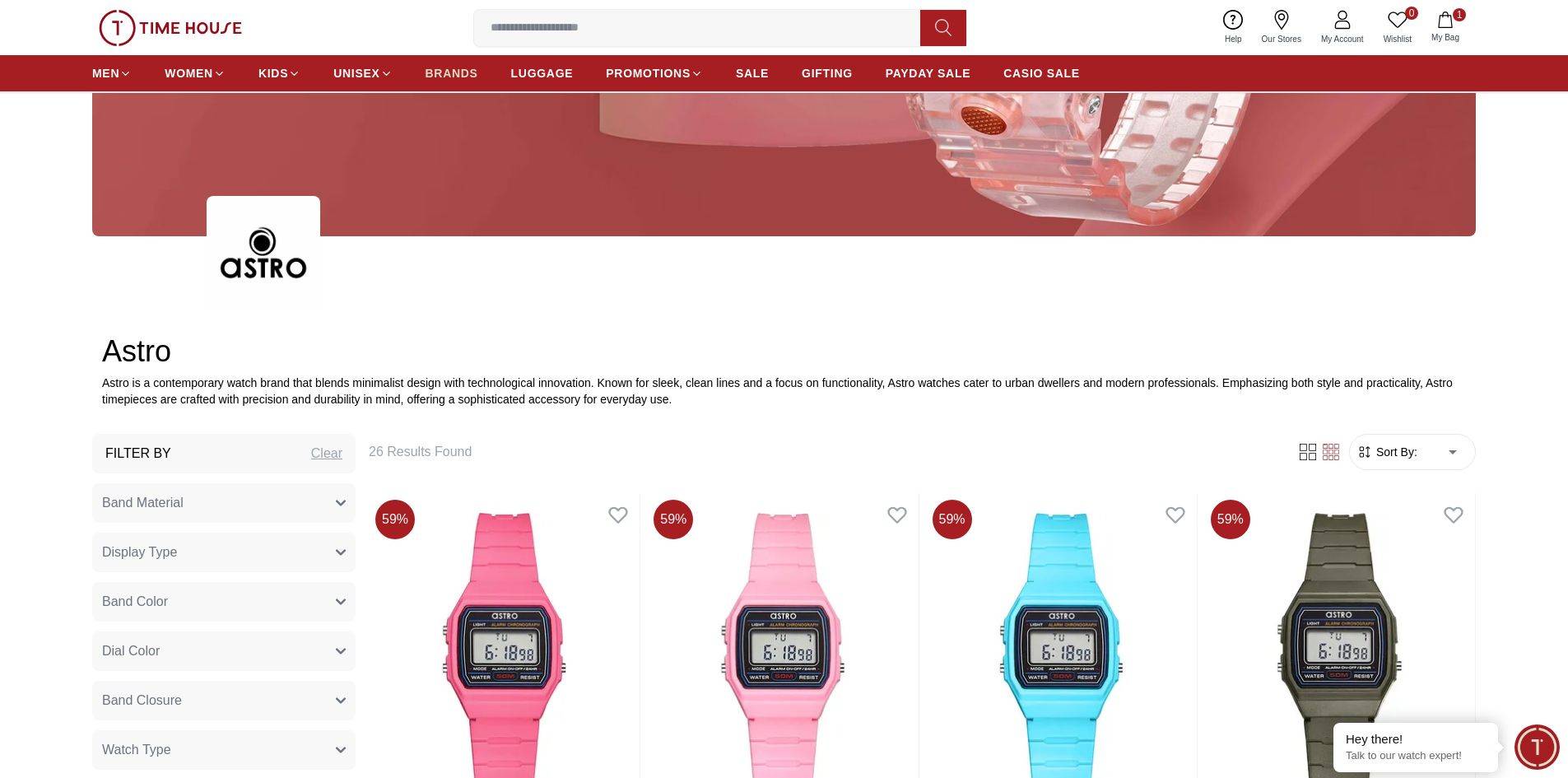
click at [444, 62] on link "BRANDS" at bounding box center [452, 73] width 52 height 30
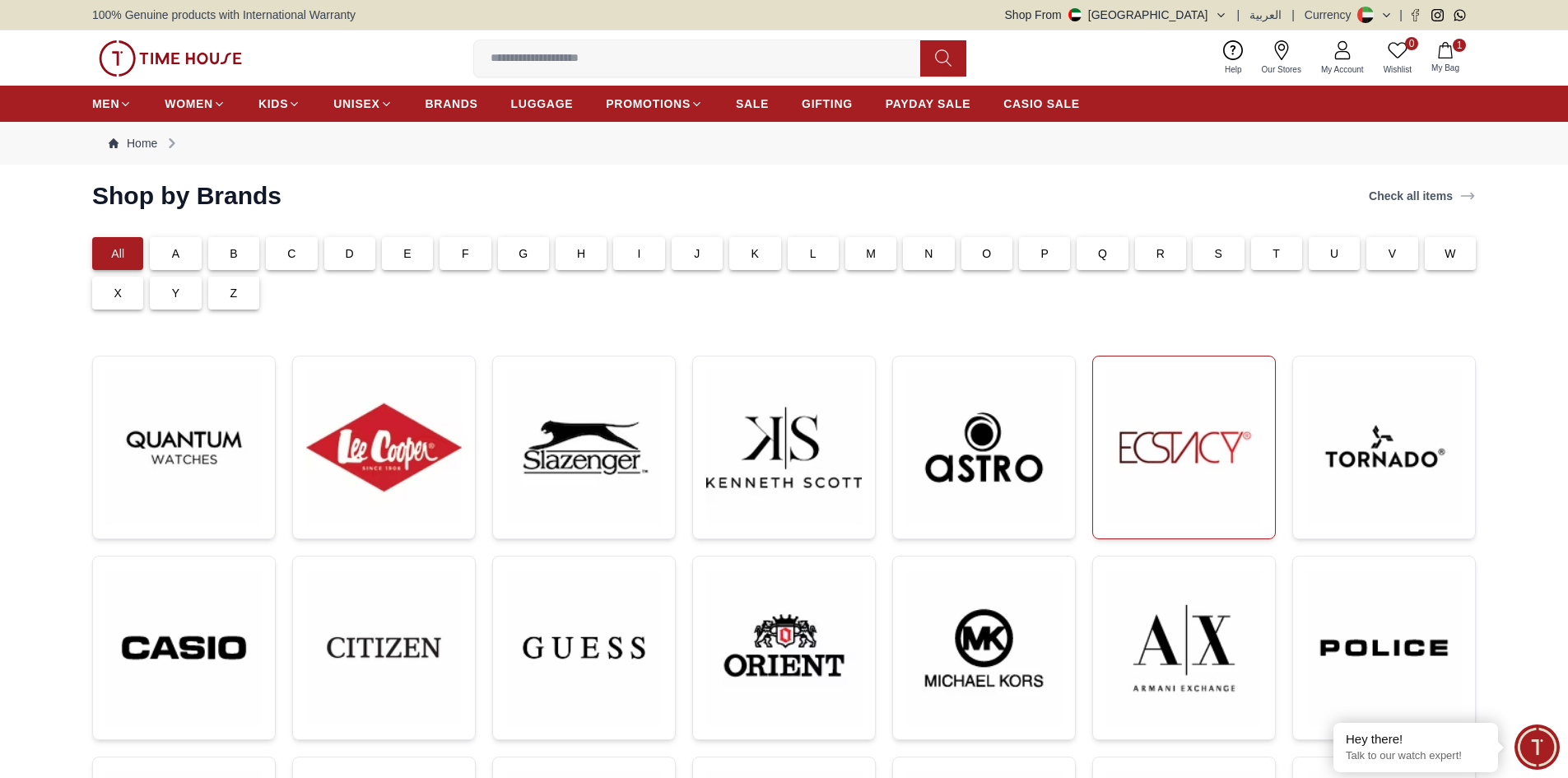
click at [1165, 462] on img at bounding box center [1184, 447] width 155 height 155
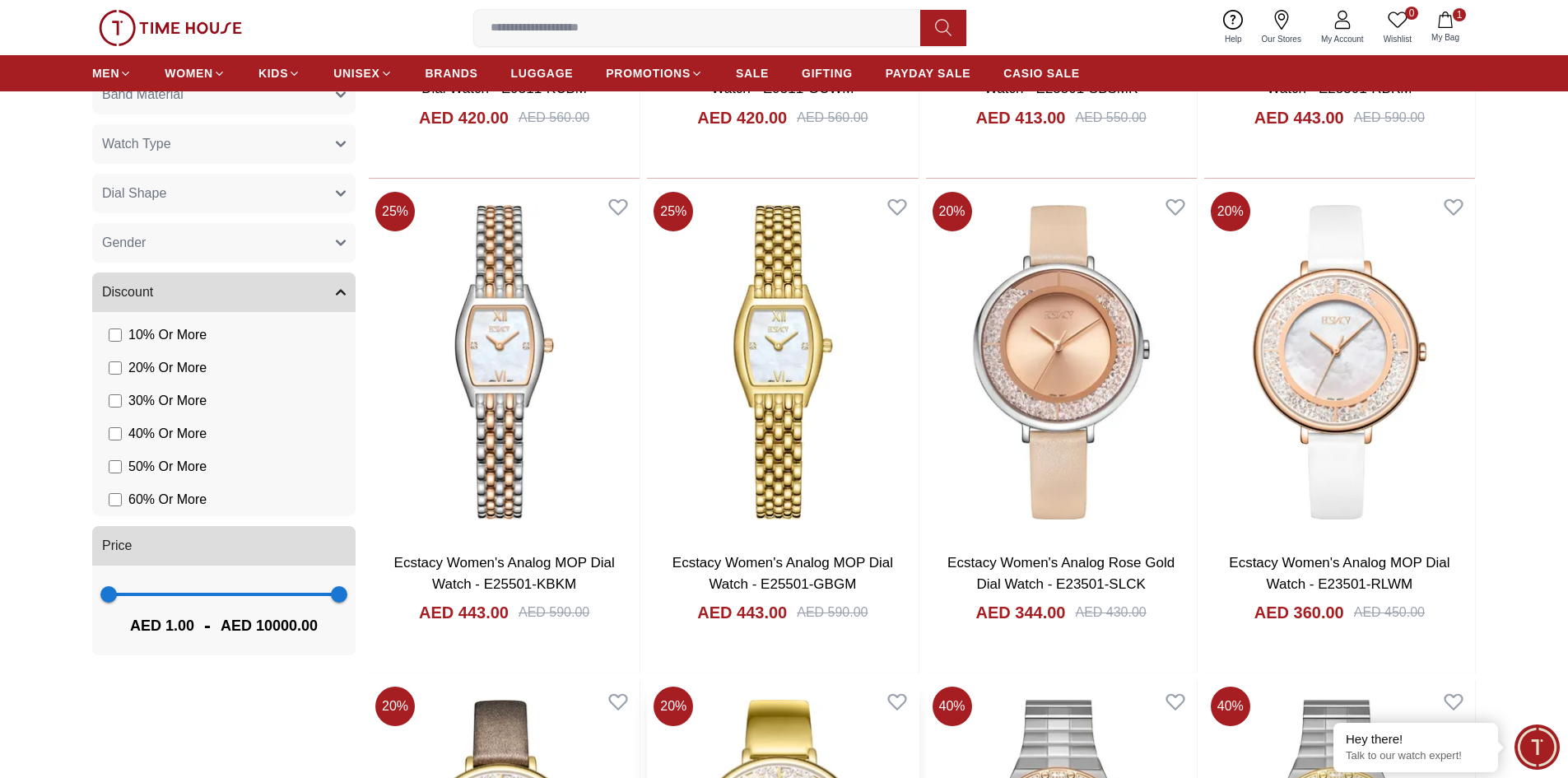
scroll to position [1235, 0]
click at [1294, 558] on link "Ecstacy Women's Analog MOP Dial Watch - E23501-RLWM" at bounding box center [1339, 574] width 220 height 37
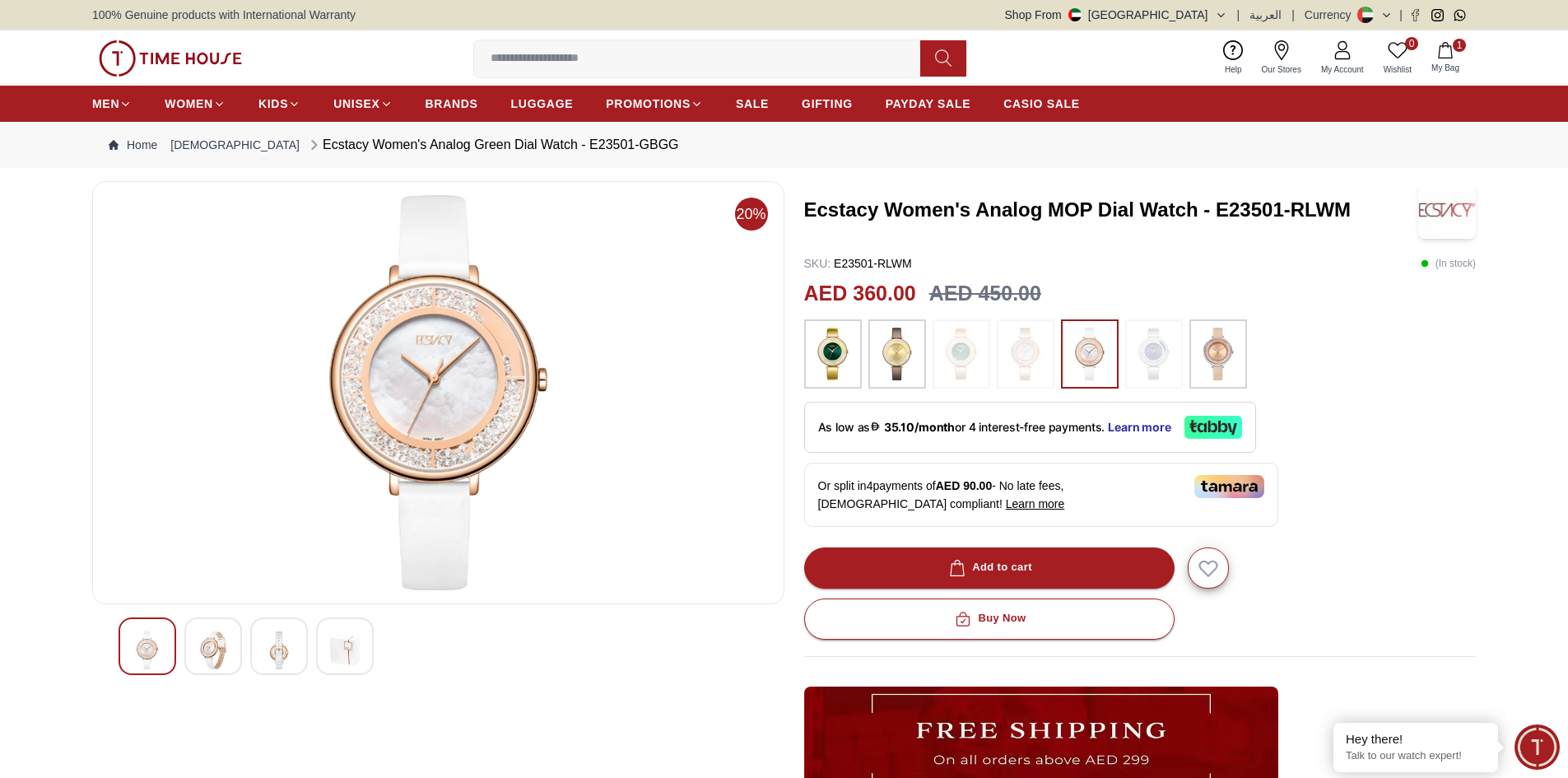
click at [213, 661] on img at bounding box center [213, 651] width 30 height 38
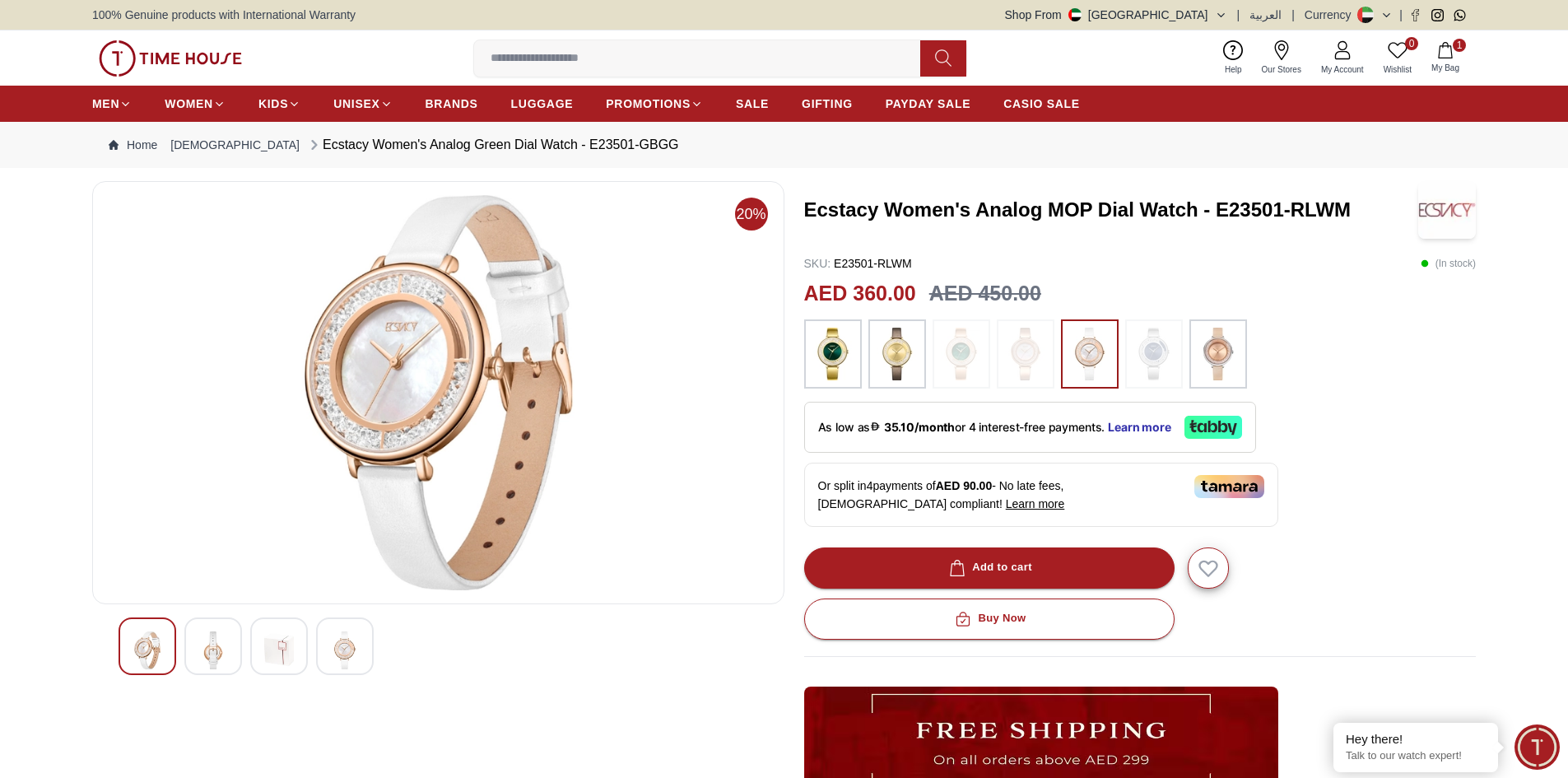
click at [275, 649] on img at bounding box center [279, 651] width 30 height 38
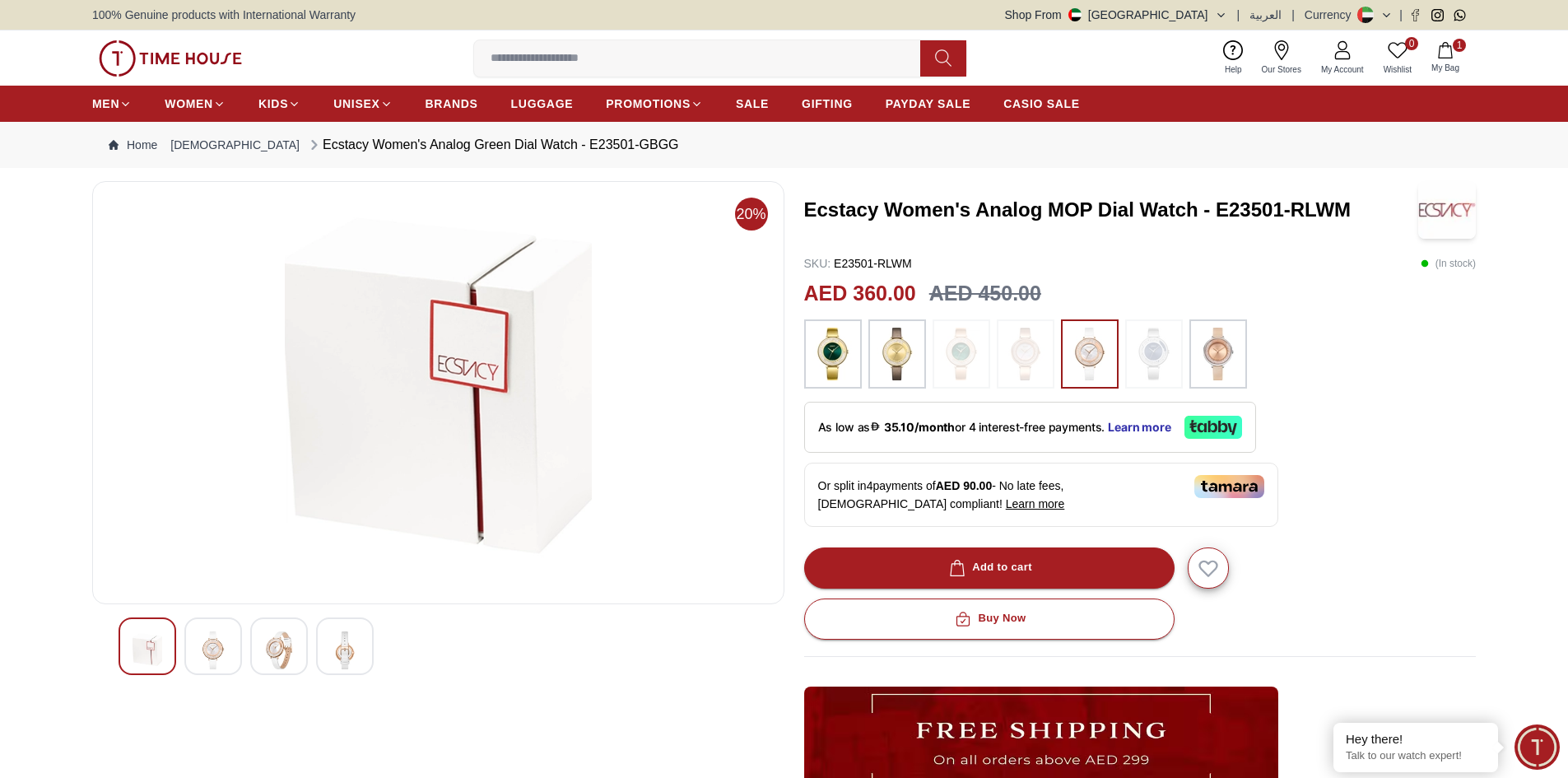
click at [333, 647] on img at bounding box center [344, 651] width 30 height 38
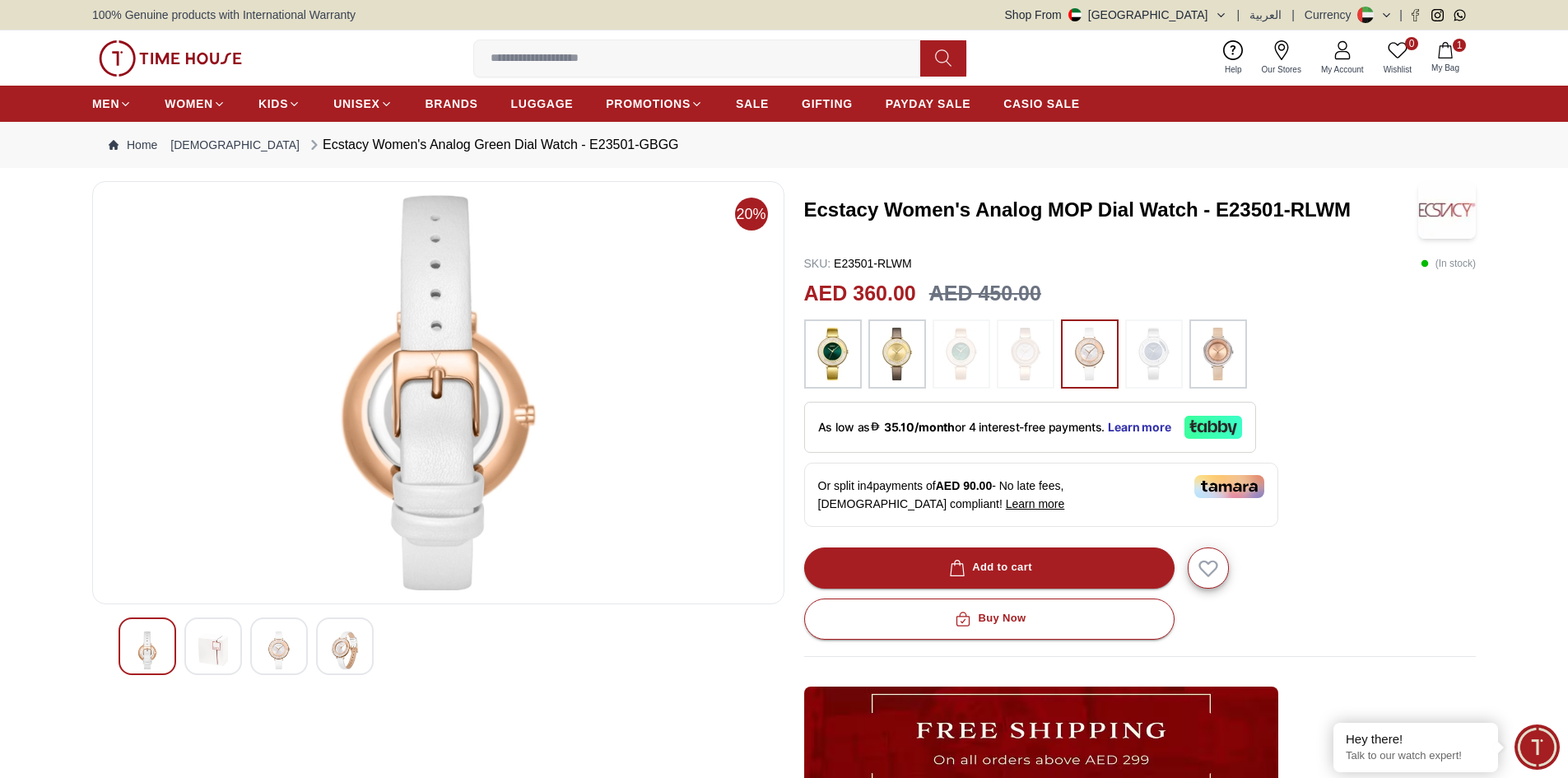
click at [290, 648] on img at bounding box center [279, 651] width 30 height 38
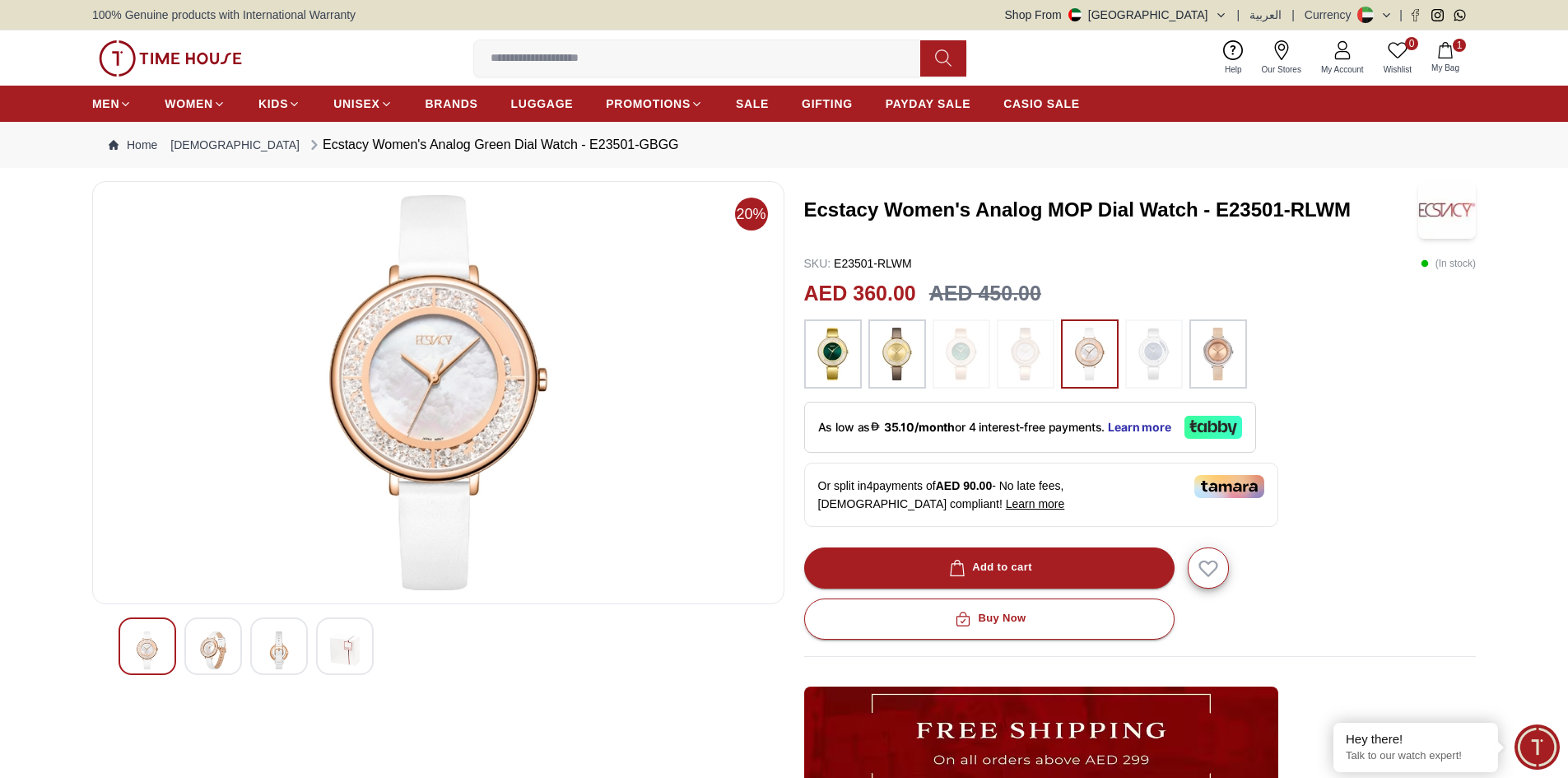
click at [842, 359] on img at bounding box center [834, 354] width 42 height 52
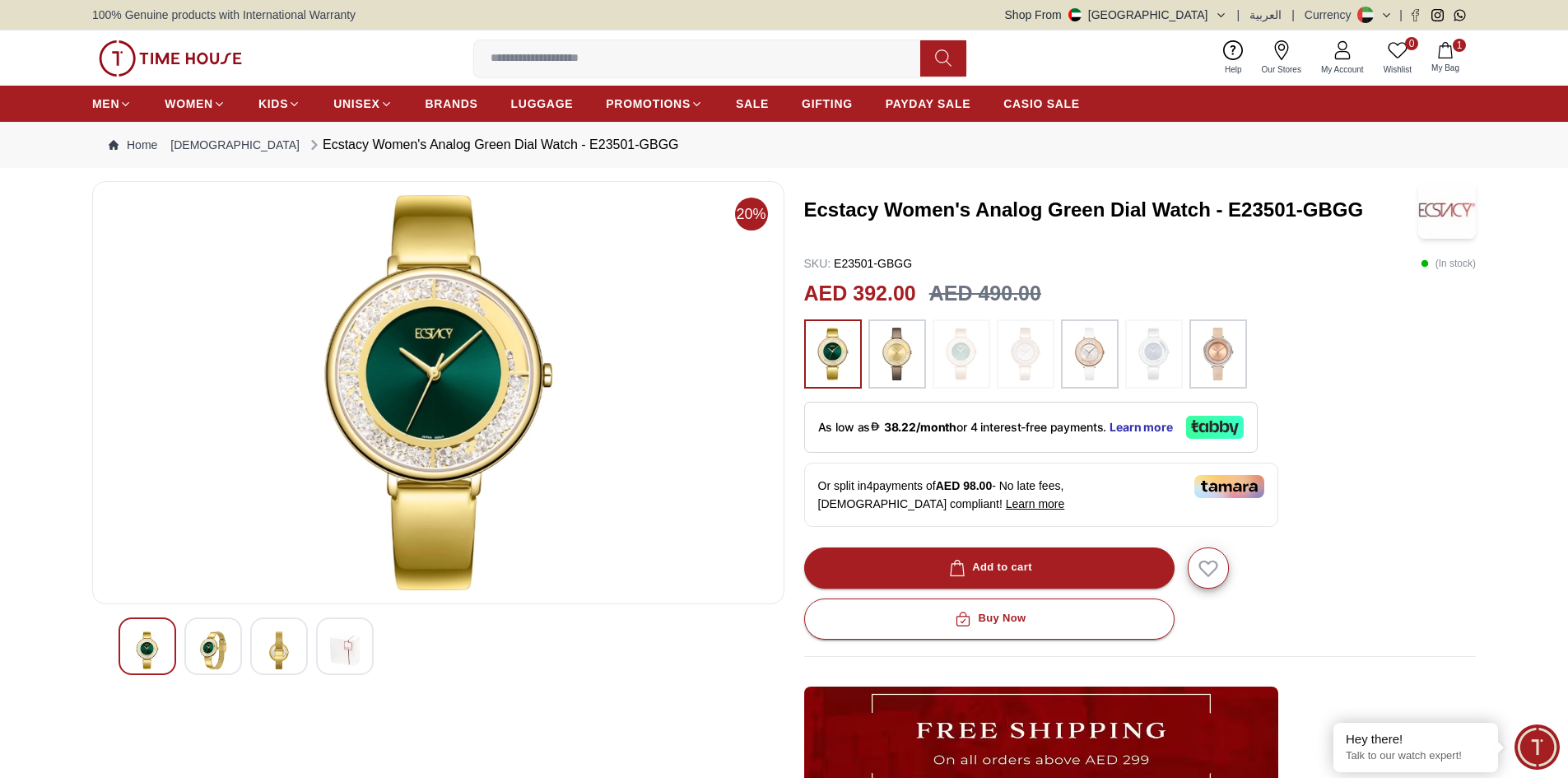
click at [900, 358] on img at bounding box center [898, 354] width 42 height 52
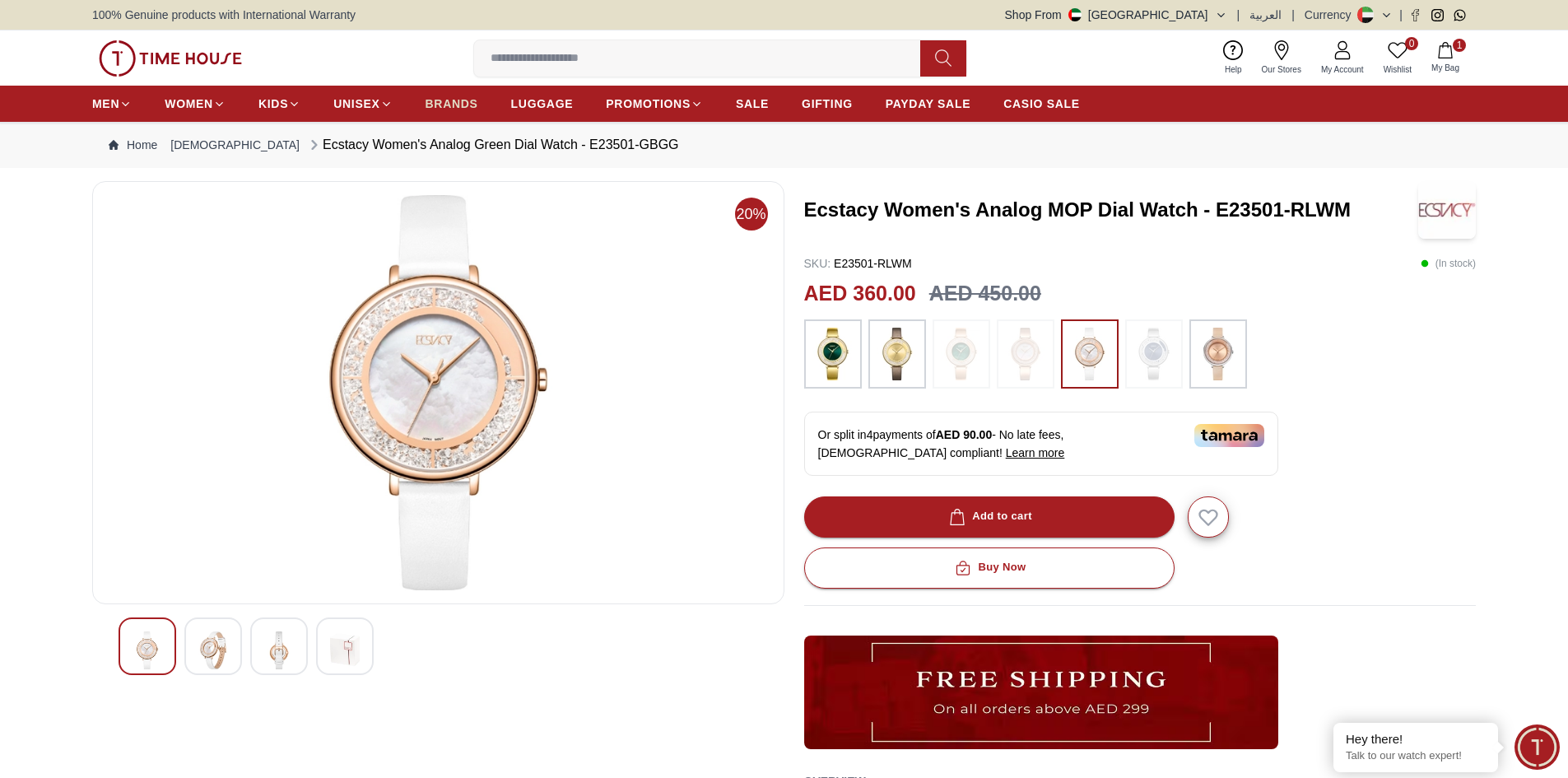
click at [446, 100] on span "BRANDS" at bounding box center [452, 104] width 52 height 16
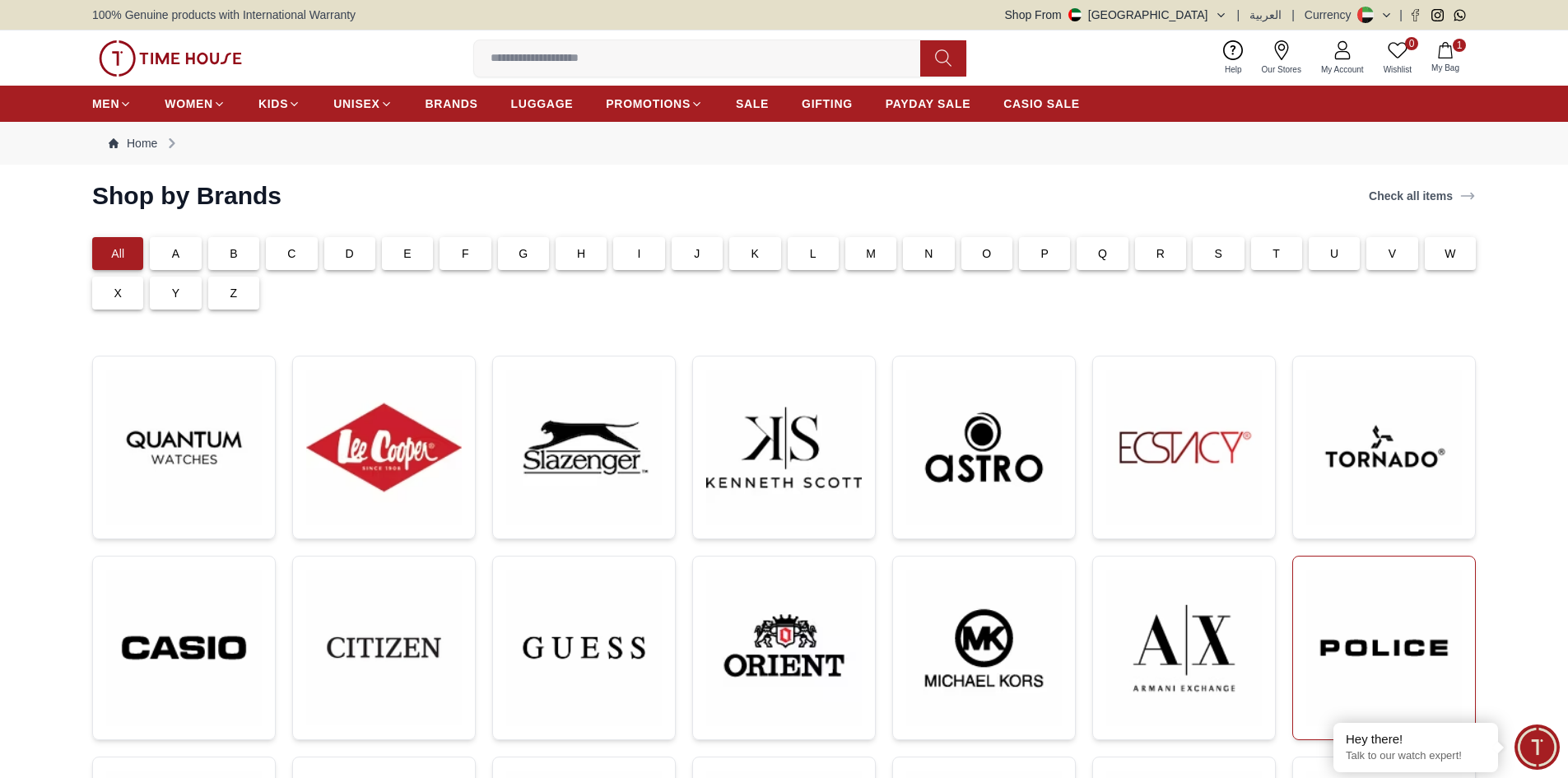
click at [1378, 614] on img at bounding box center [1384, 648] width 155 height 156
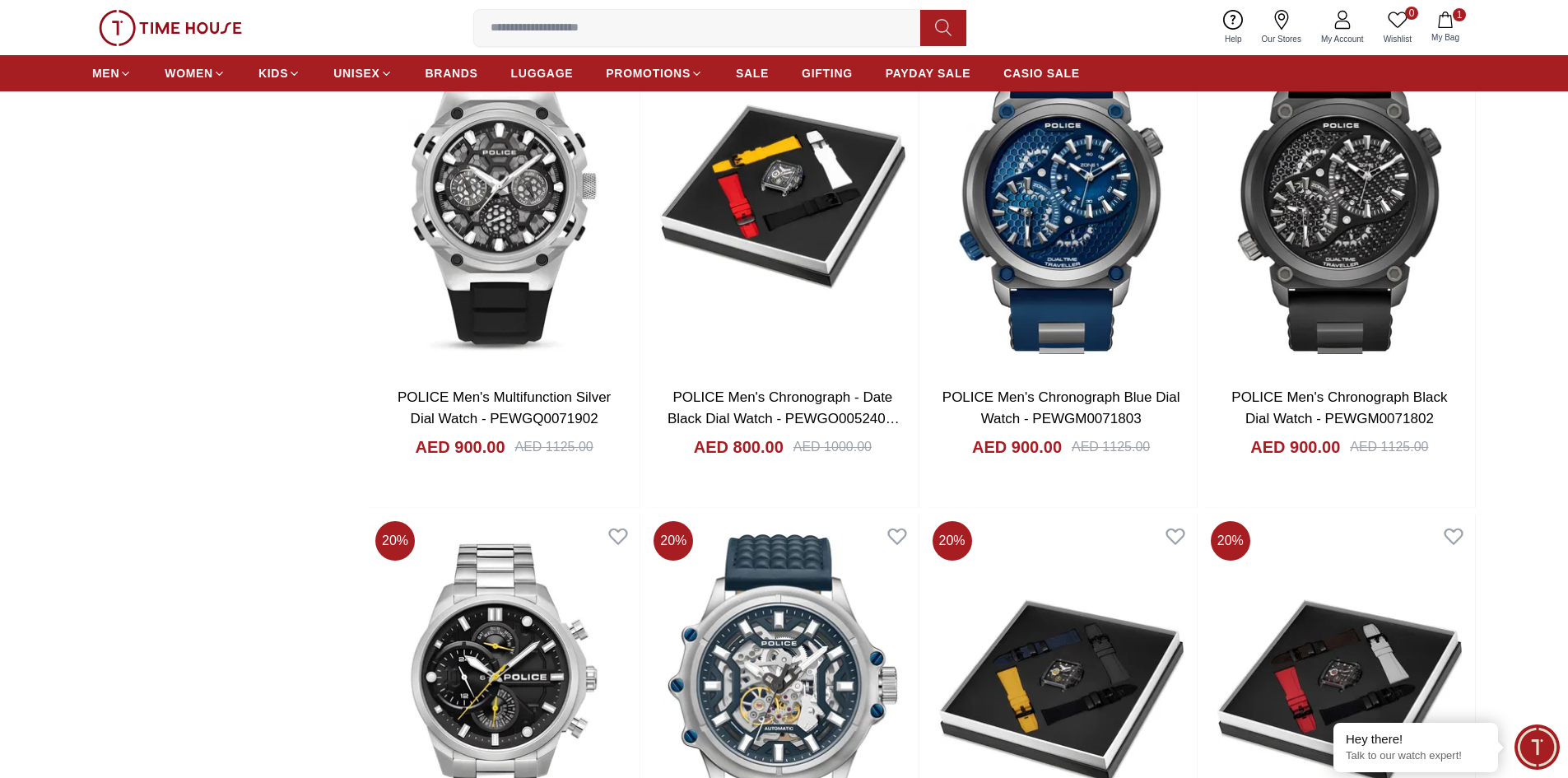
scroll to position [2470, 0]
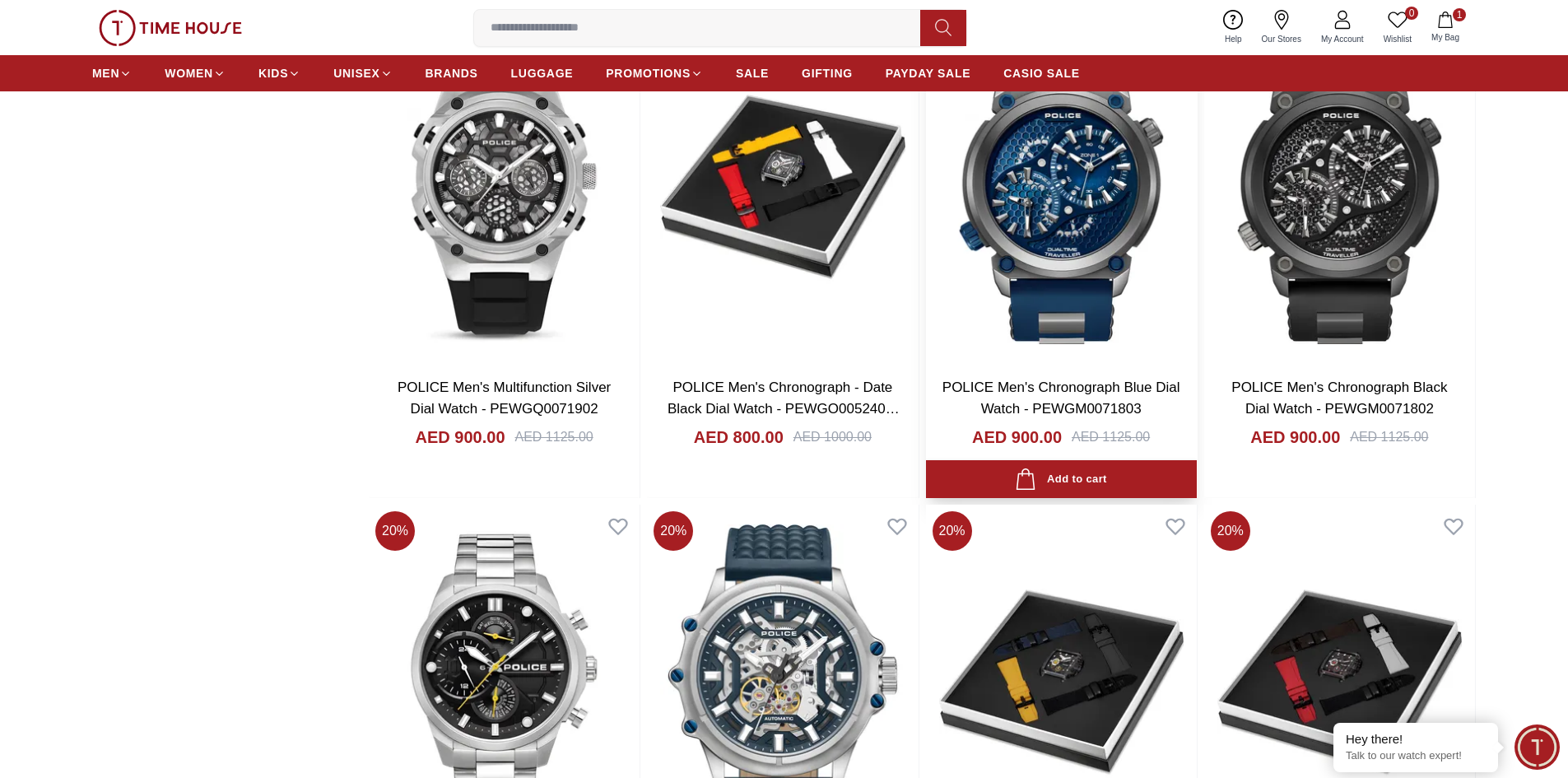
scroll to position [2470, 0]
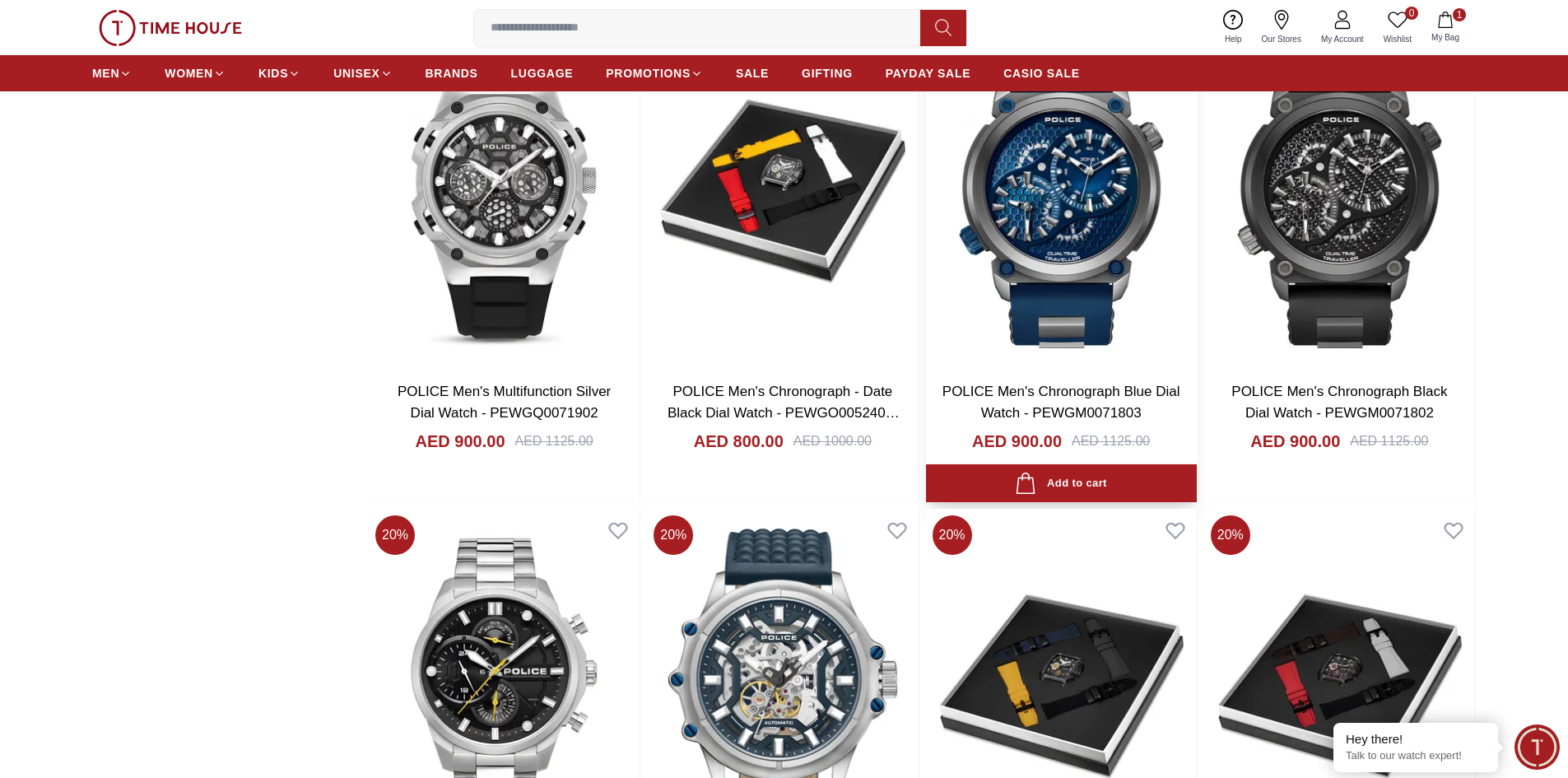
click at [1050, 393] on link "POLICE Men's Chronograph Blue Dial Watch - PEWGM0071803" at bounding box center [1061, 402] width 238 height 37
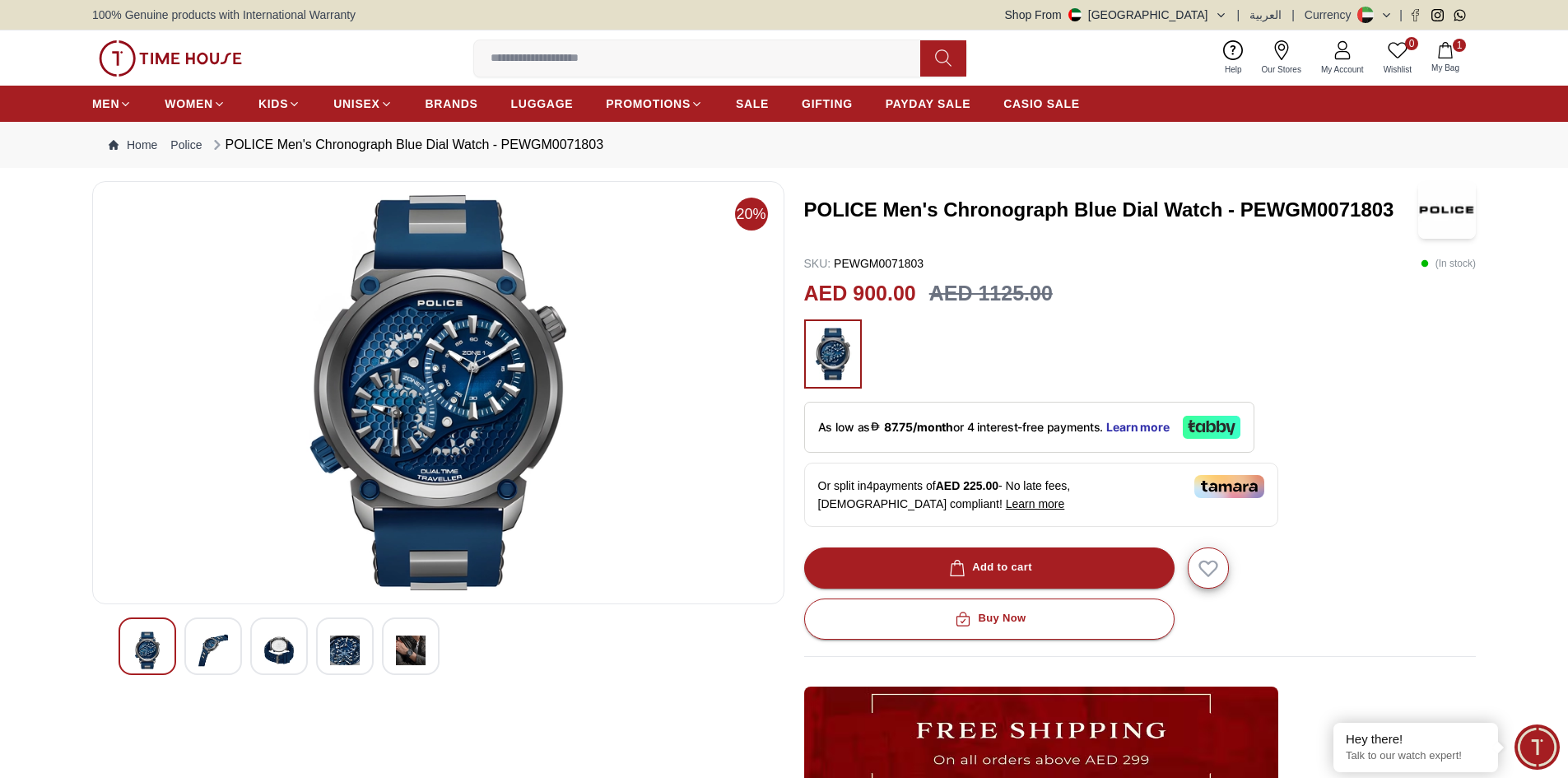
click at [208, 648] on img at bounding box center [213, 651] width 30 height 38
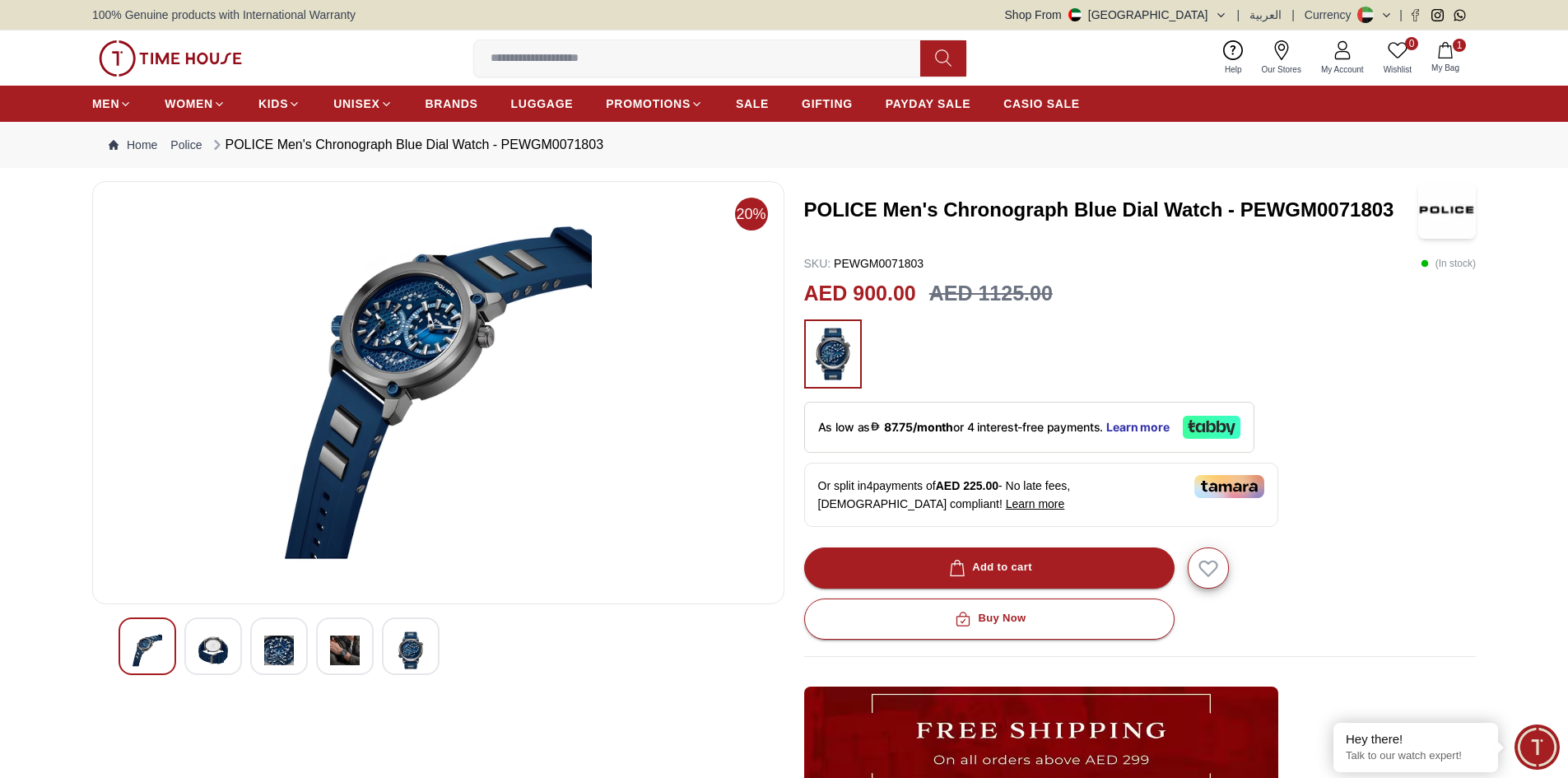
click at [291, 646] on img at bounding box center [279, 651] width 30 height 38
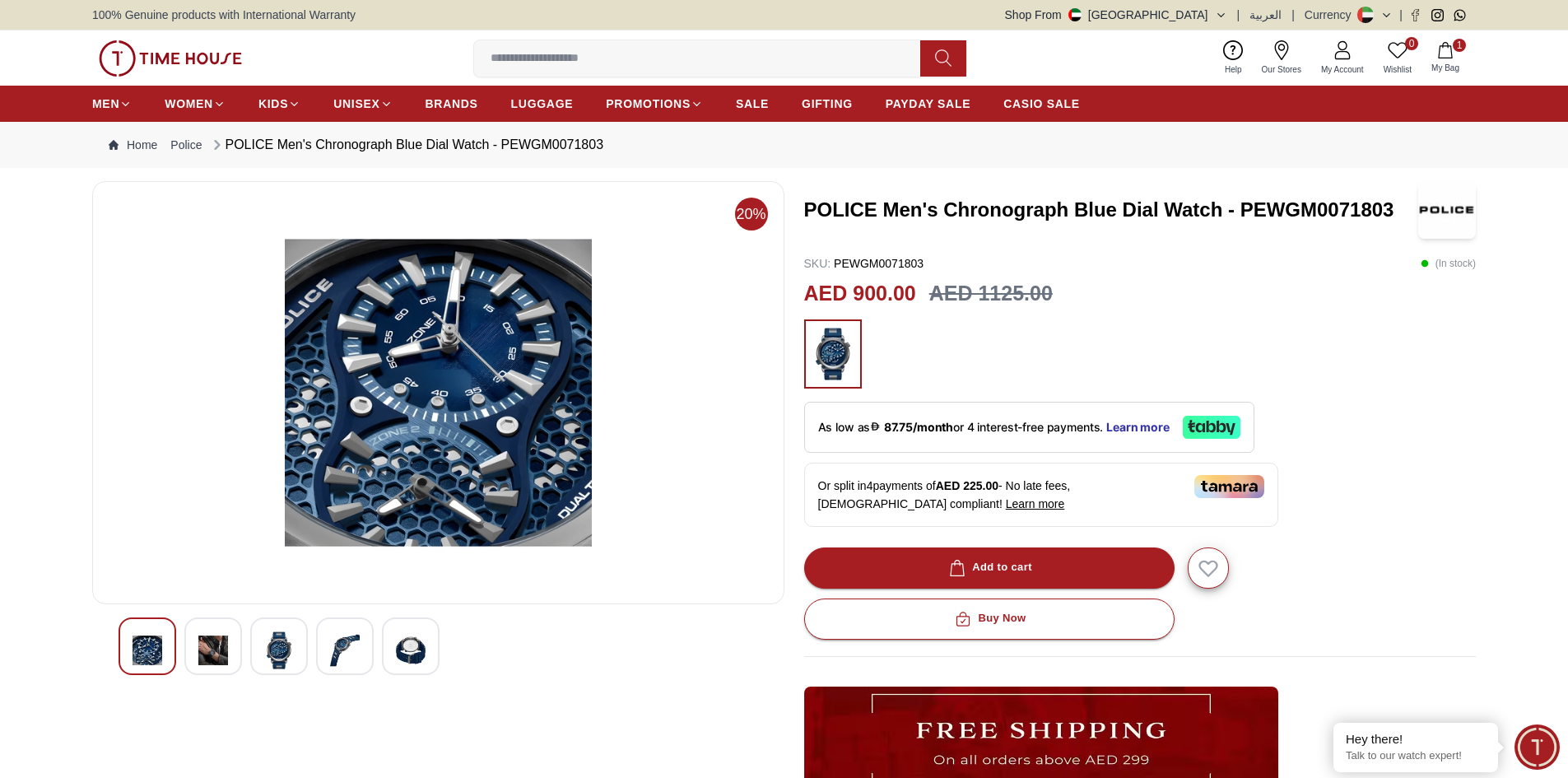
click at [331, 647] on img at bounding box center [344, 651] width 30 height 38
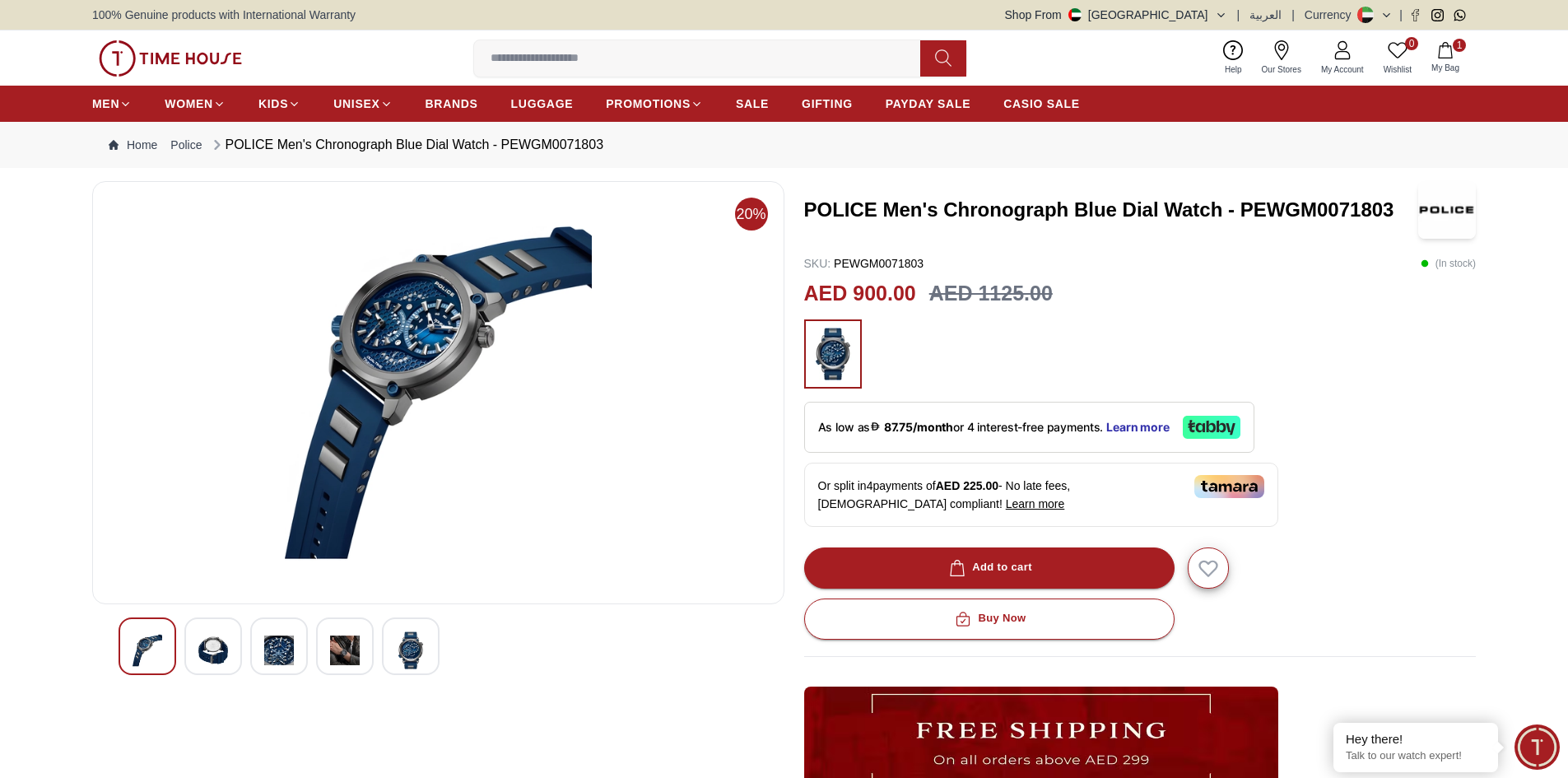
click at [411, 652] on img at bounding box center [410, 651] width 30 height 38
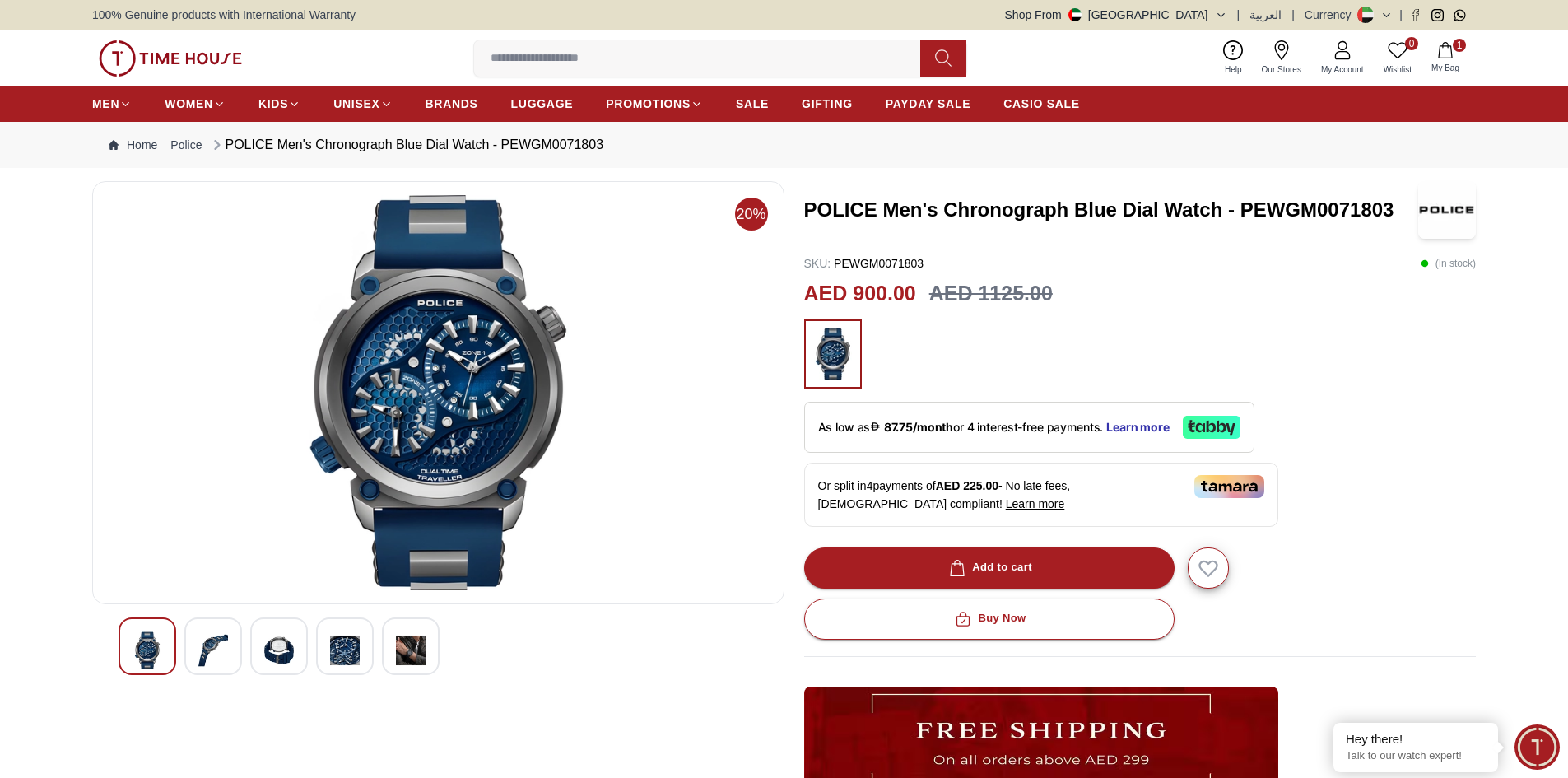
click at [326, 642] on div at bounding box center [345, 647] width 58 height 58
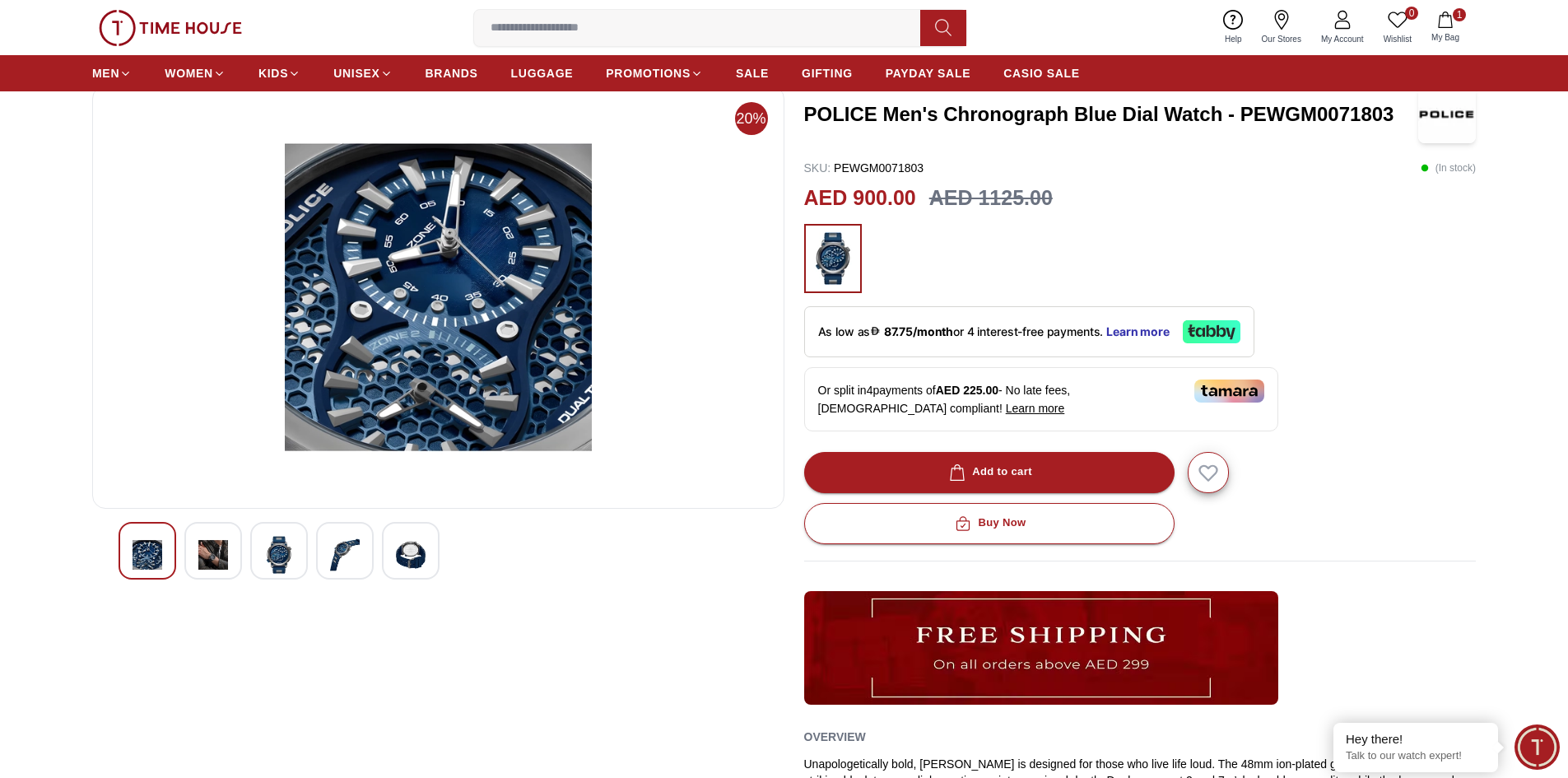
scroll to position [247, 0]
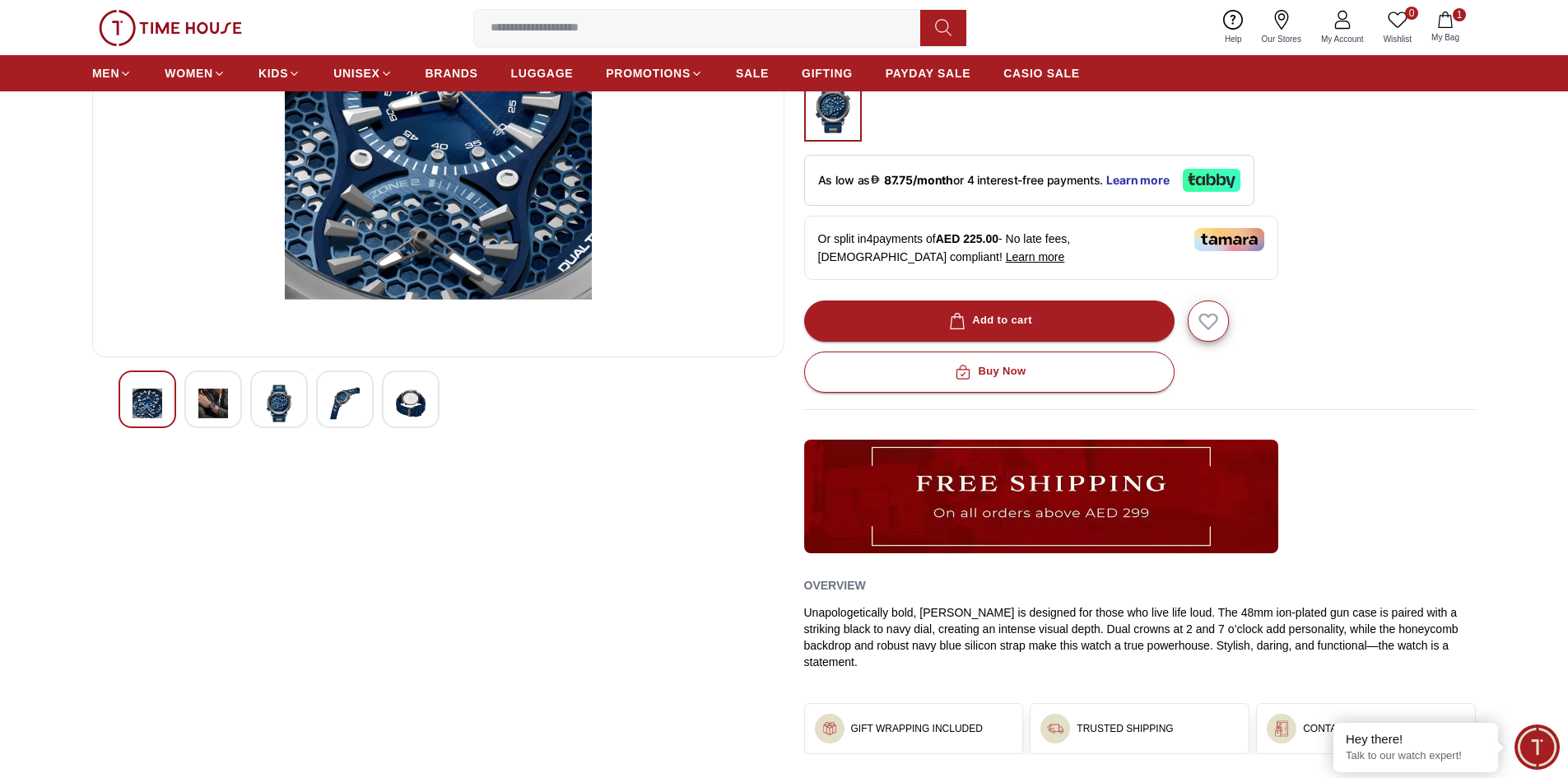
click at [200, 392] on img at bounding box center [213, 404] width 30 height 38
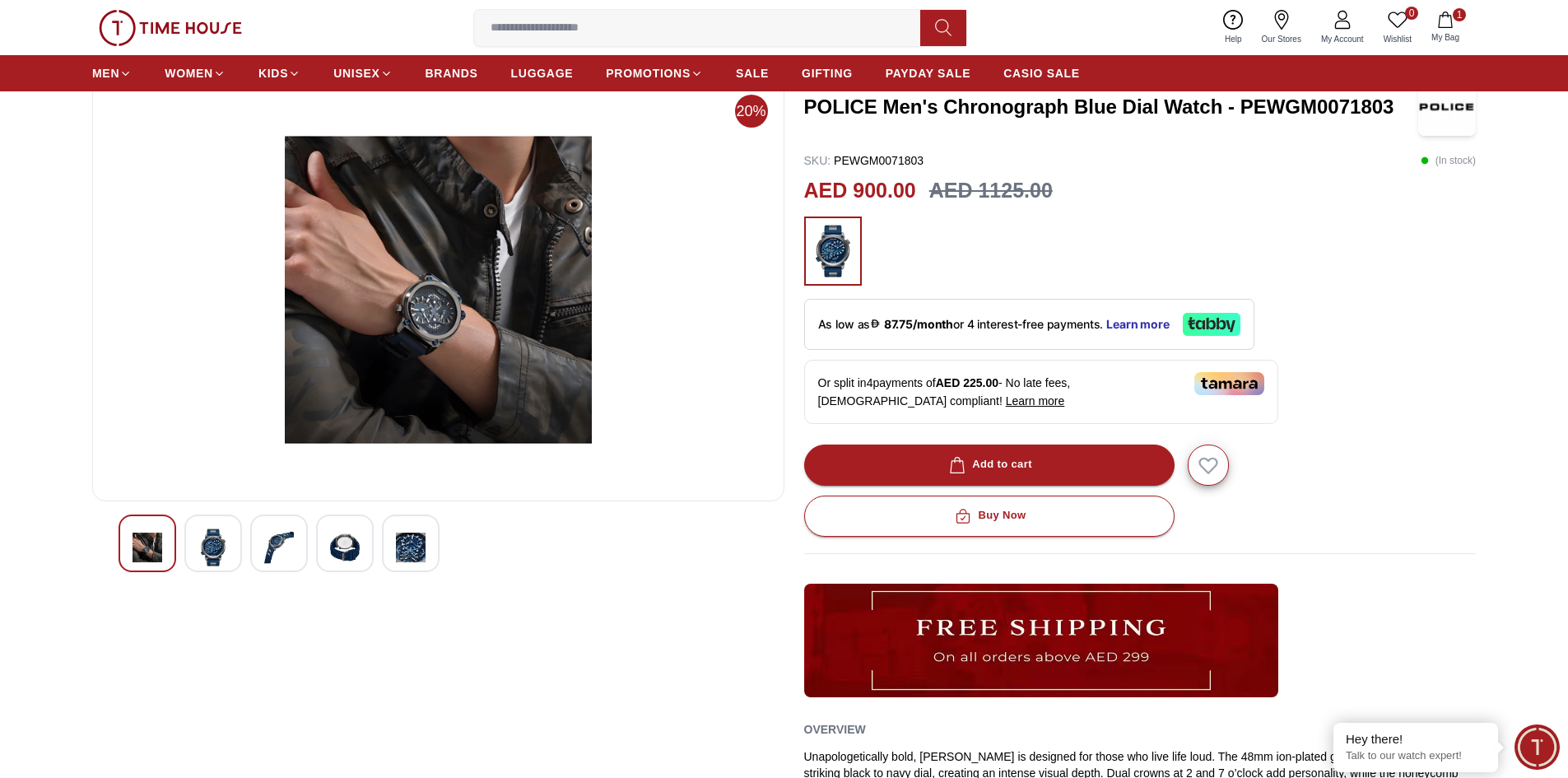
scroll to position [82, 0]
